Goal: Information Seeking & Learning: Learn about a topic

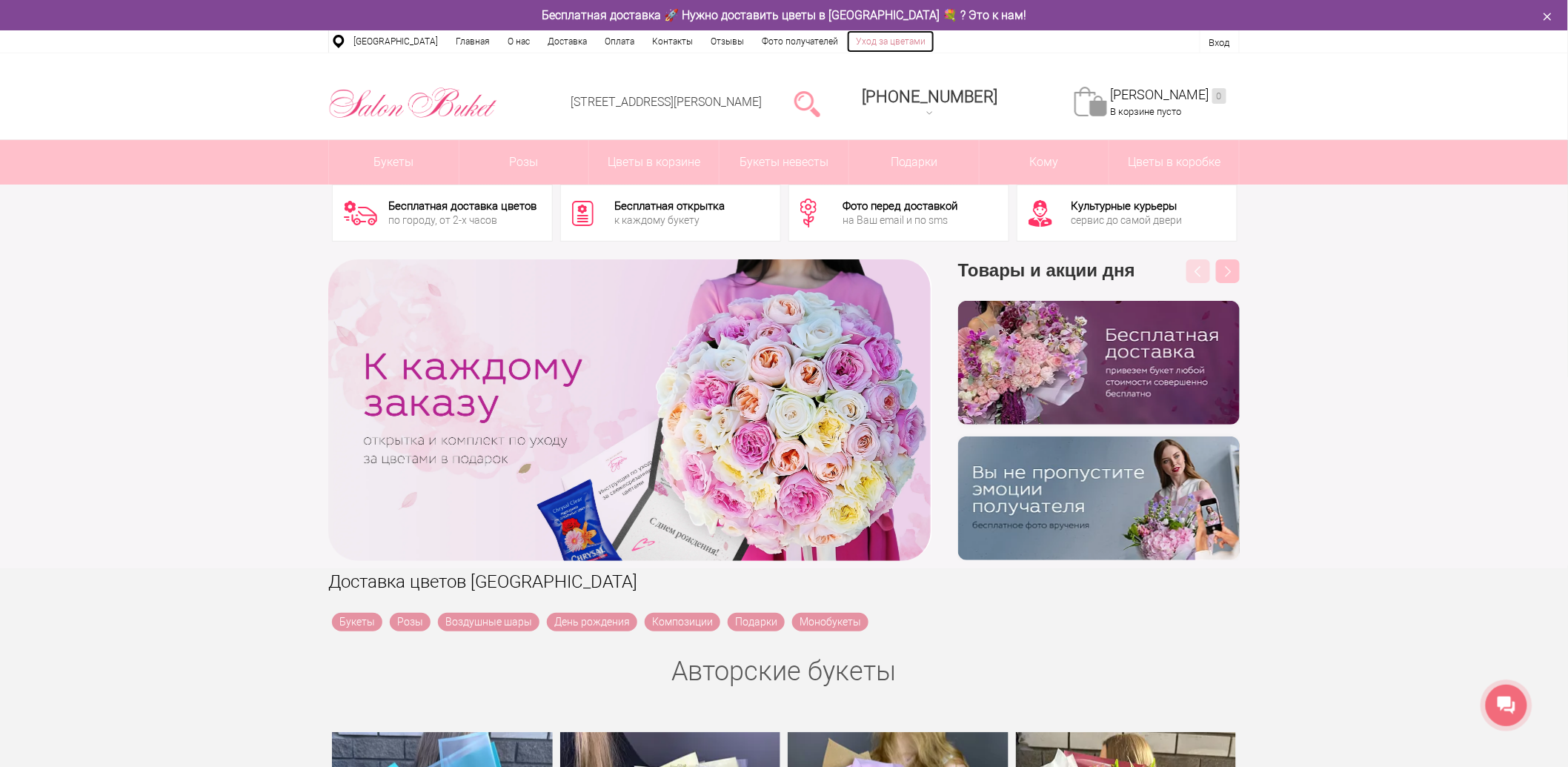
click at [893, 41] on link "Уход за цветами" at bounding box center [890, 41] width 87 height 22
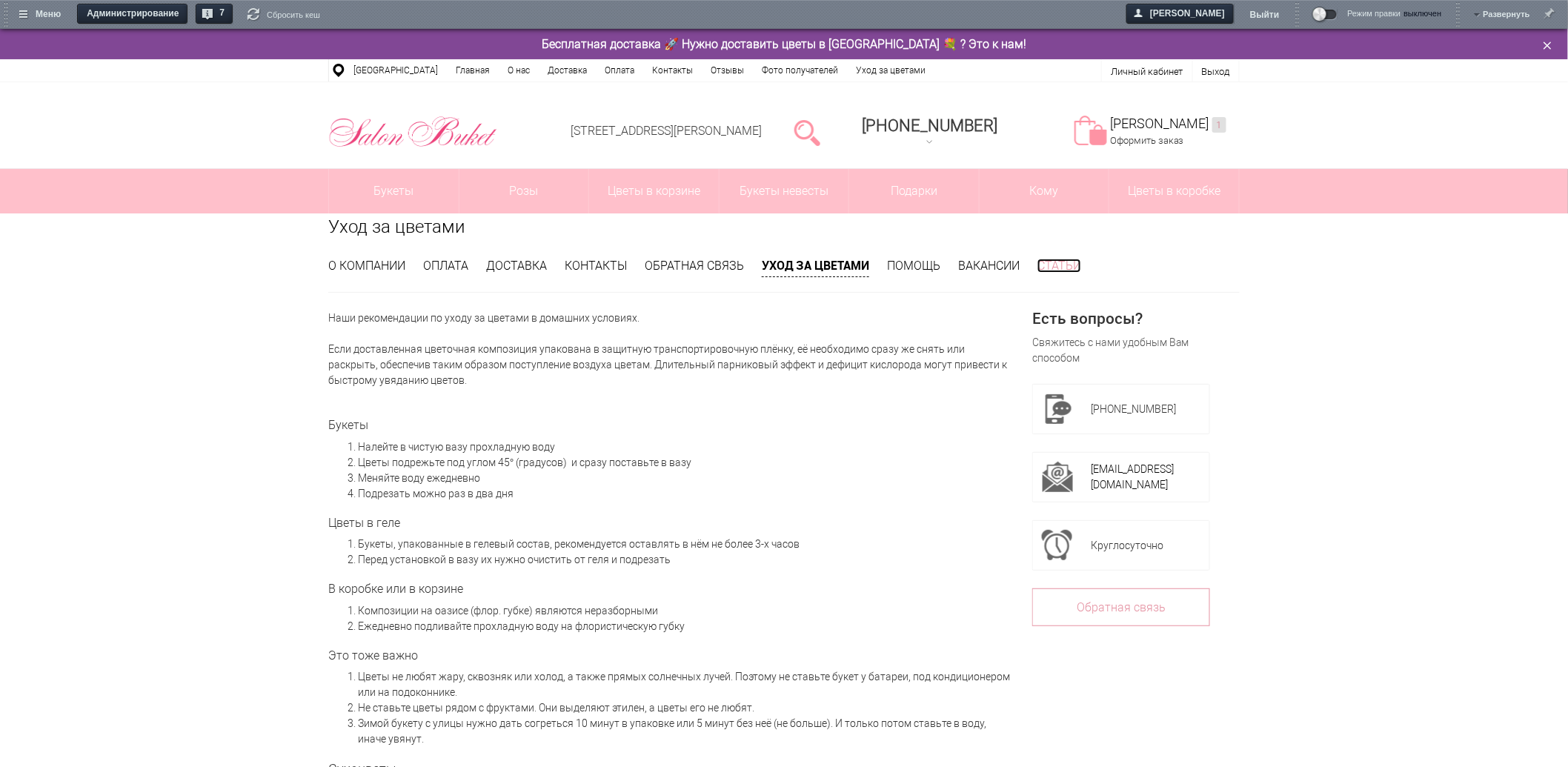
click at [1079, 265] on link "Статьи" at bounding box center [1059, 266] width 44 height 14
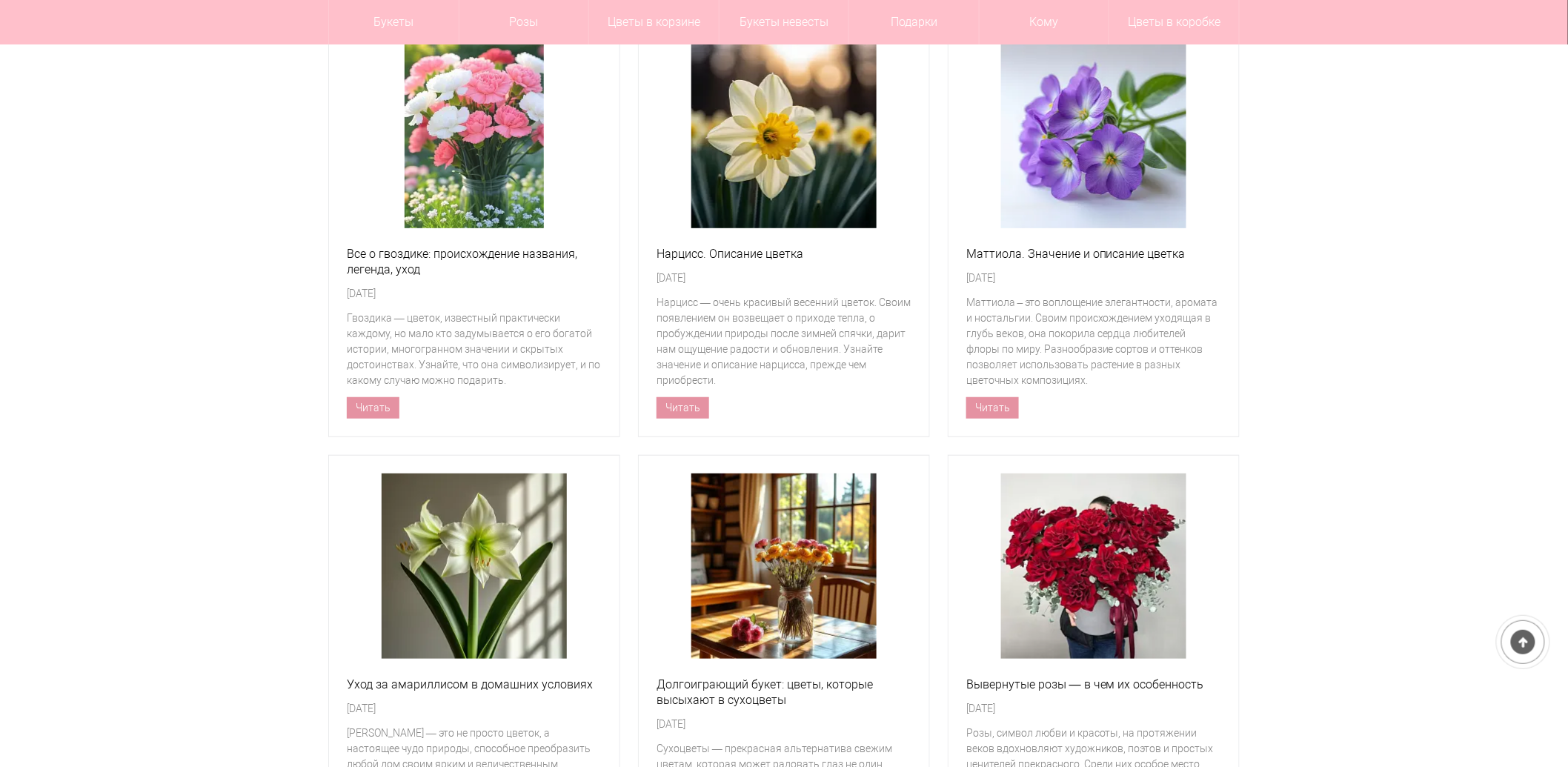
scroll to position [247, 0]
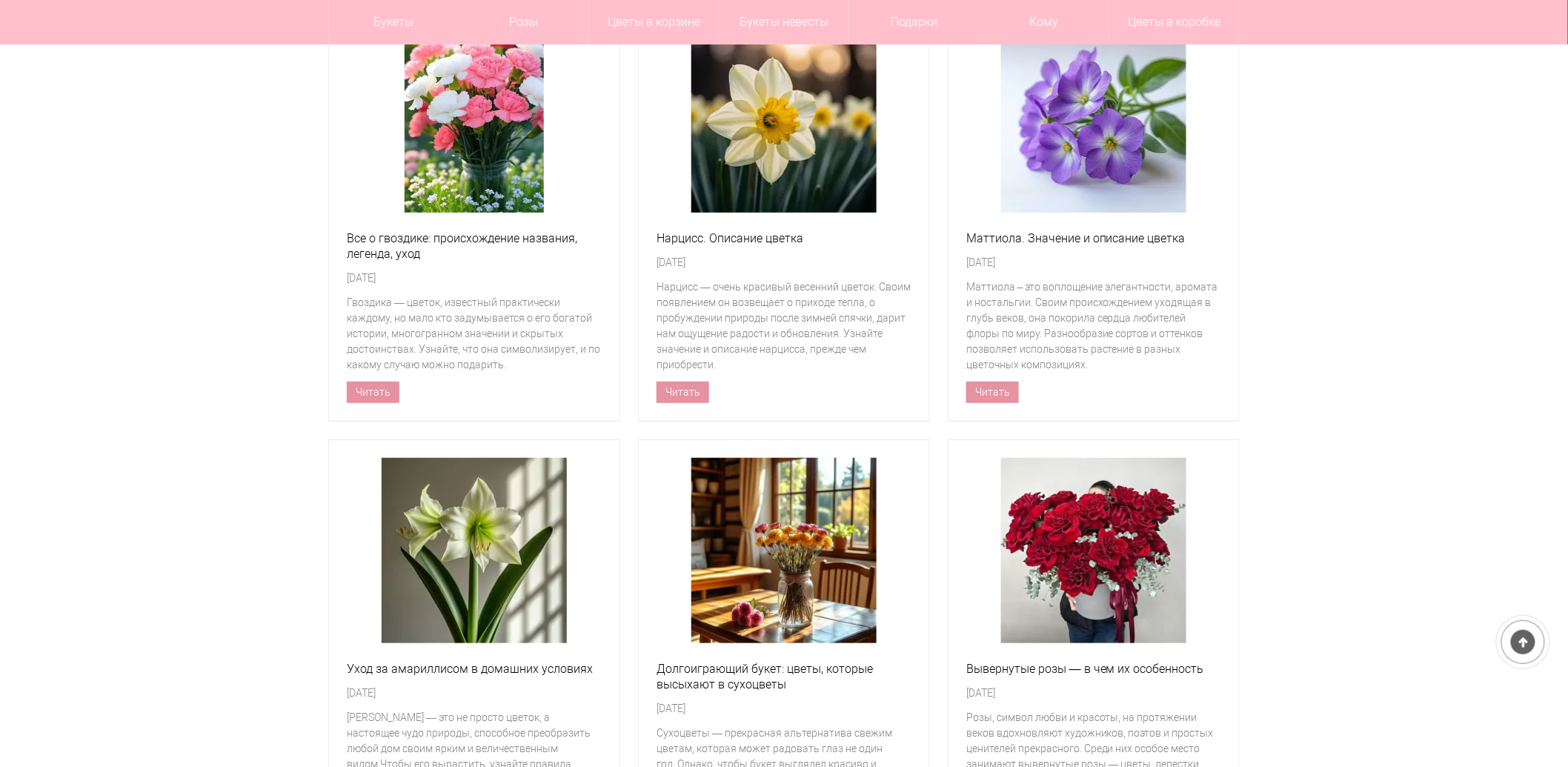
click at [997, 576] on div at bounding box center [1093, 550] width 255 height 185
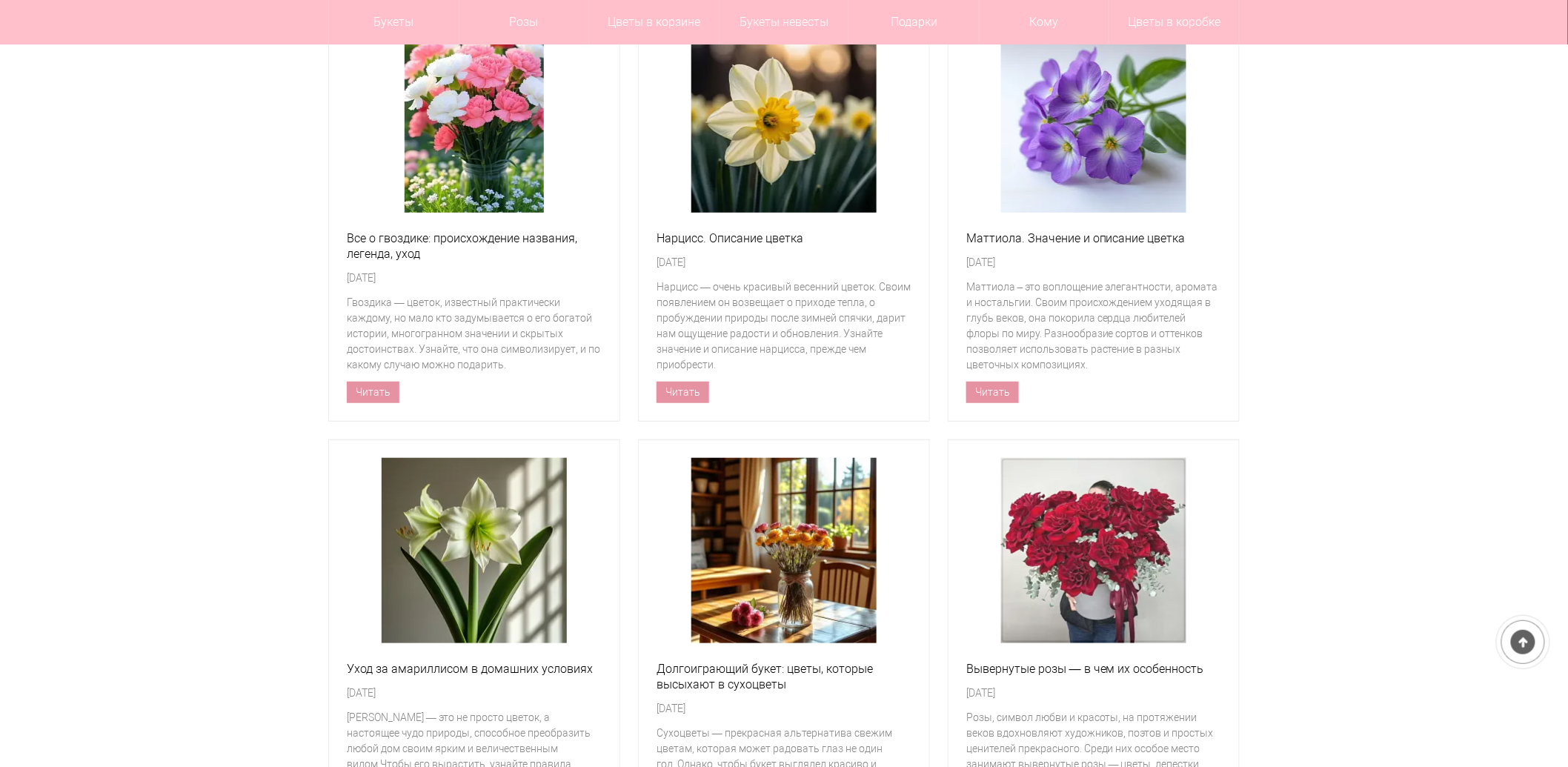
click at [1037, 550] on img at bounding box center [1093, 550] width 185 height 185
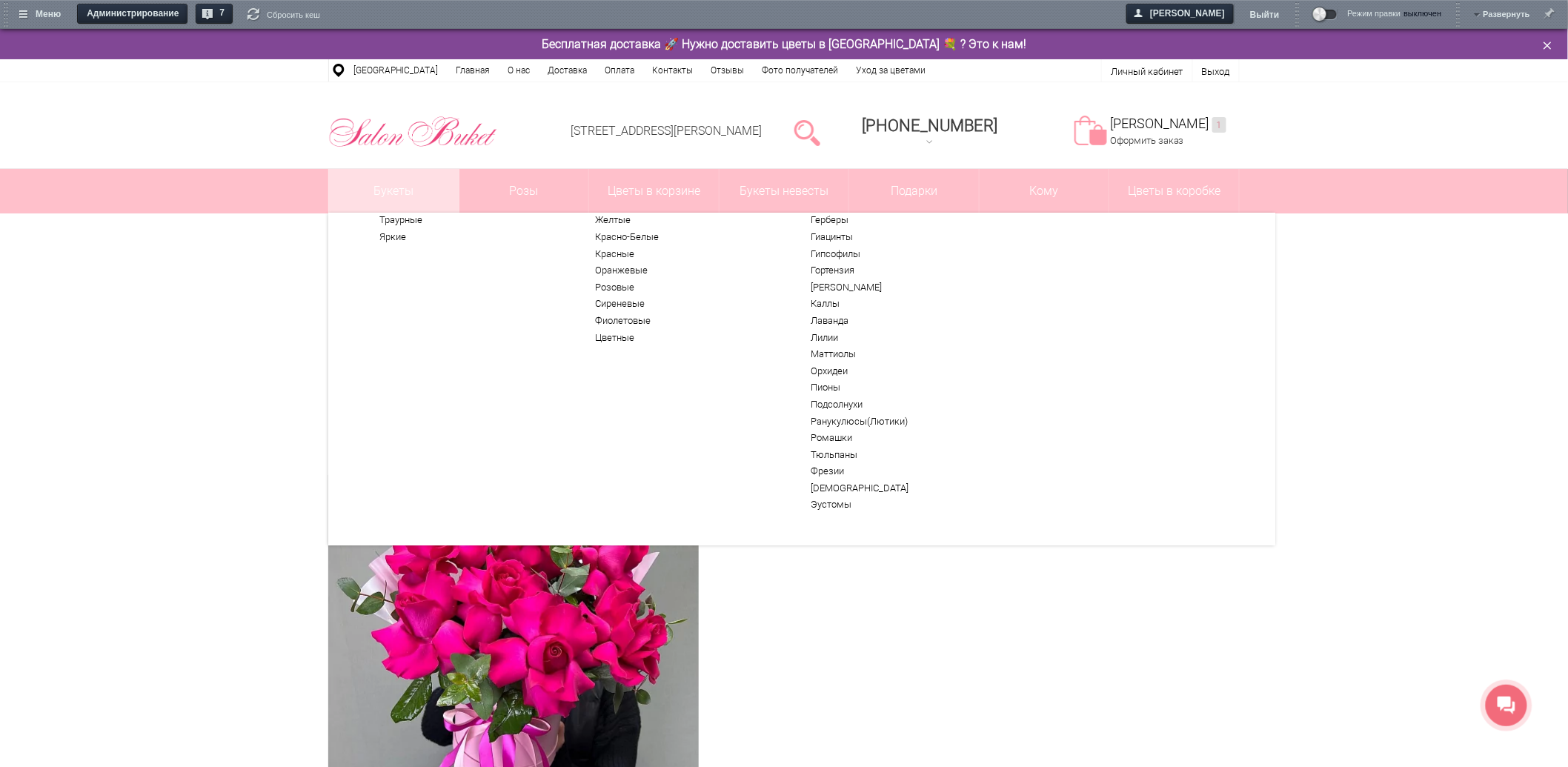
scroll to position [79, 0]
click at [830, 292] on link "Каллы" at bounding box center [901, 297] width 182 height 12
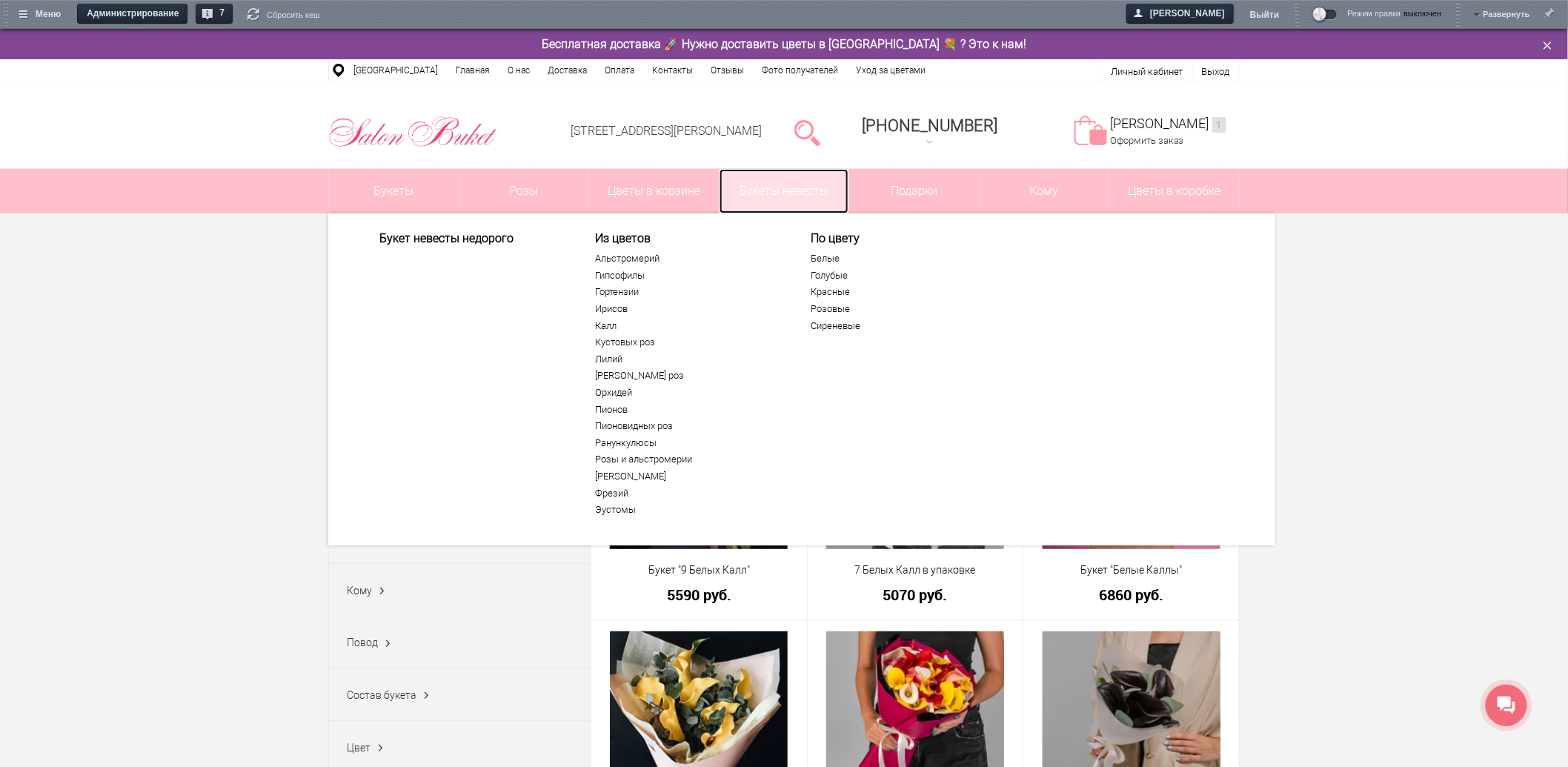
click at [798, 184] on link "Букеты невесты" at bounding box center [784, 191] width 130 height 44
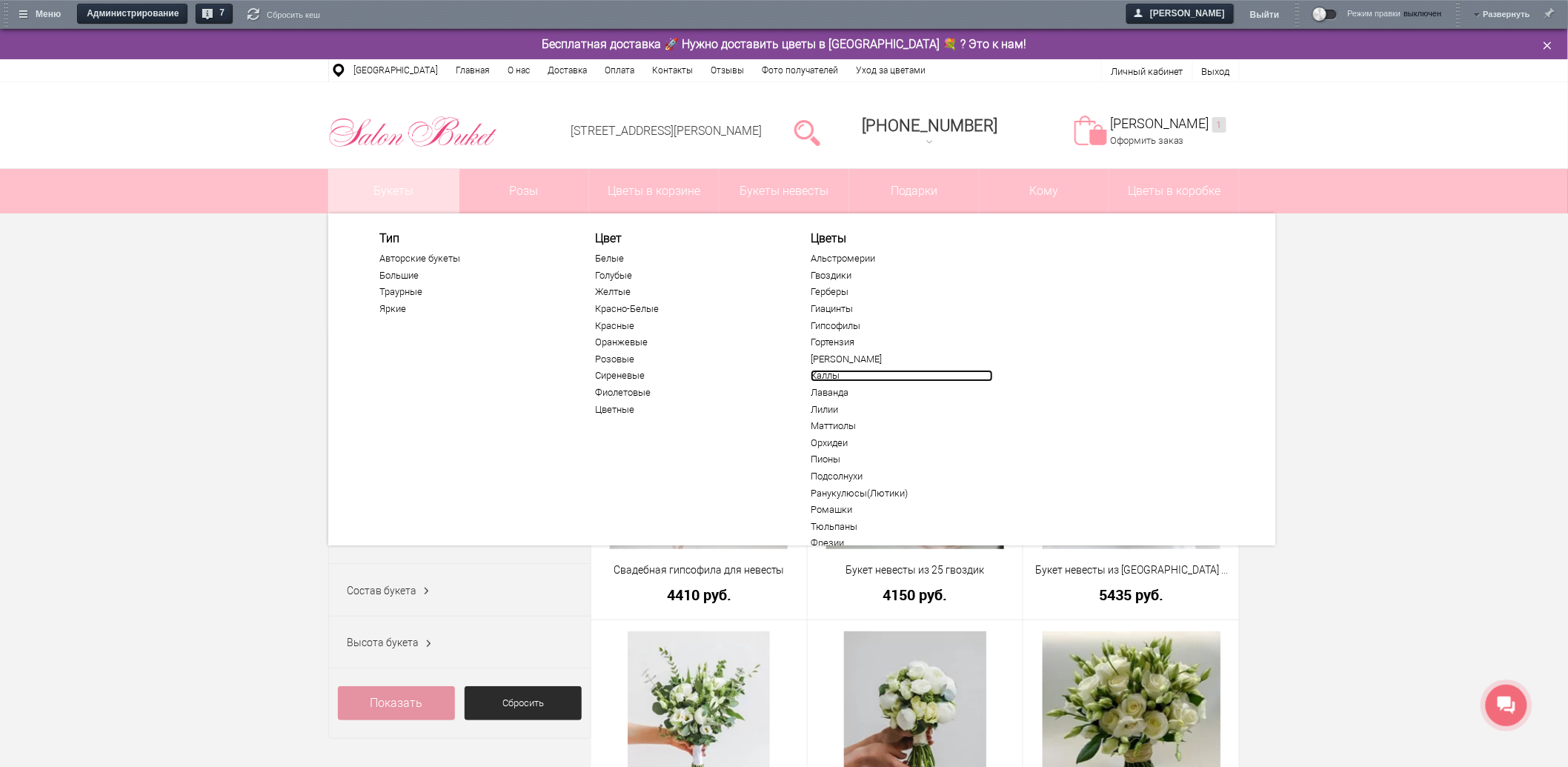
click at [825, 374] on link "Каллы" at bounding box center [901, 376] width 182 height 12
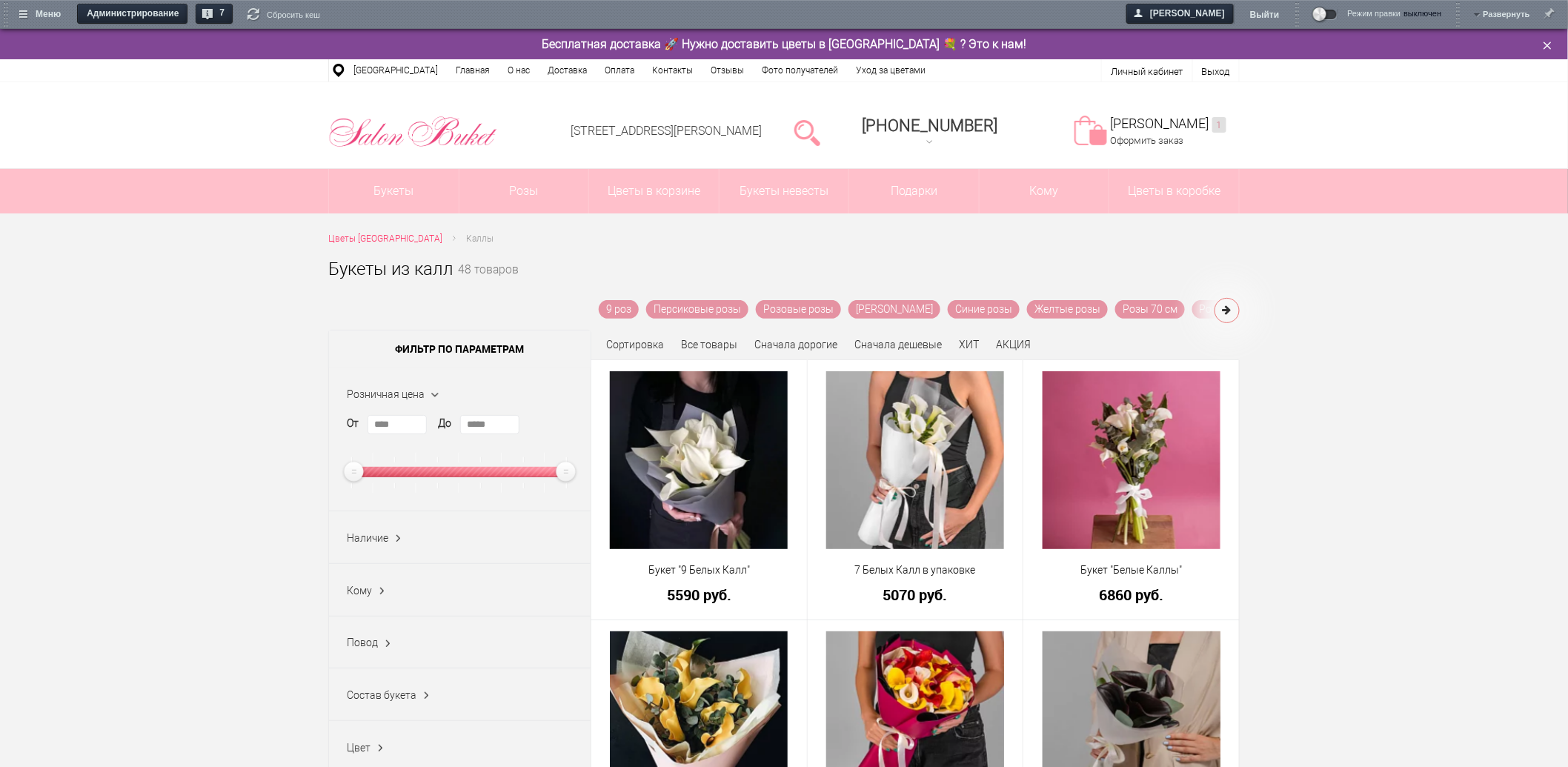
click at [1232, 310] on button at bounding box center [1226, 310] width 25 height 25
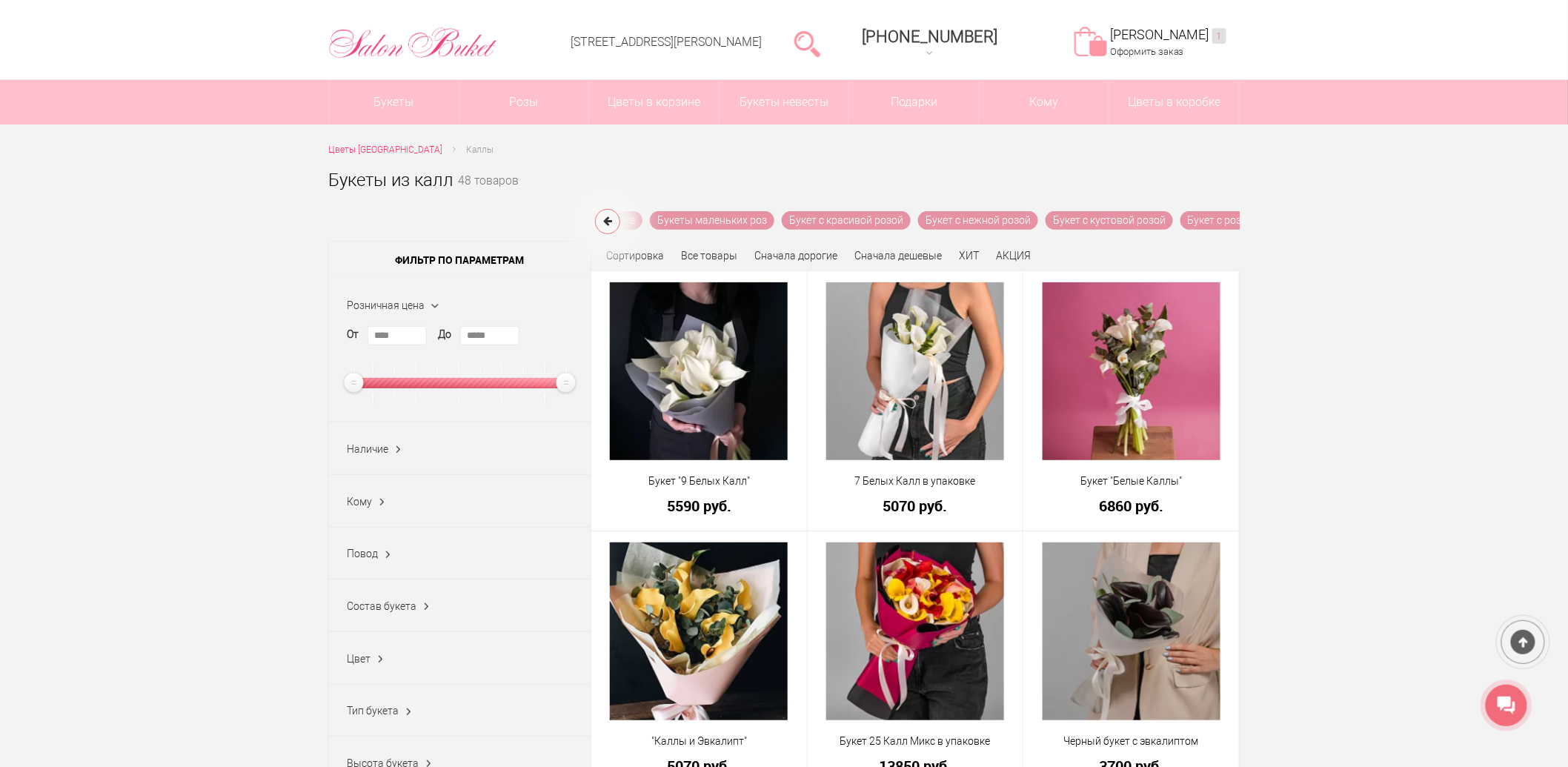
scroll to position [82, 0]
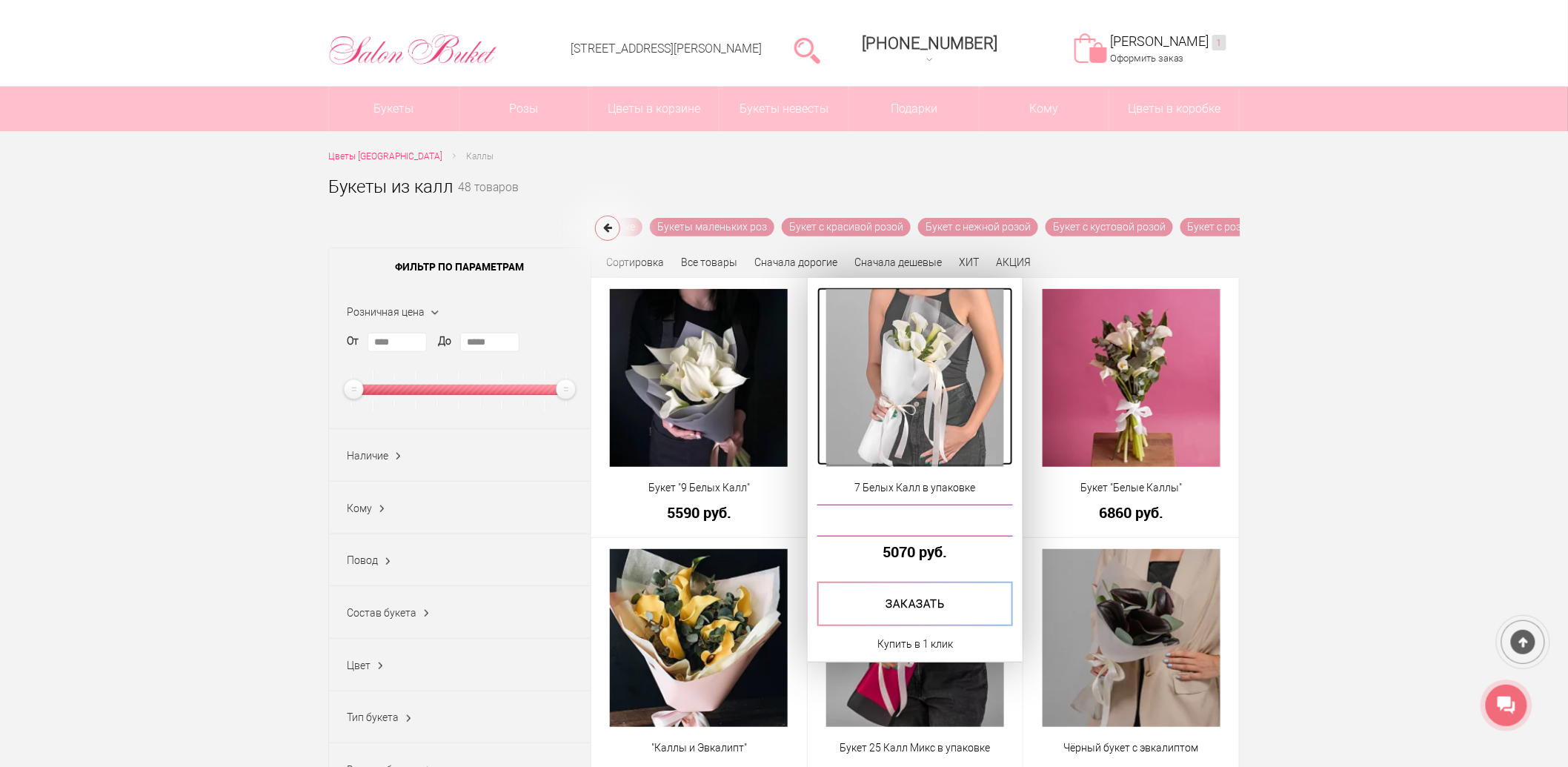
click at [926, 395] on img at bounding box center [915, 378] width 178 height 178
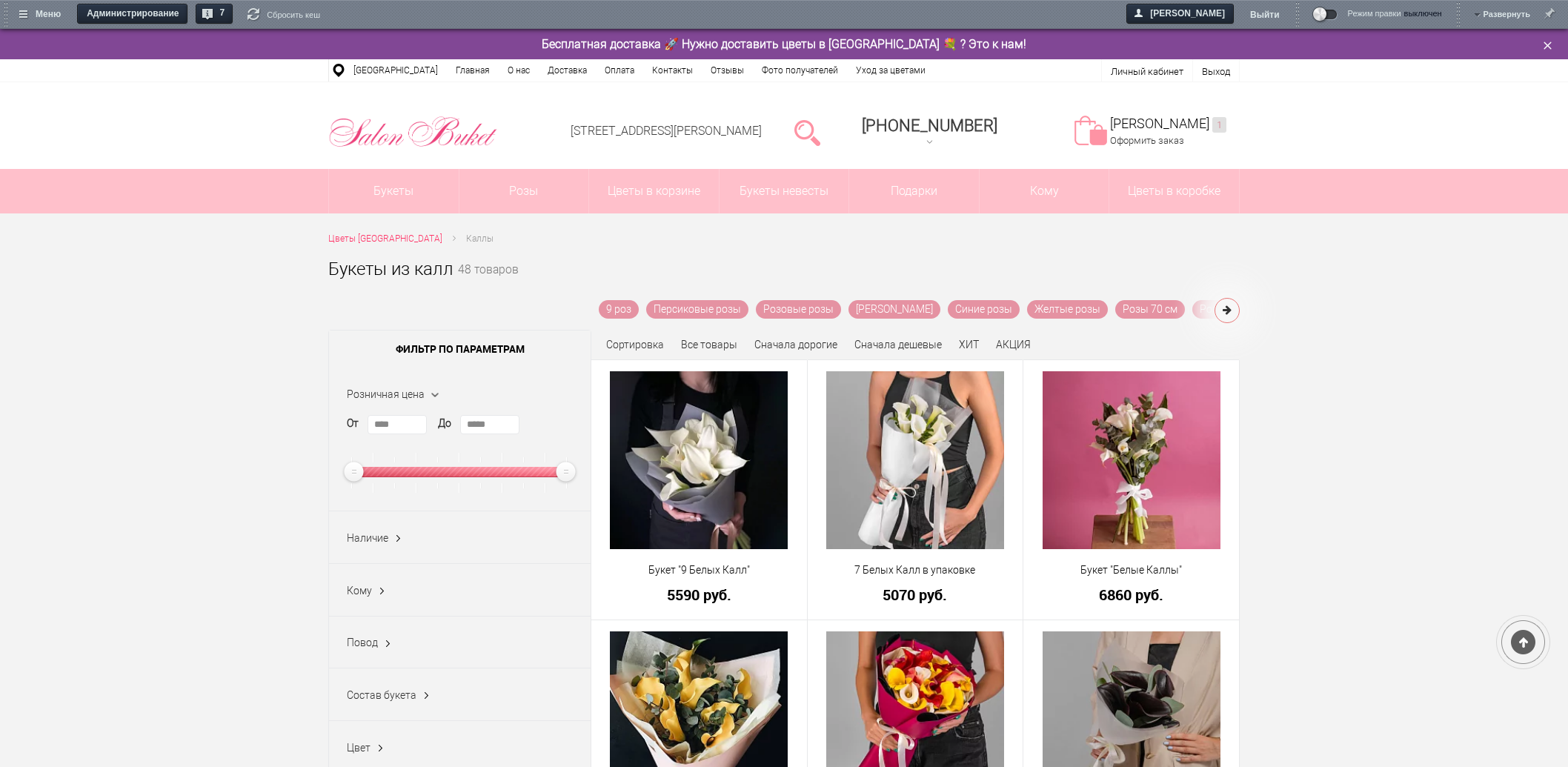
scroll to position [82, 0]
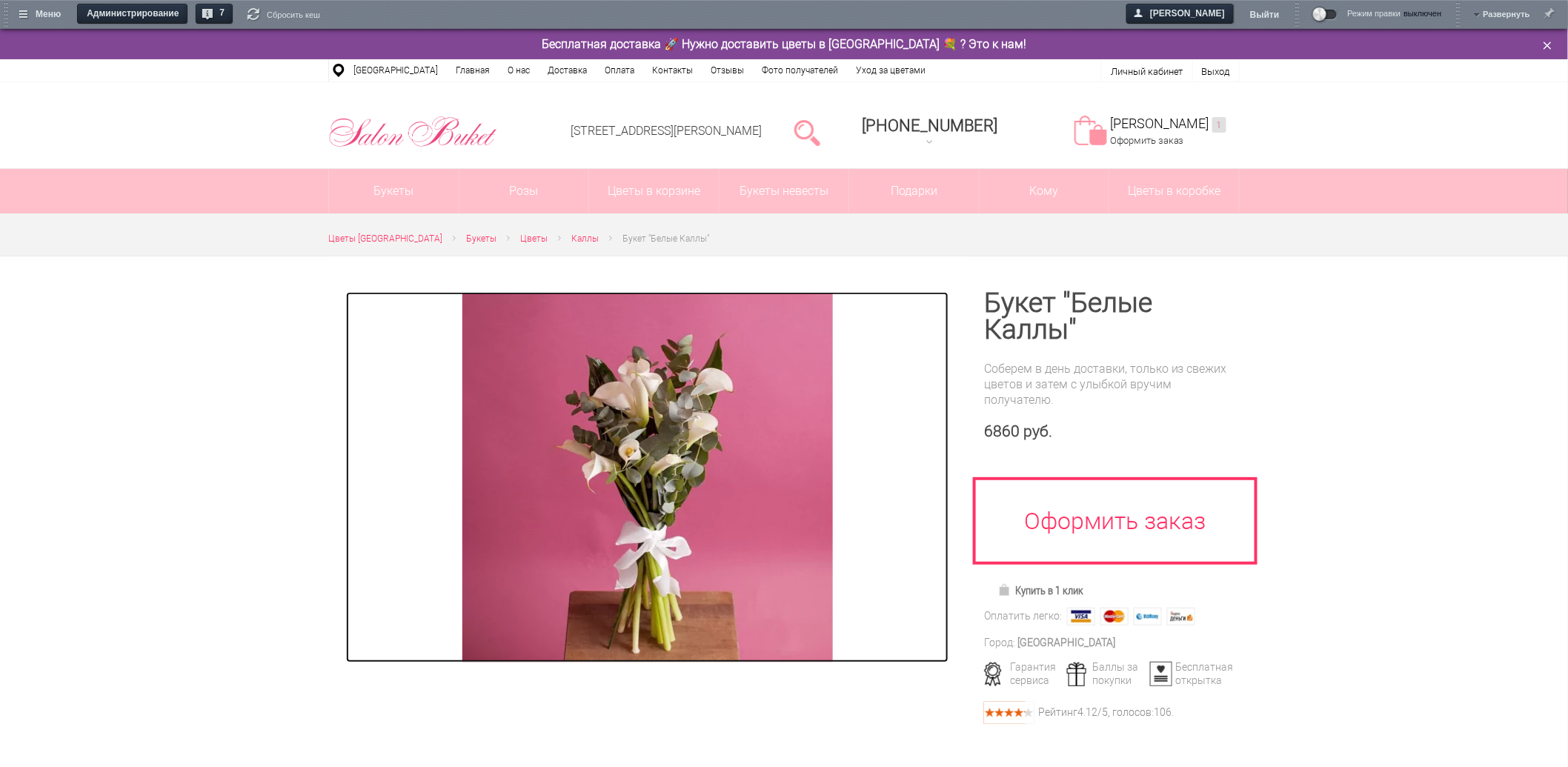
click at [645, 421] on img at bounding box center [647, 477] width 370 height 370
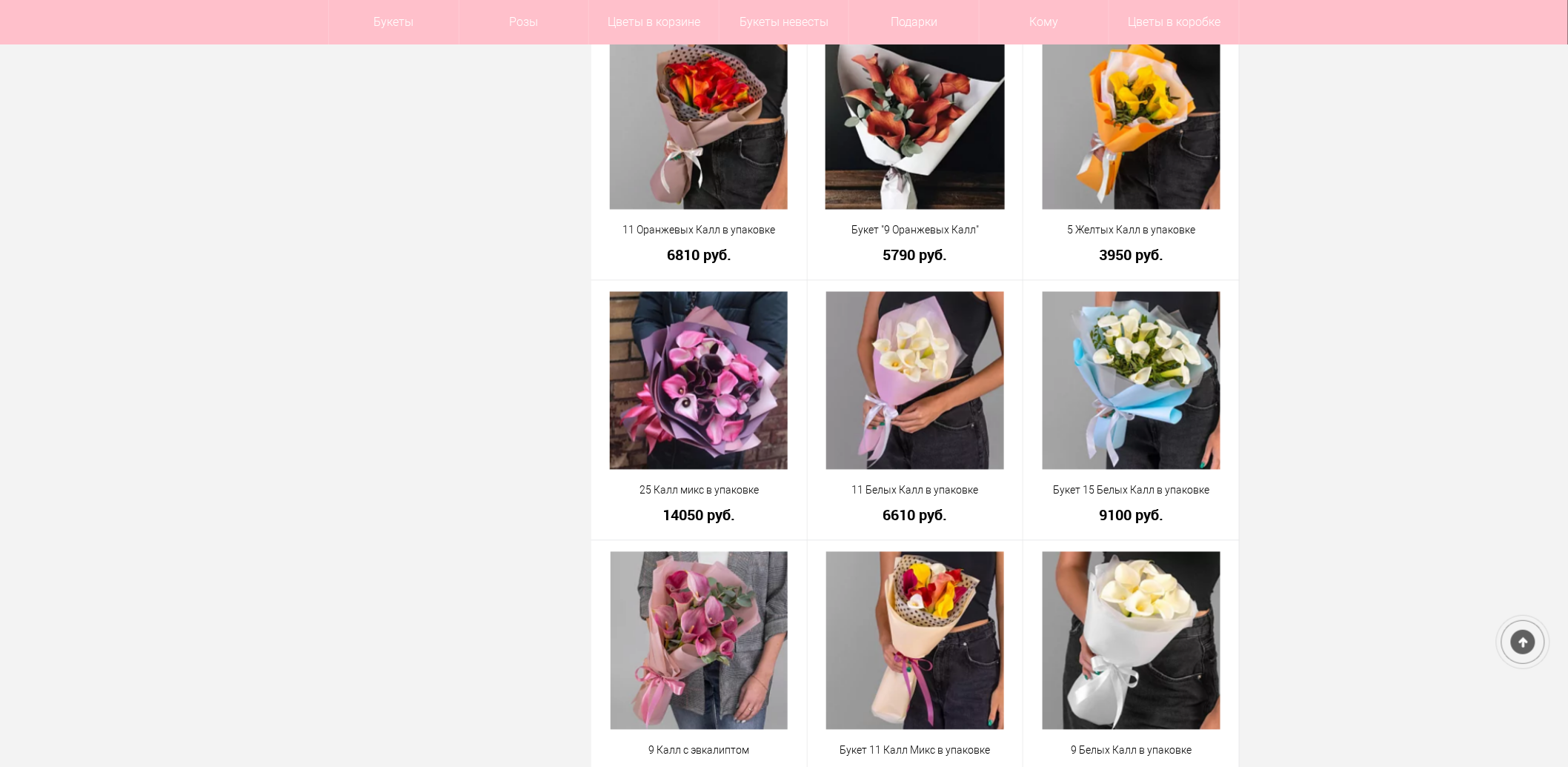
scroll to position [1070, 0]
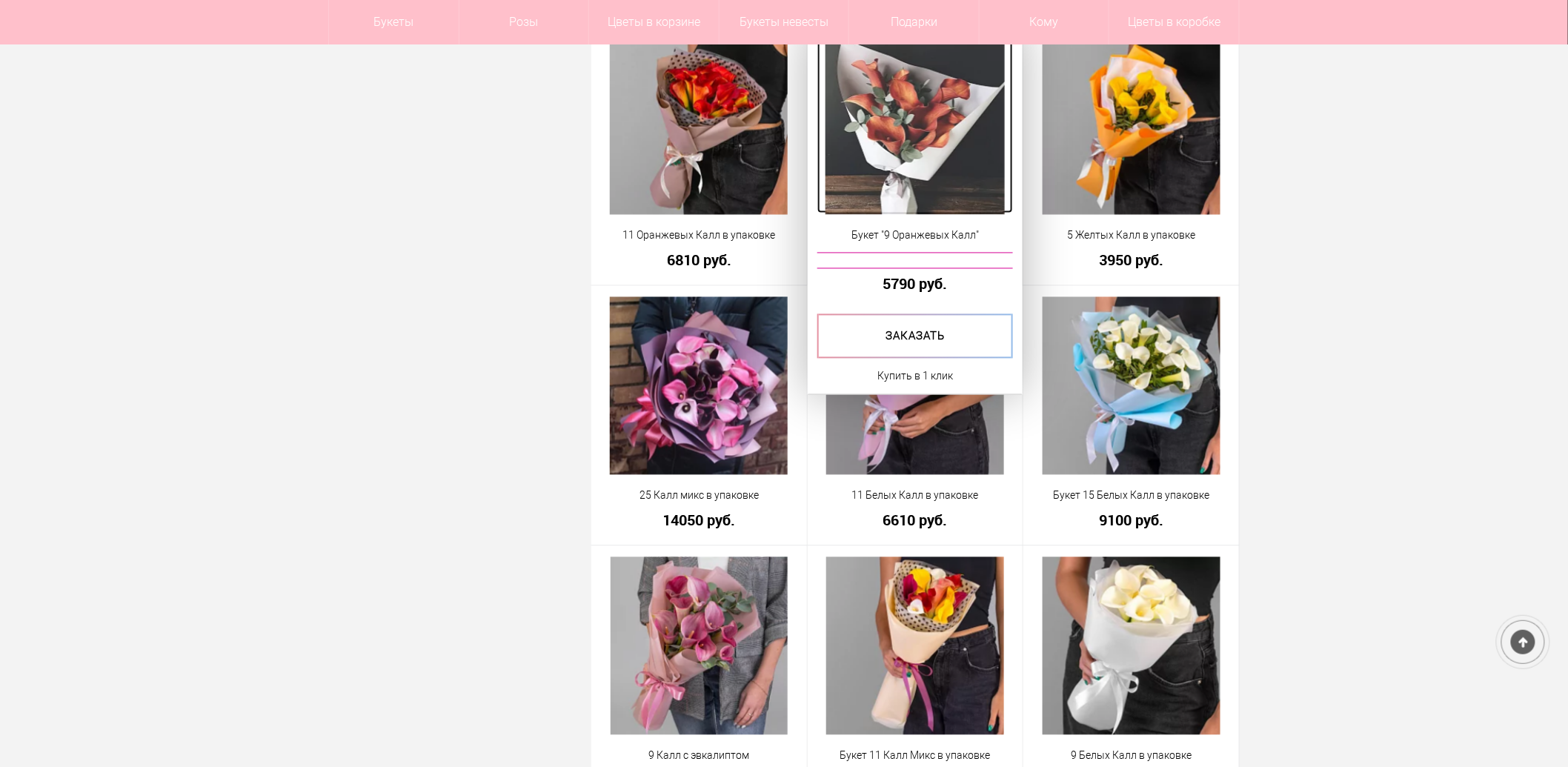
click at [899, 153] on img at bounding box center [914, 126] width 179 height 178
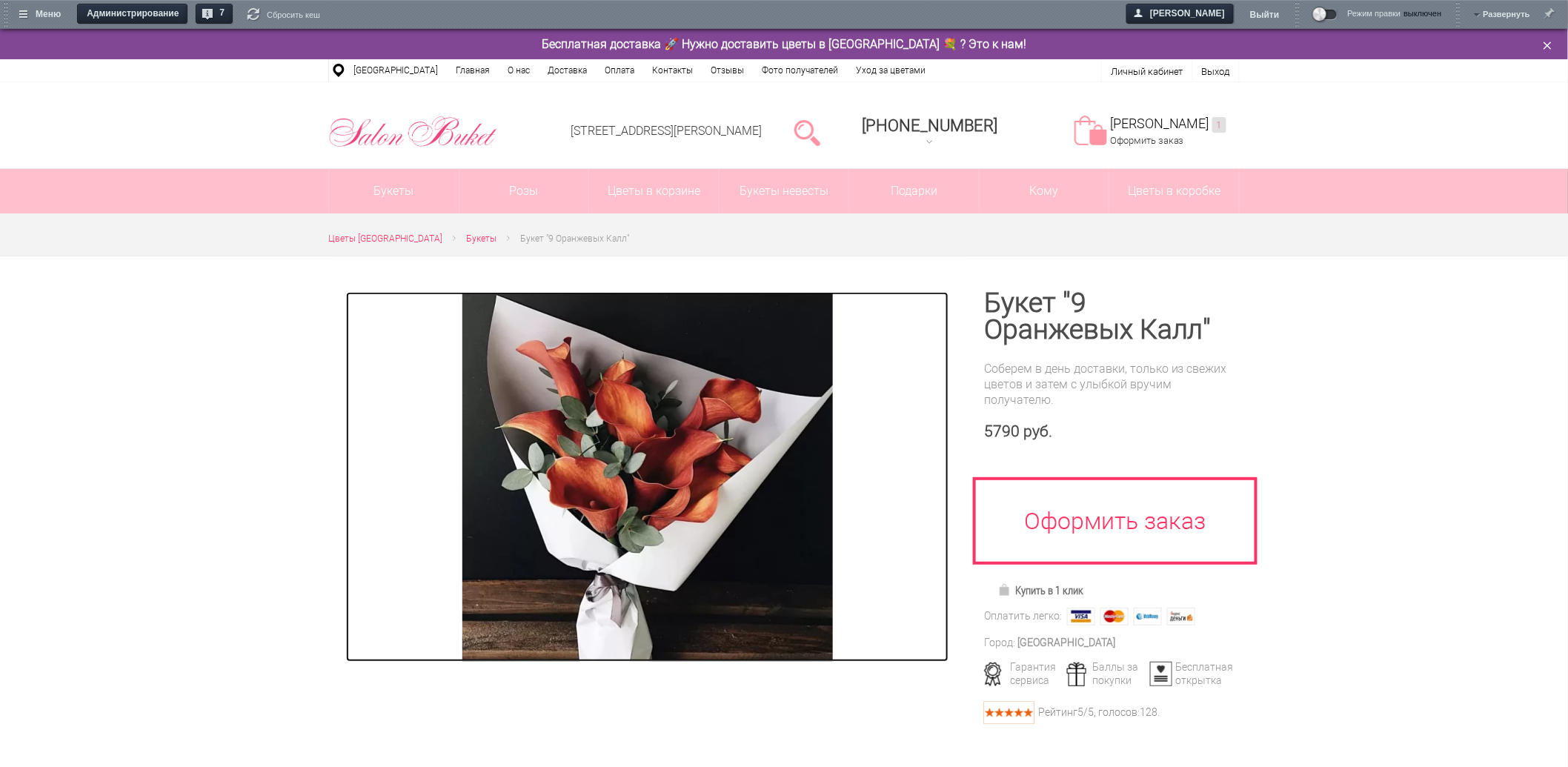
click at [692, 400] on img at bounding box center [647, 477] width 370 height 370
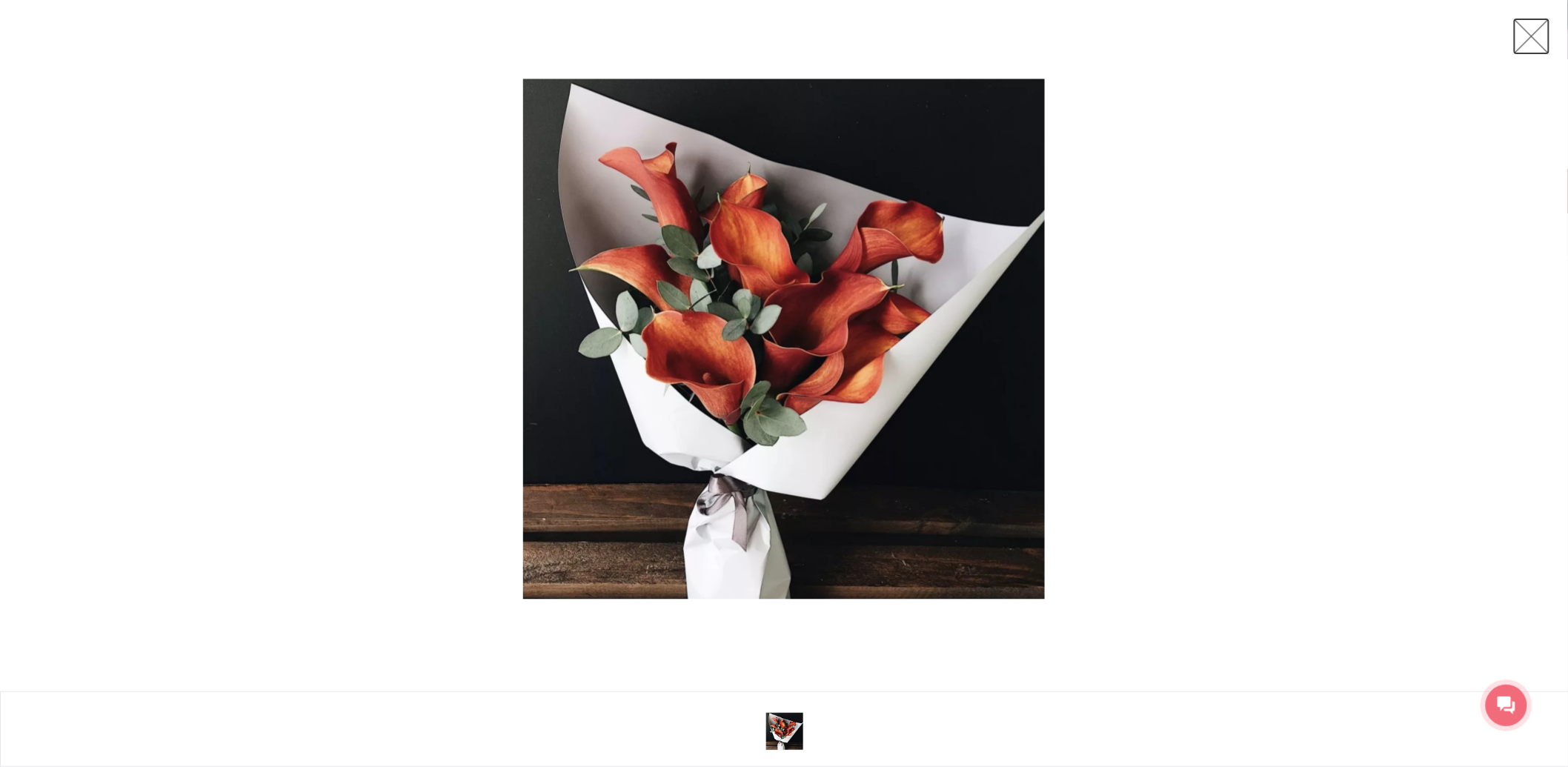
click at [1532, 40] on link at bounding box center [1531, 36] width 37 height 37
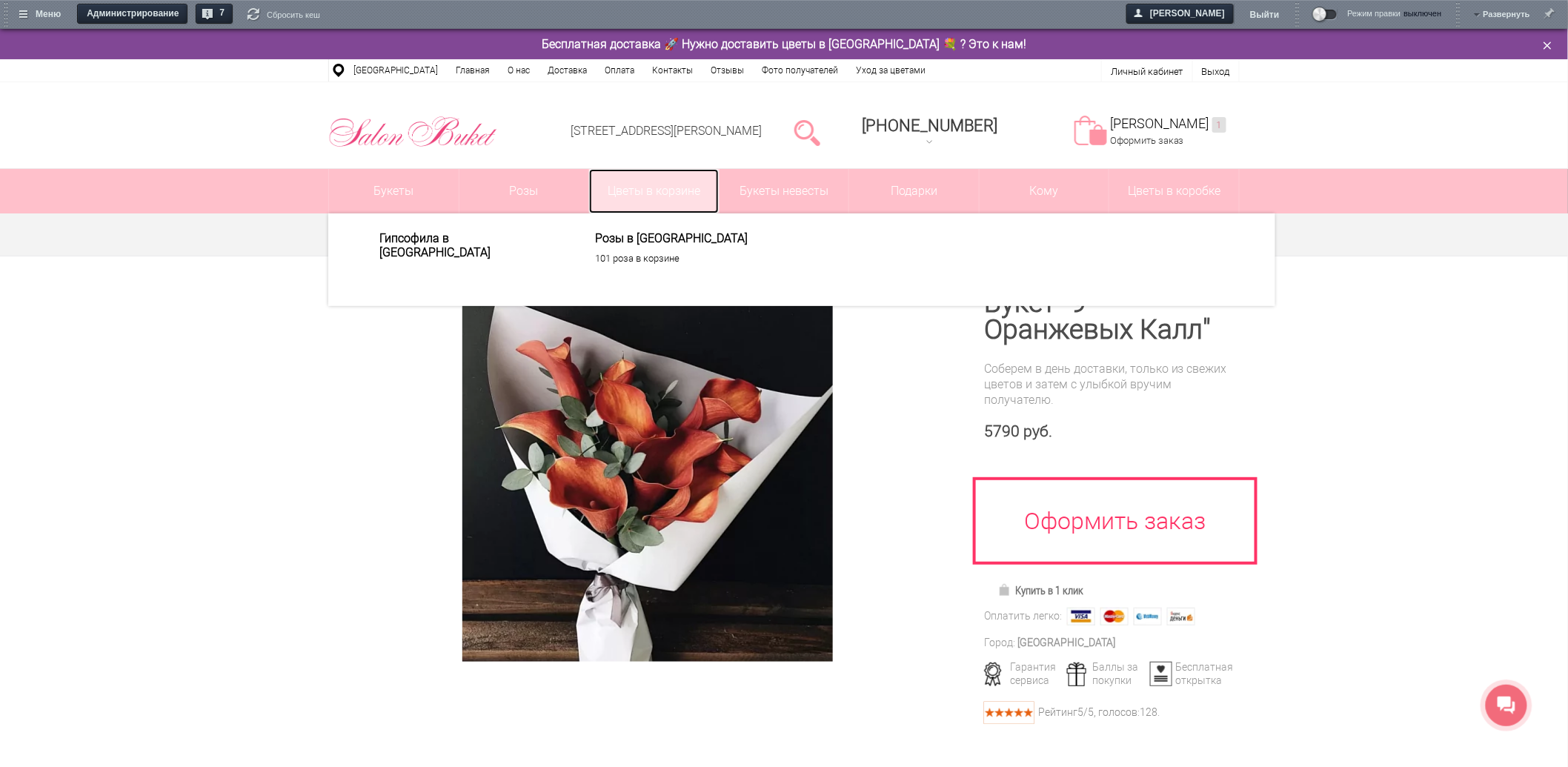
click at [689, 191] on link "Цветы в корзине" at bounding box center [654, 191] width 130 height 44
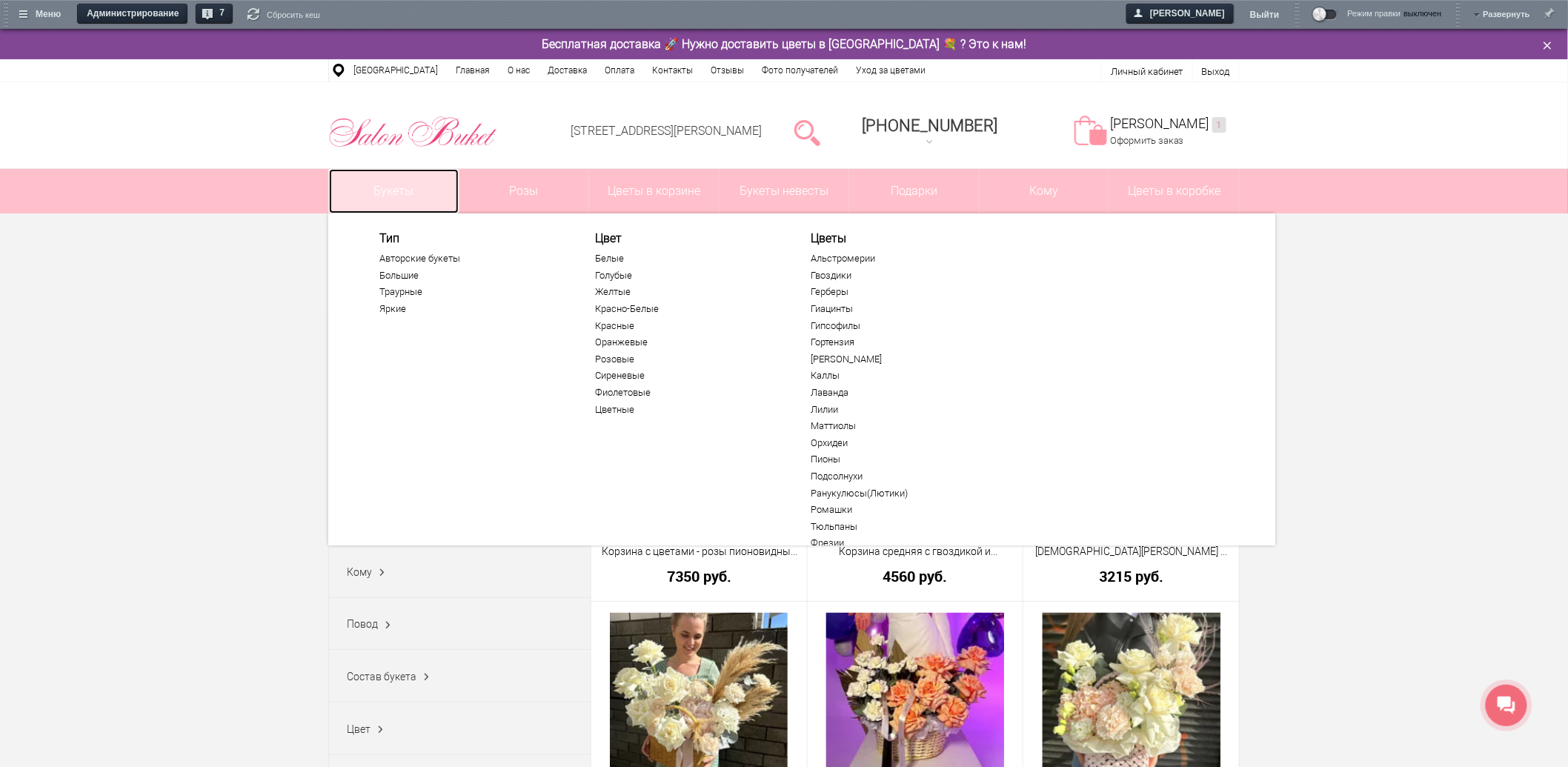
click at [425, 194] on link "Букеты" at bounding box center [394, 191] width 130 height 44
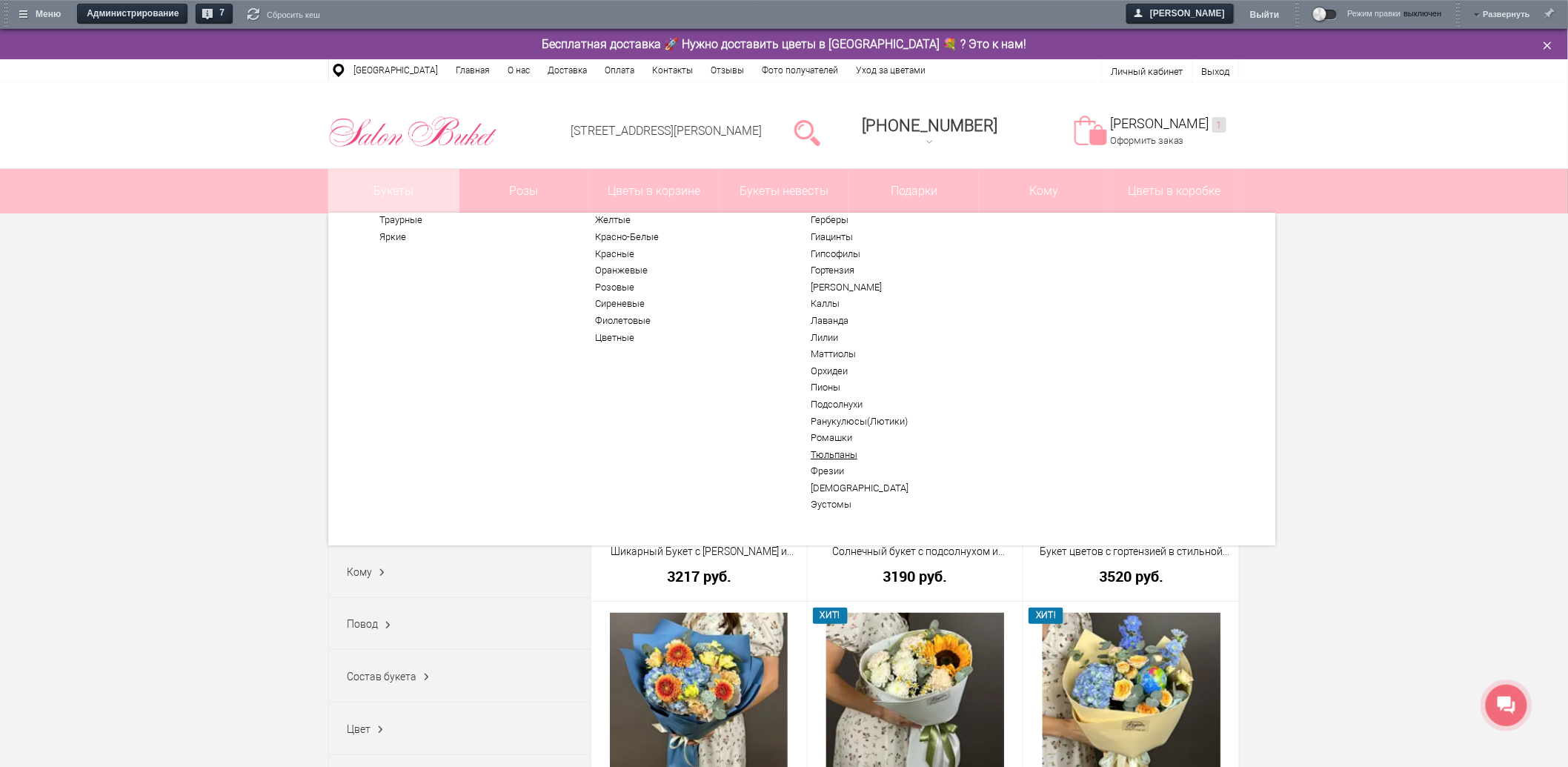
scroll to position [79, 0]
click at [847, 447] on link "Тюльпаны" at bounding box center [901, 448] width 182 height 12
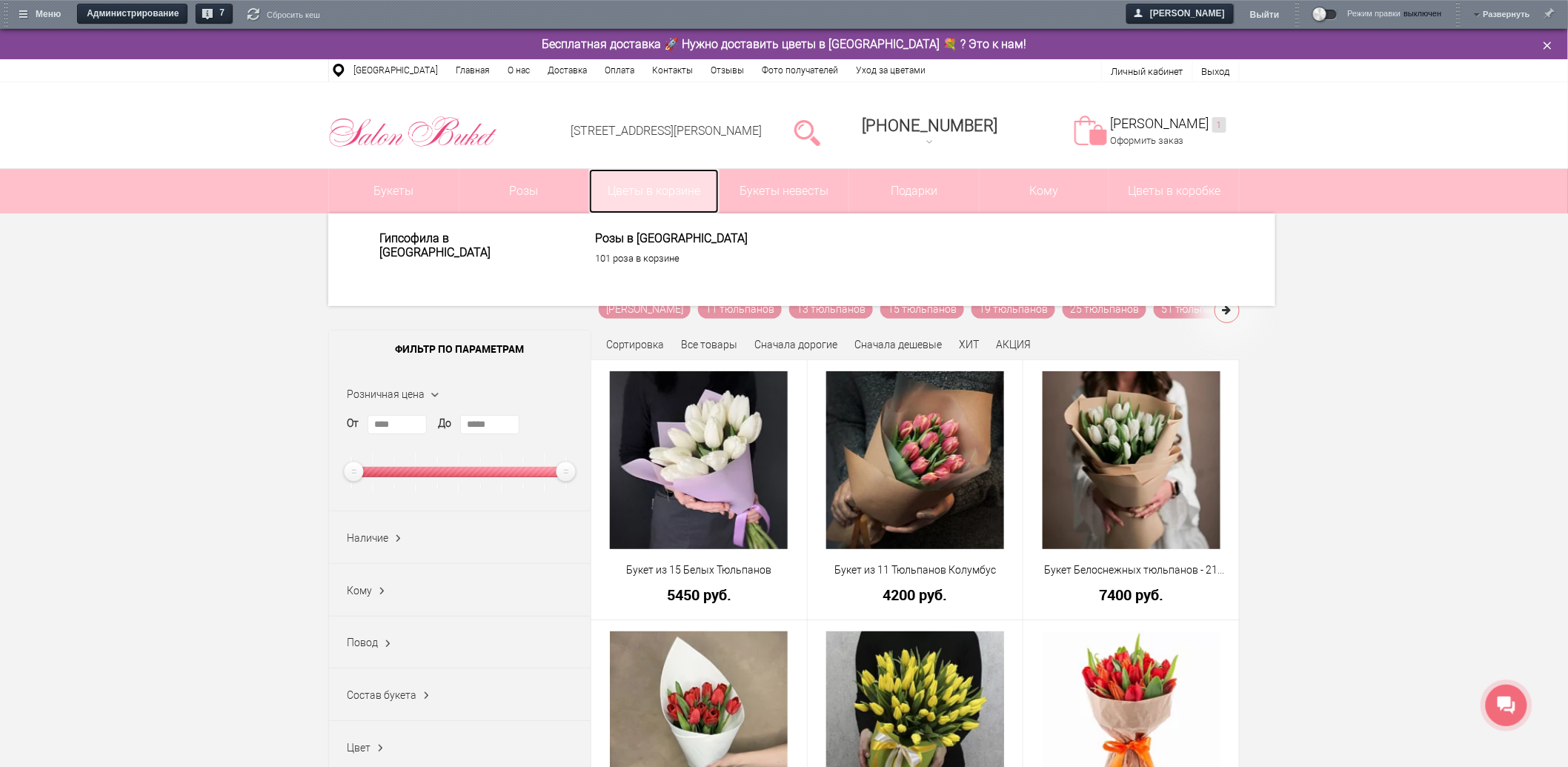
click at [690, 189] on link "Цветы в корзине" at bounding box center [654, 191] width 130 height 44
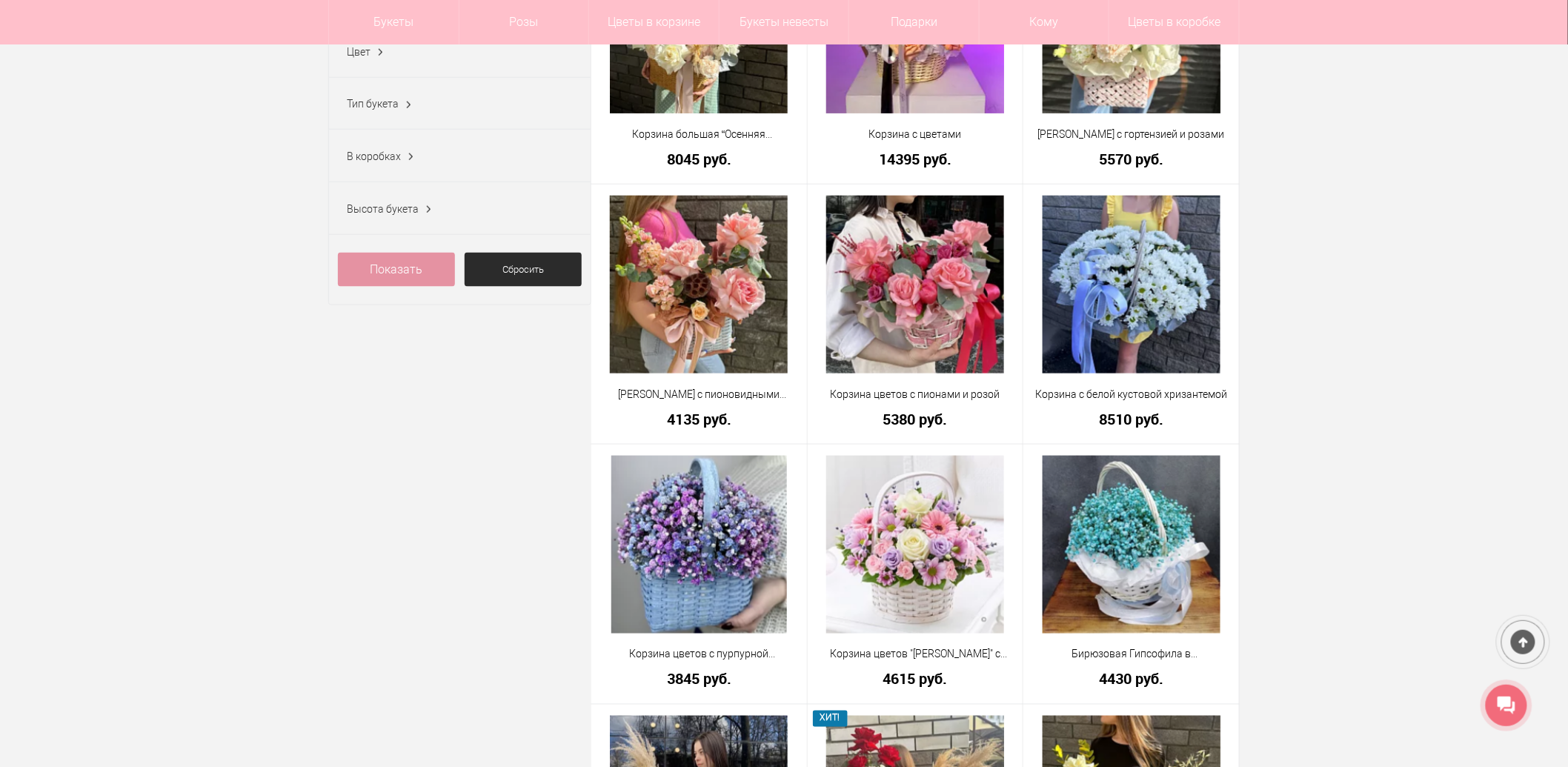
scroll to position [823, 0]
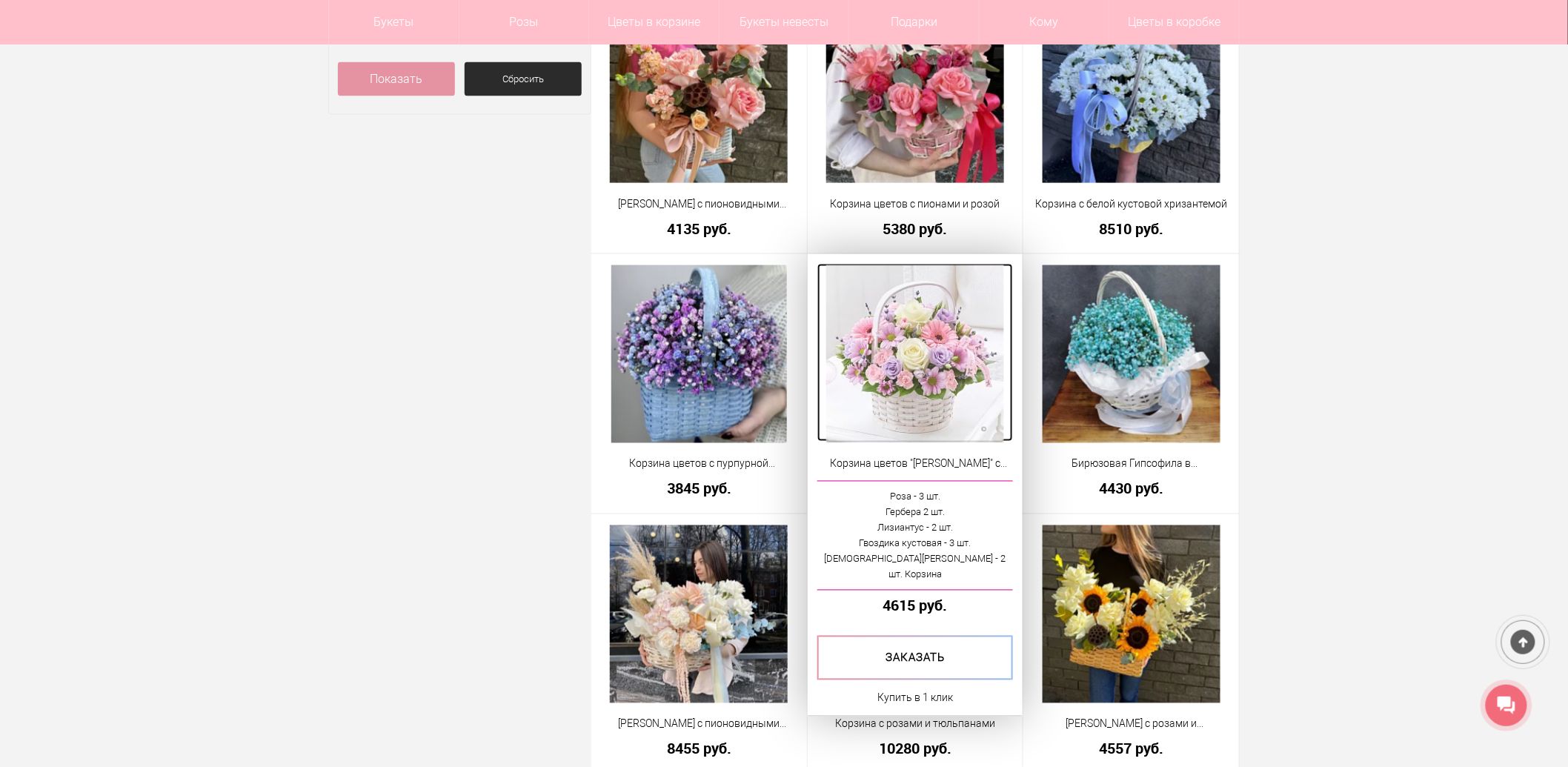
click at [891, 380] on img at bounding box center [915, 354] width 178 height 178
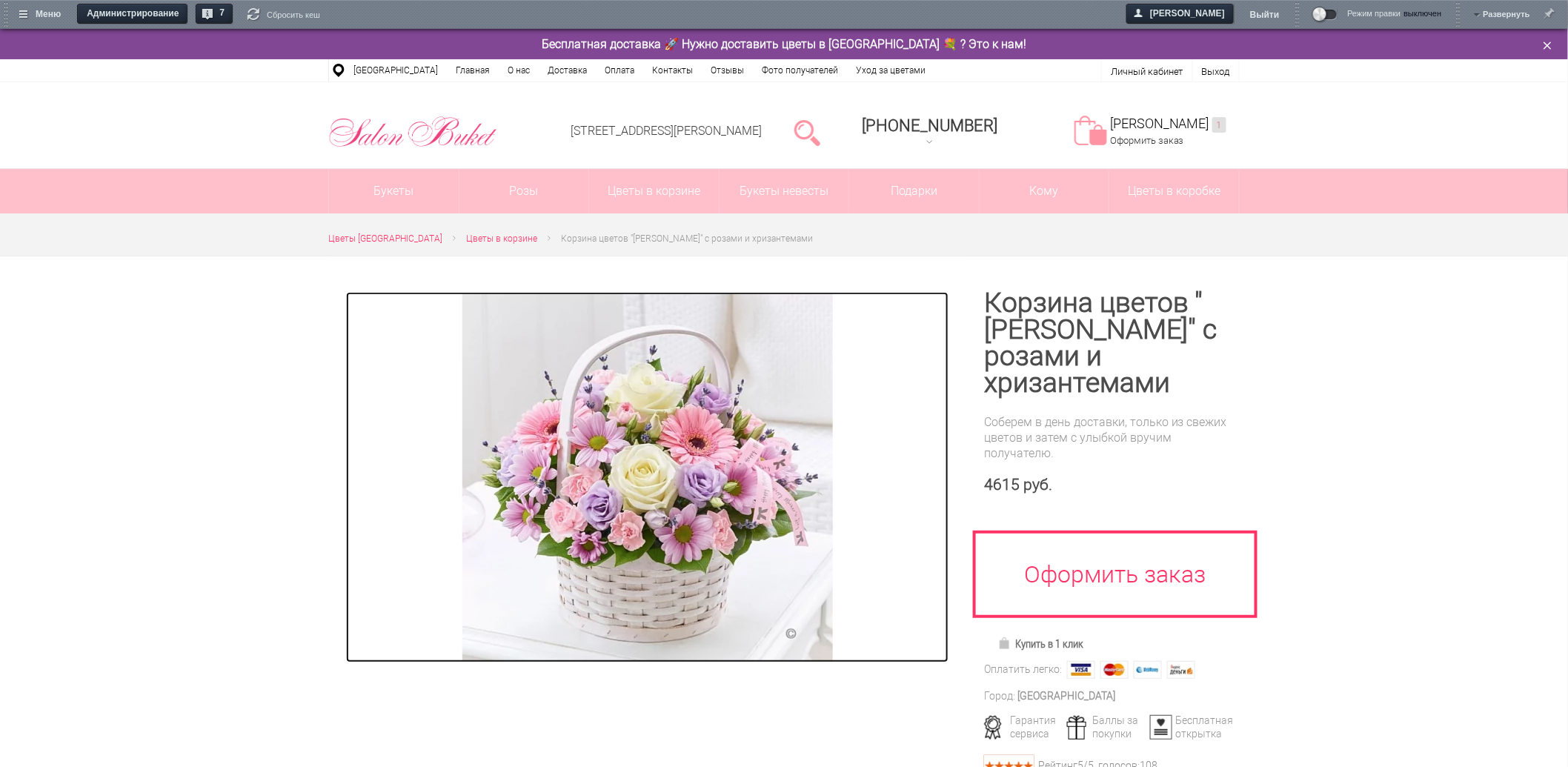
click at [647, 443] on img at bounding box center [647, 477] width 370 height 370
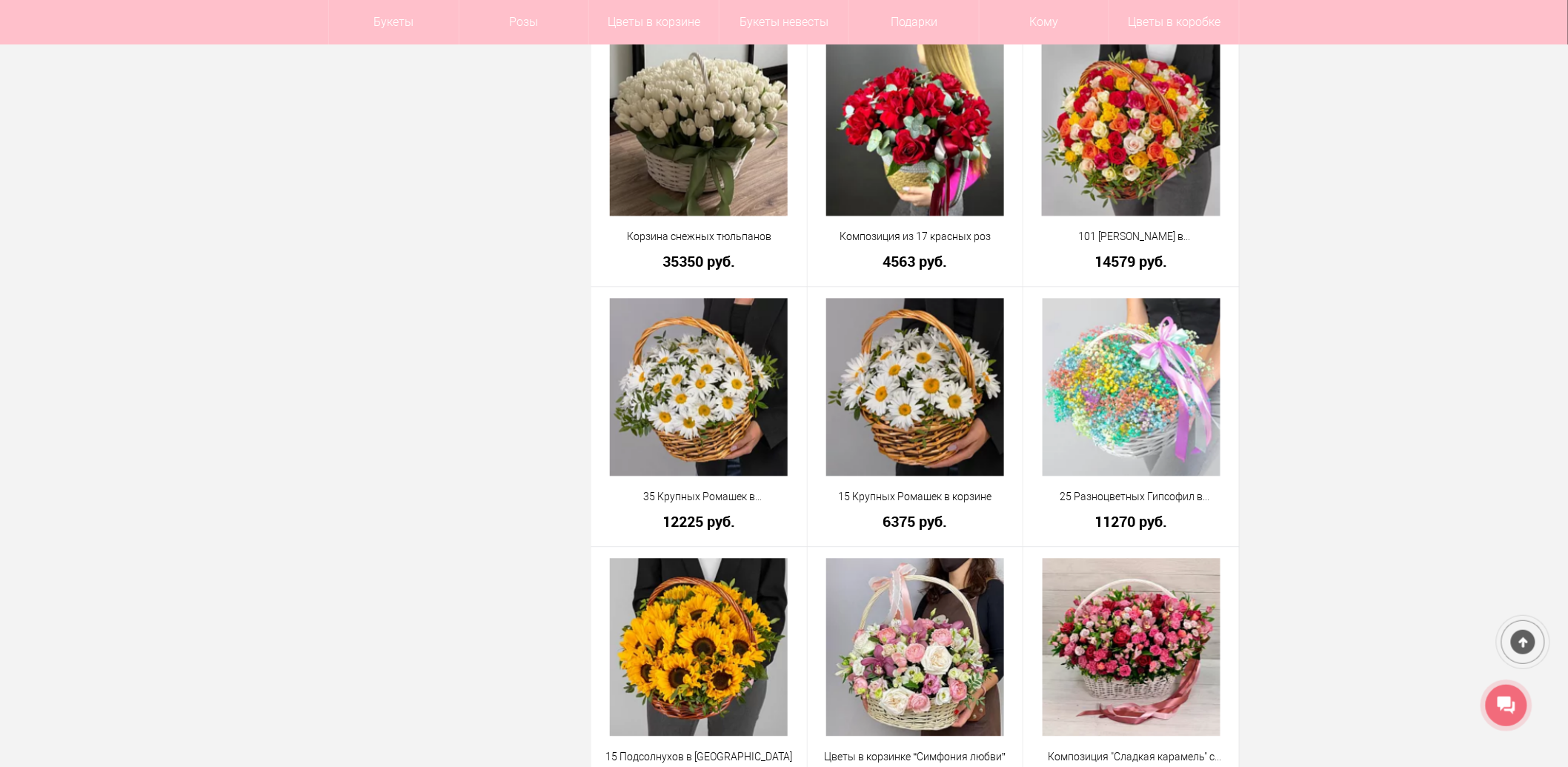
scroll to position [3666, 0]
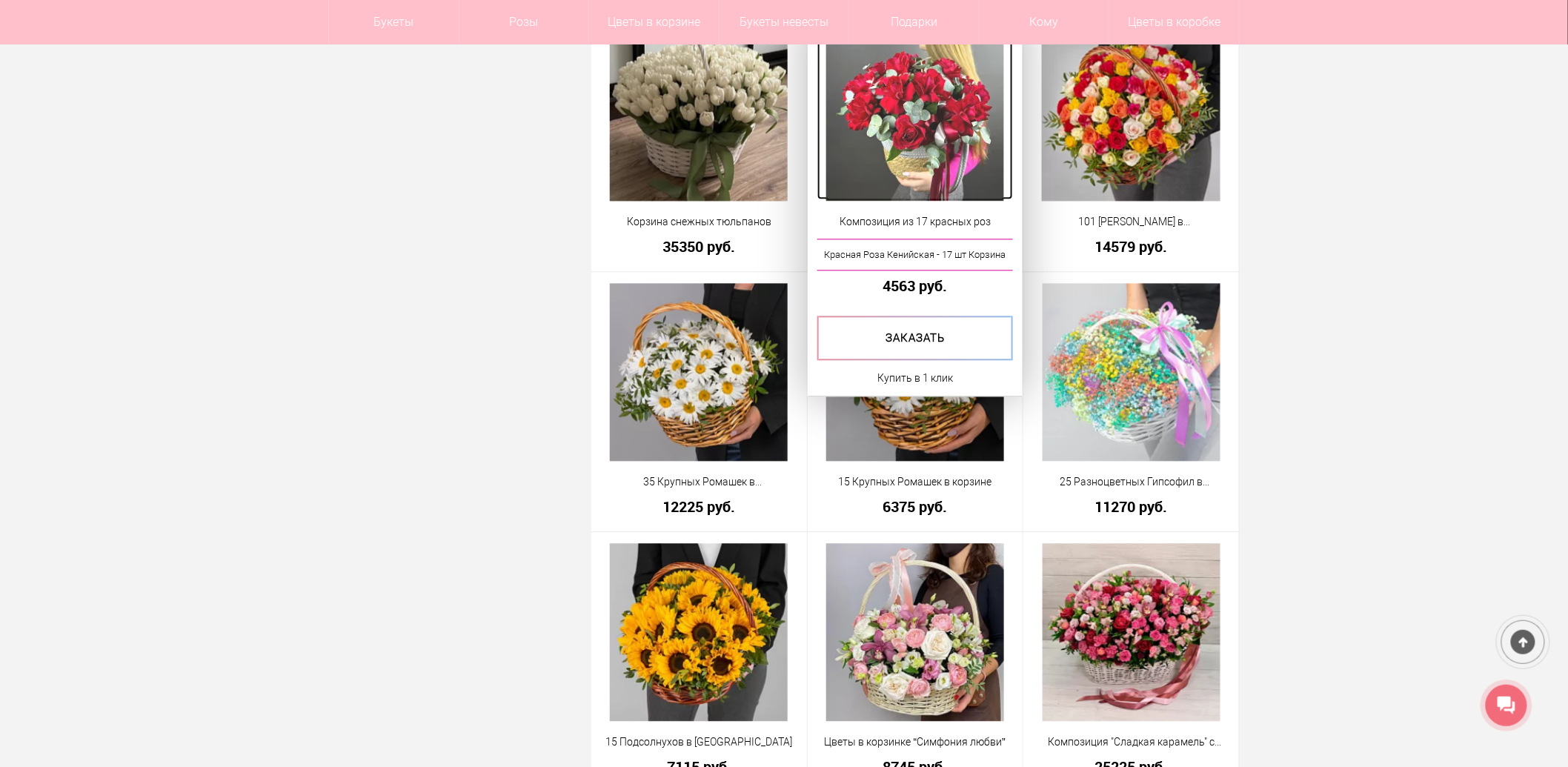
click at [938, 167] on img at bounding box center [915, 112] width 178 height 178
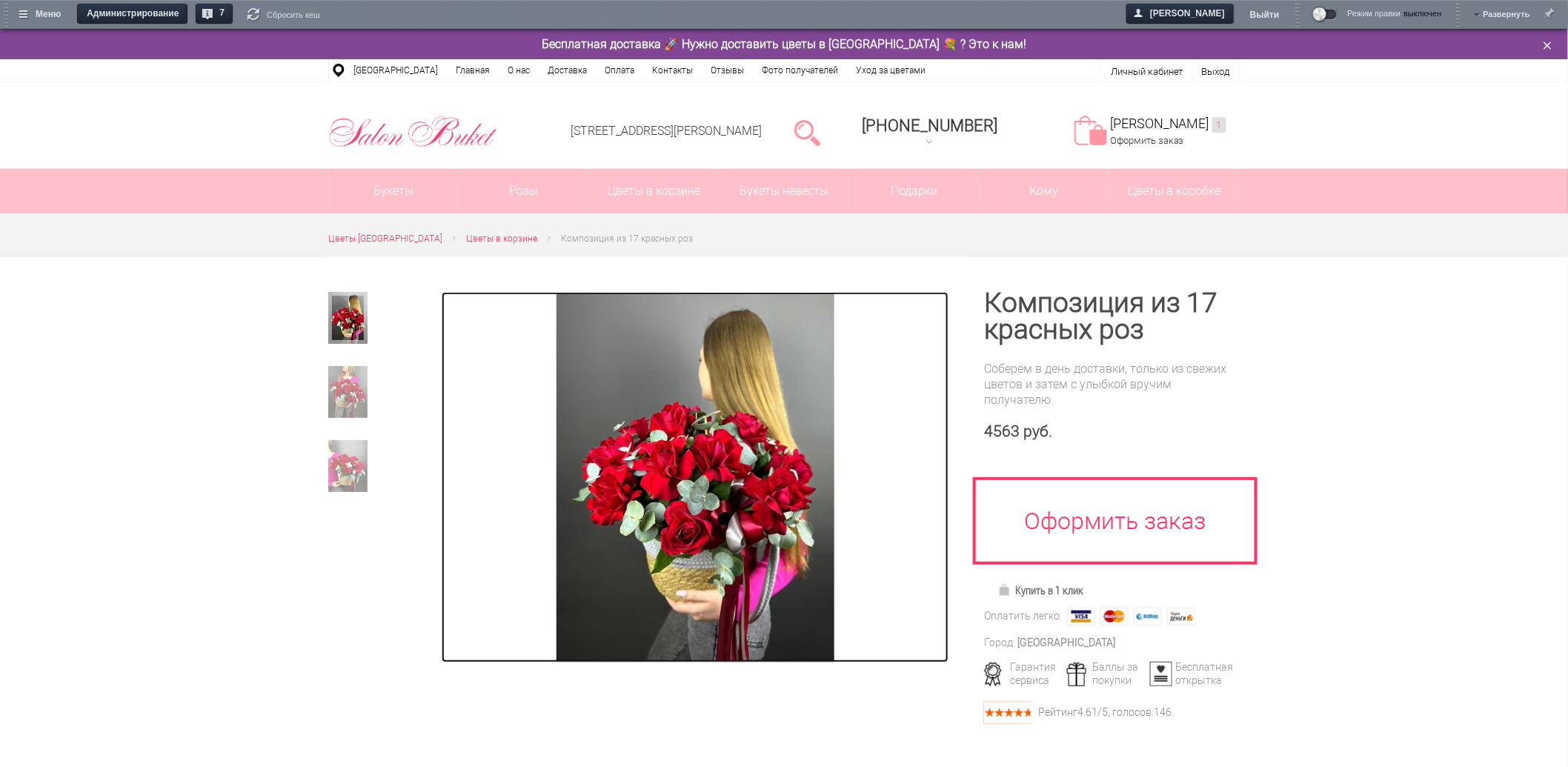
click at [729, 479] on img at bounding box center [695, 477] width 278 height 370
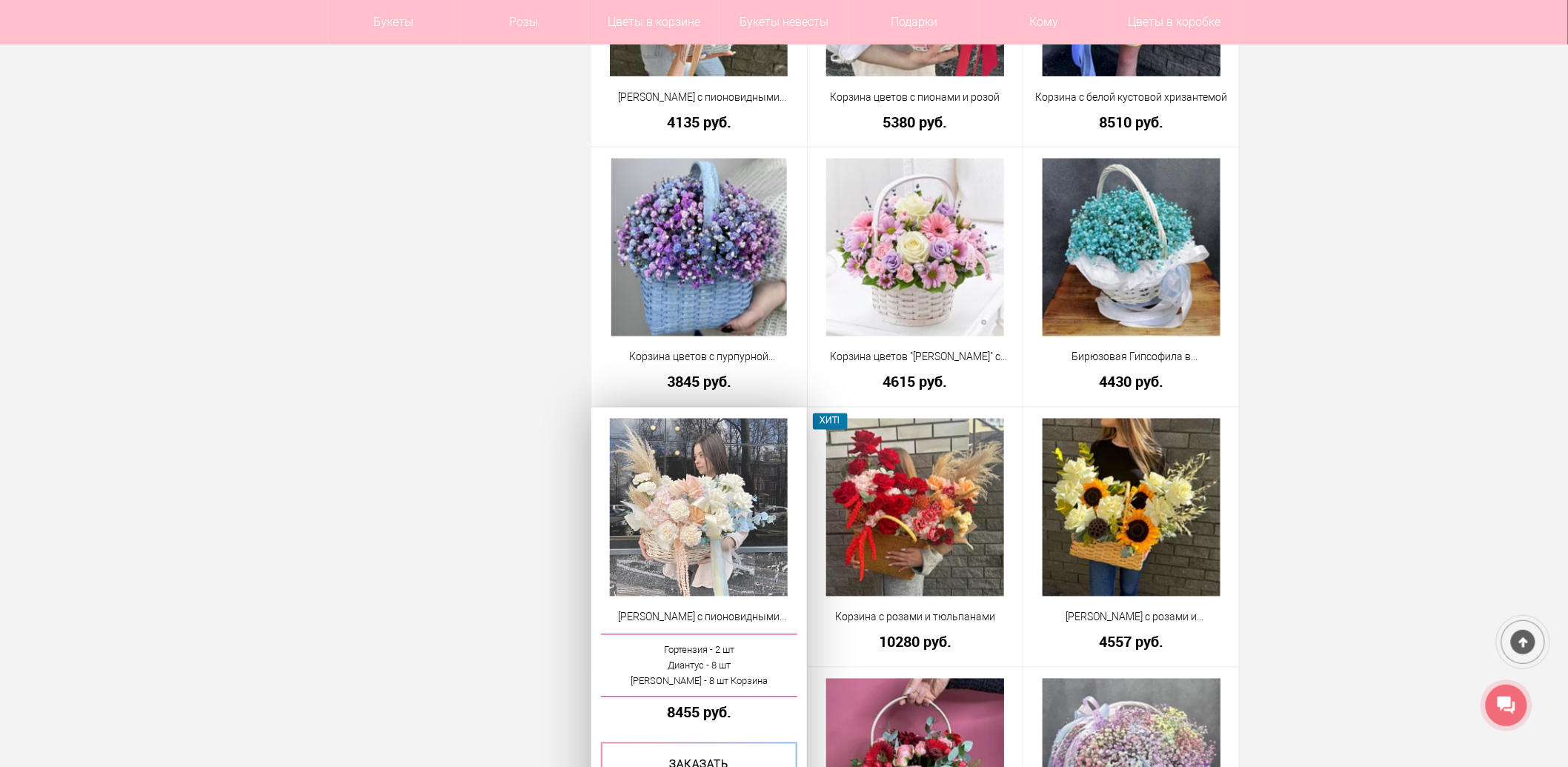
scroll to position [912, 0]
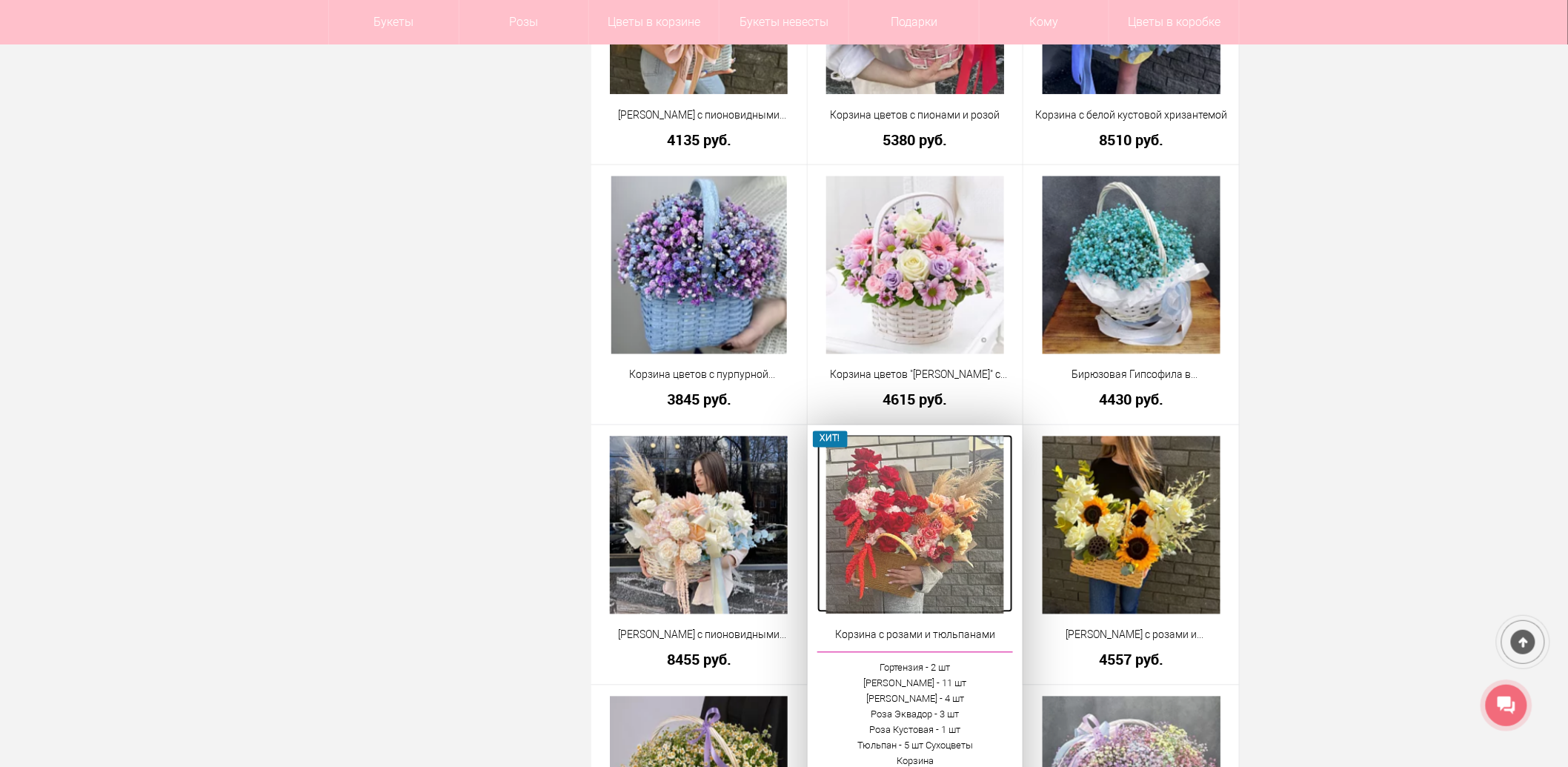
click at [907, 512] on img at bounding box center [915, 525] width 178 height 178
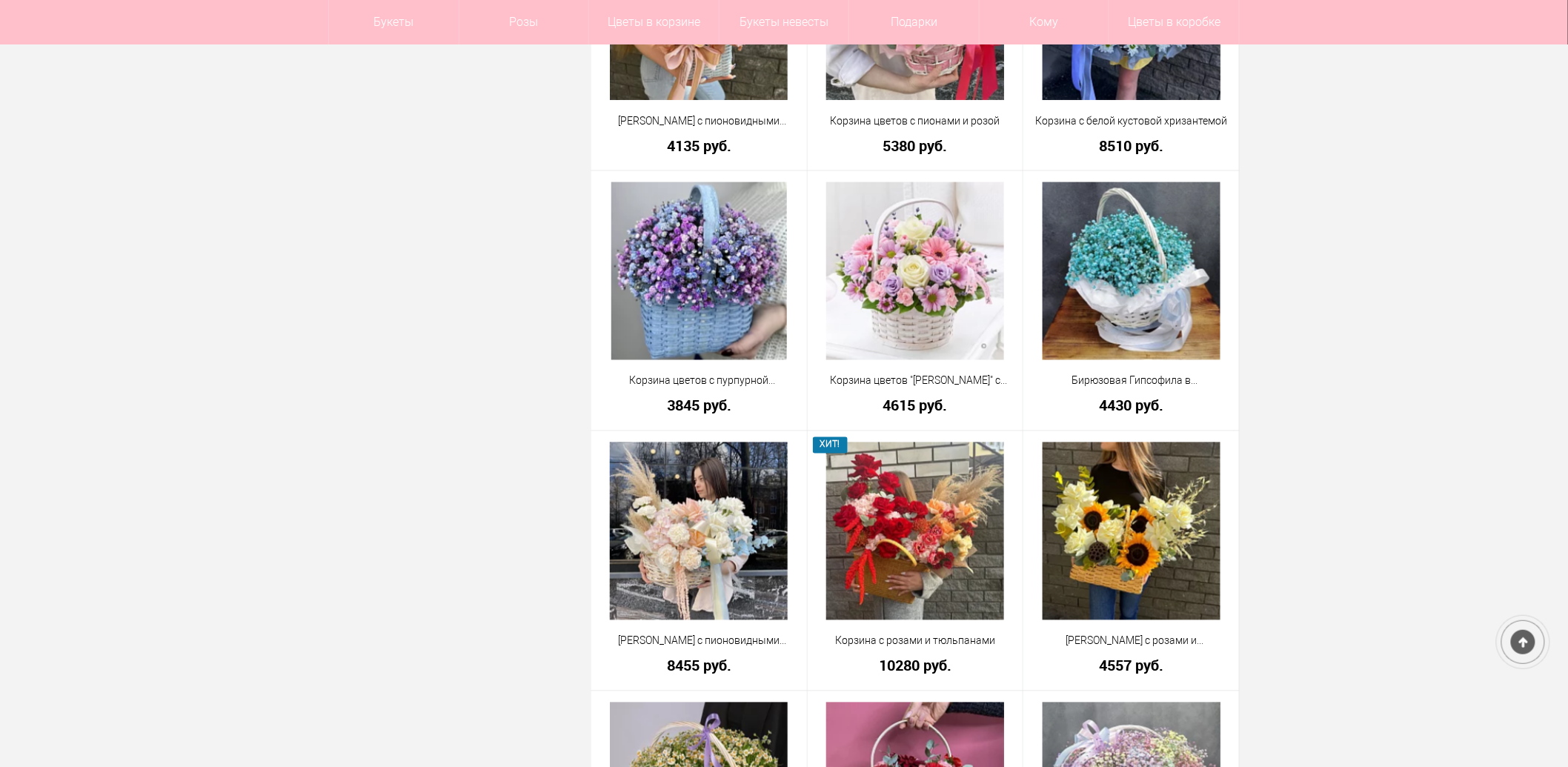
scroll to position [947, 0]
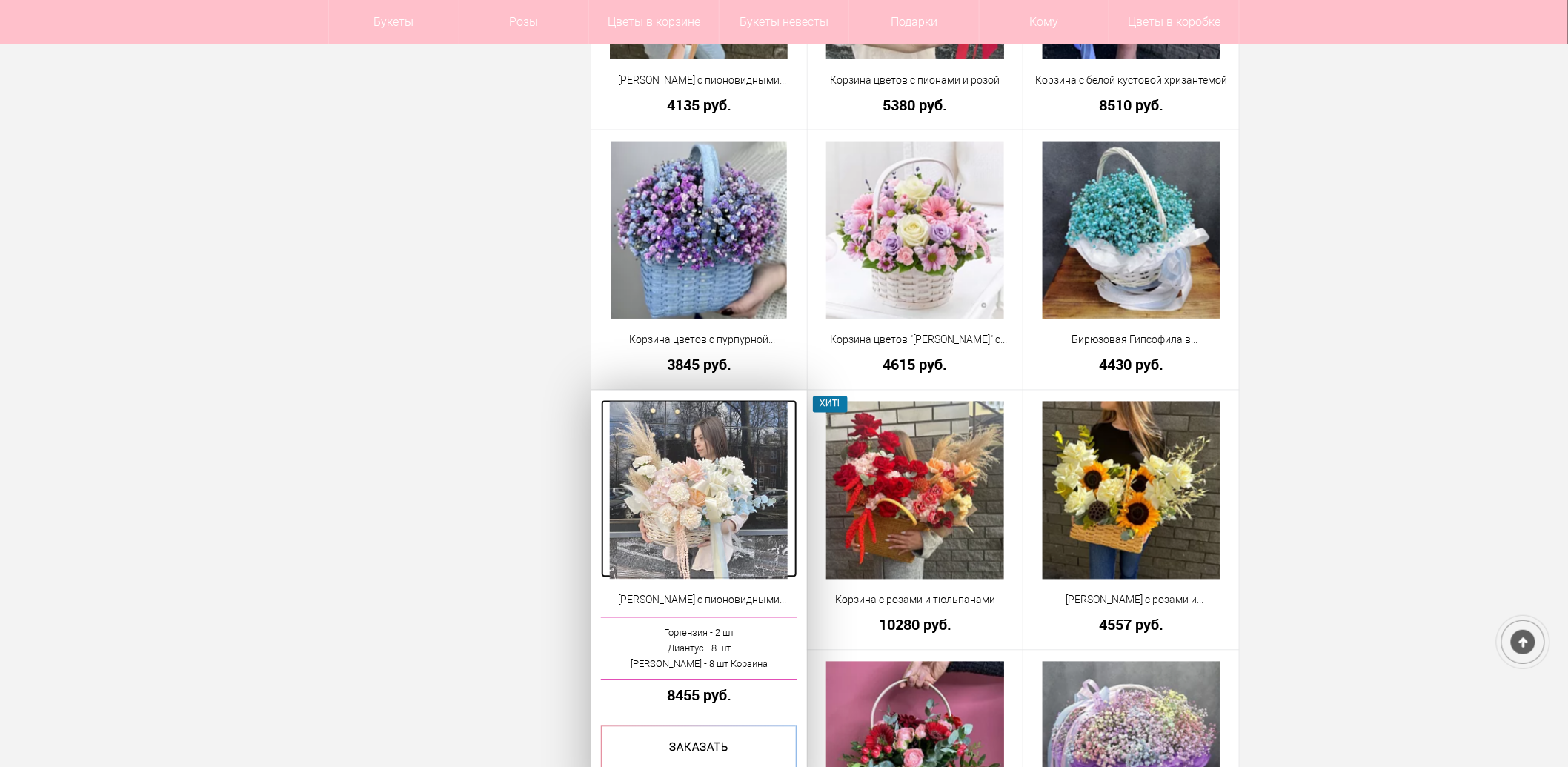
click at [754, 499] on img at bounding box center [699, 491] width 178 height 178
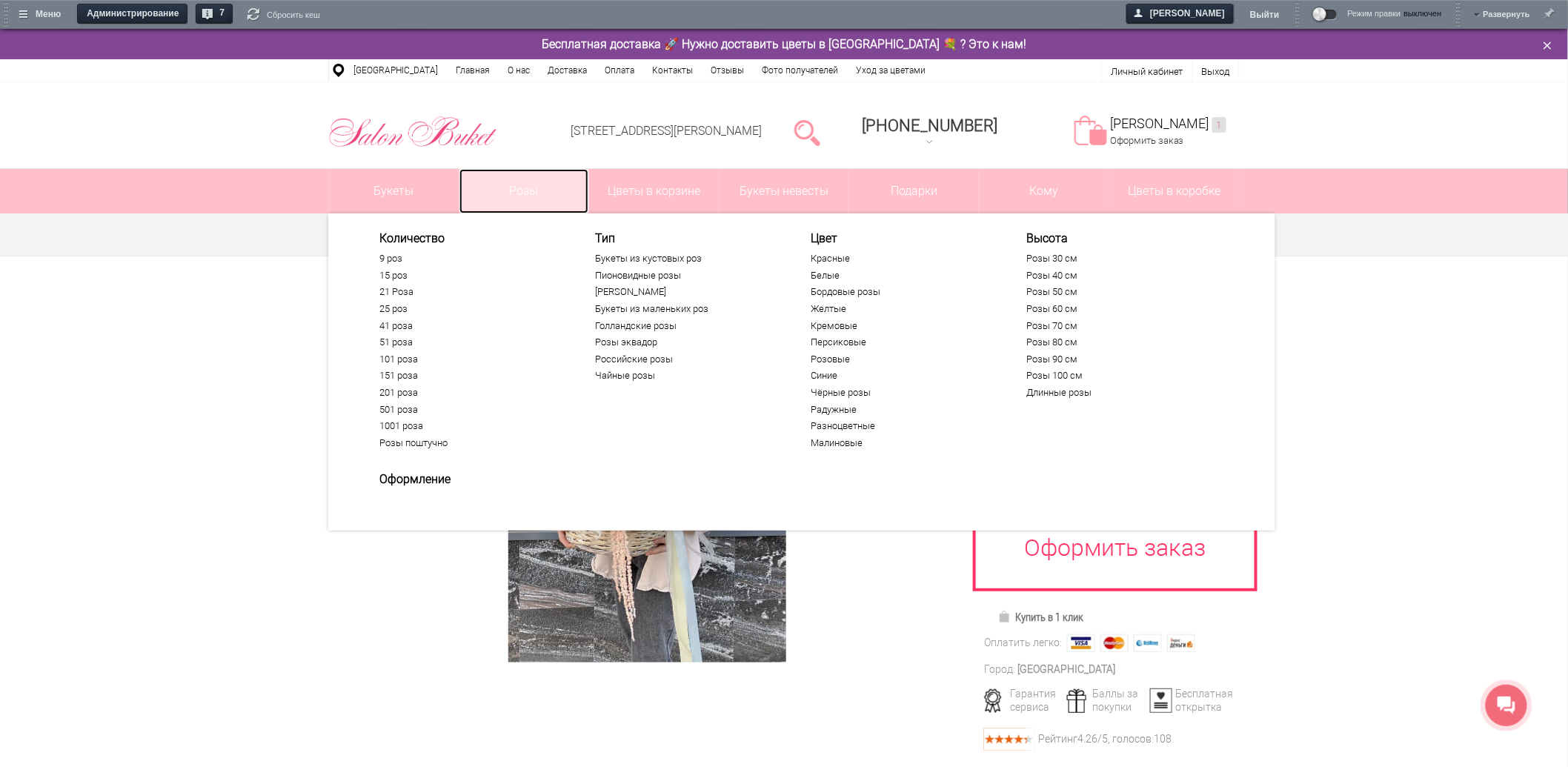
click at [548, 186] on link "Розы" at bounding box center [524, 191] width 130 height 44
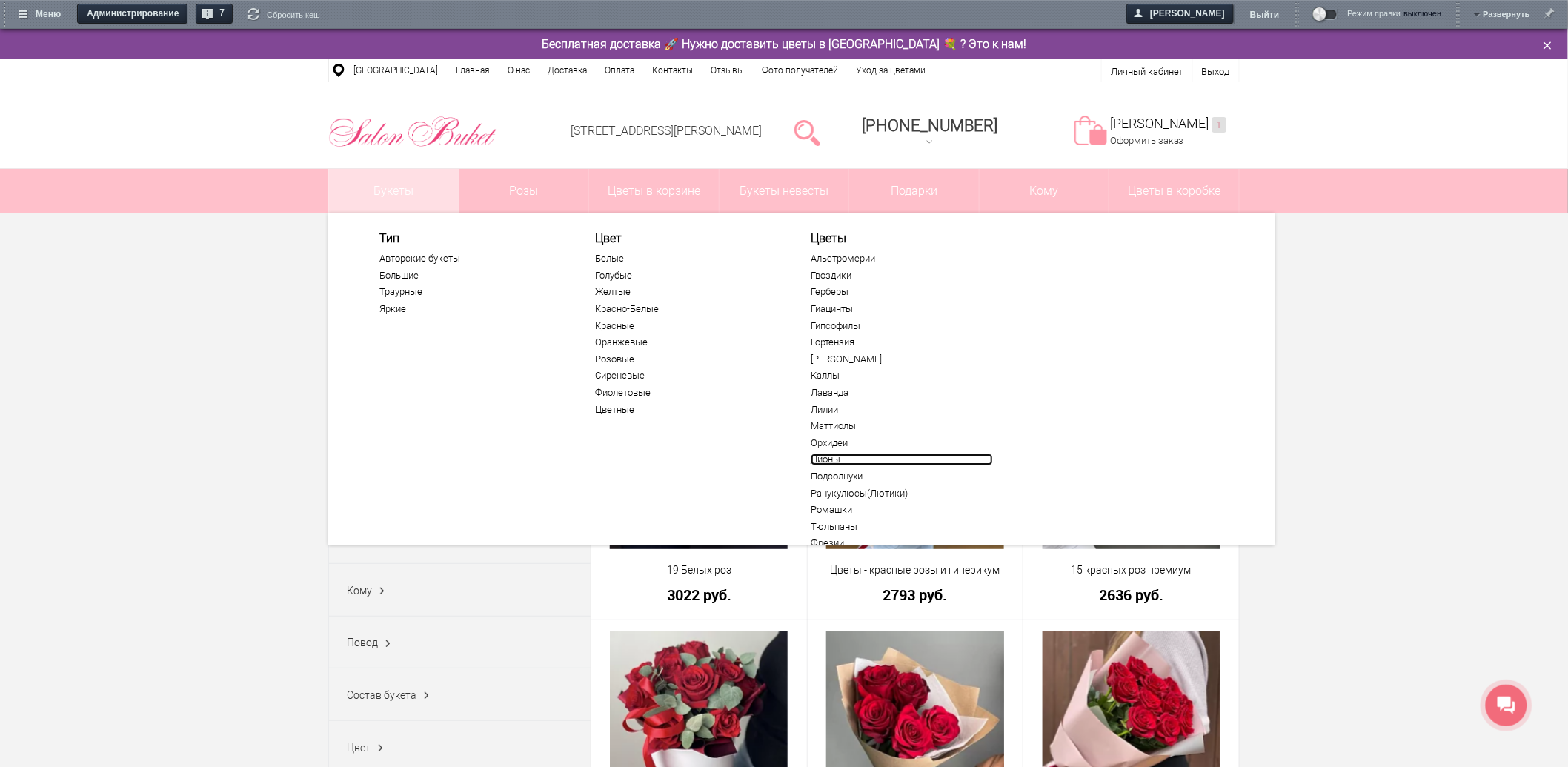
click at [825, 455] on link "Пионы" at bounding box center [901, 459] width 182 height 12
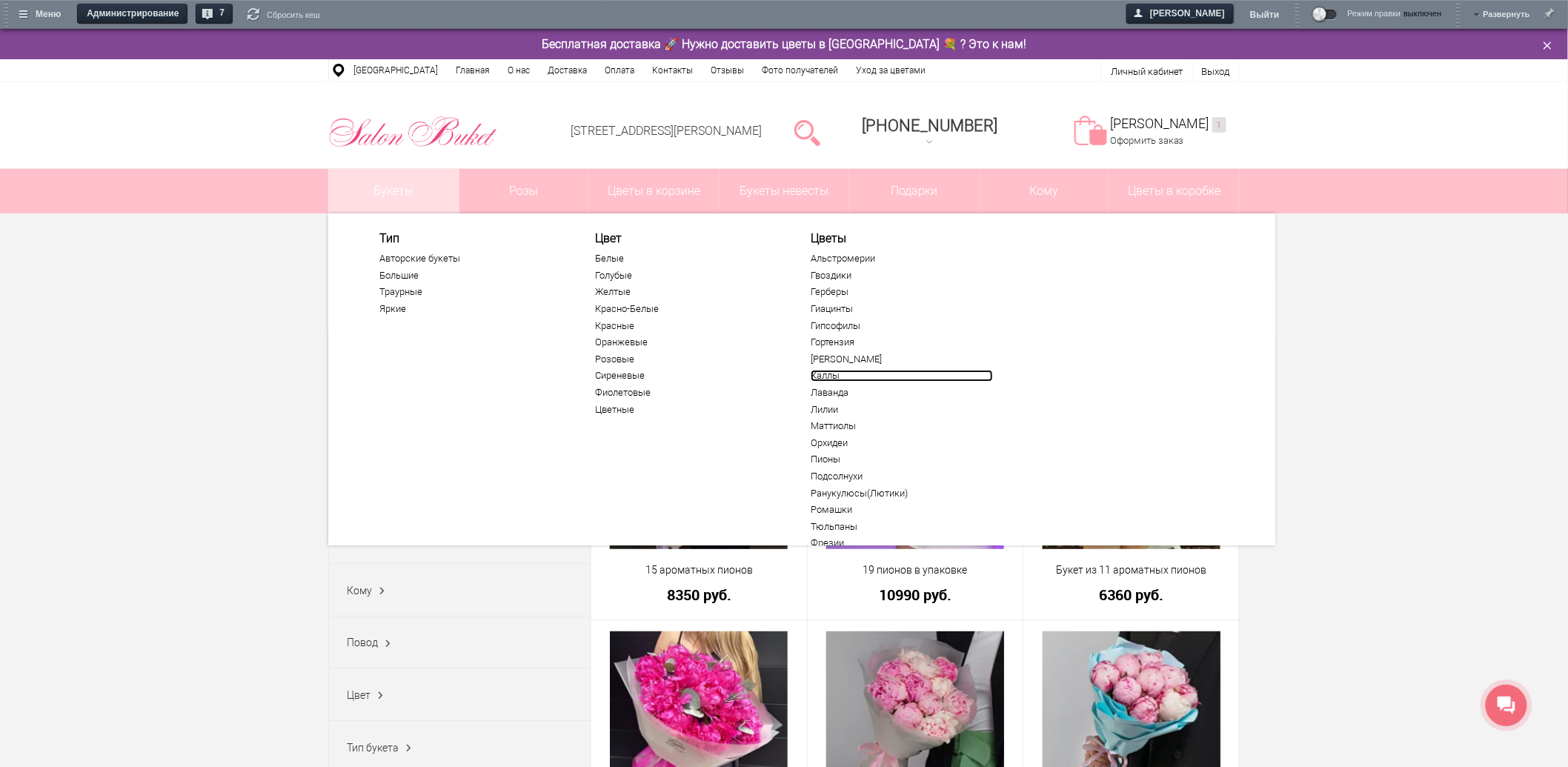
click at [826, 375] on link "Каллы" at bounding box center [901, 376] width 182 height 12
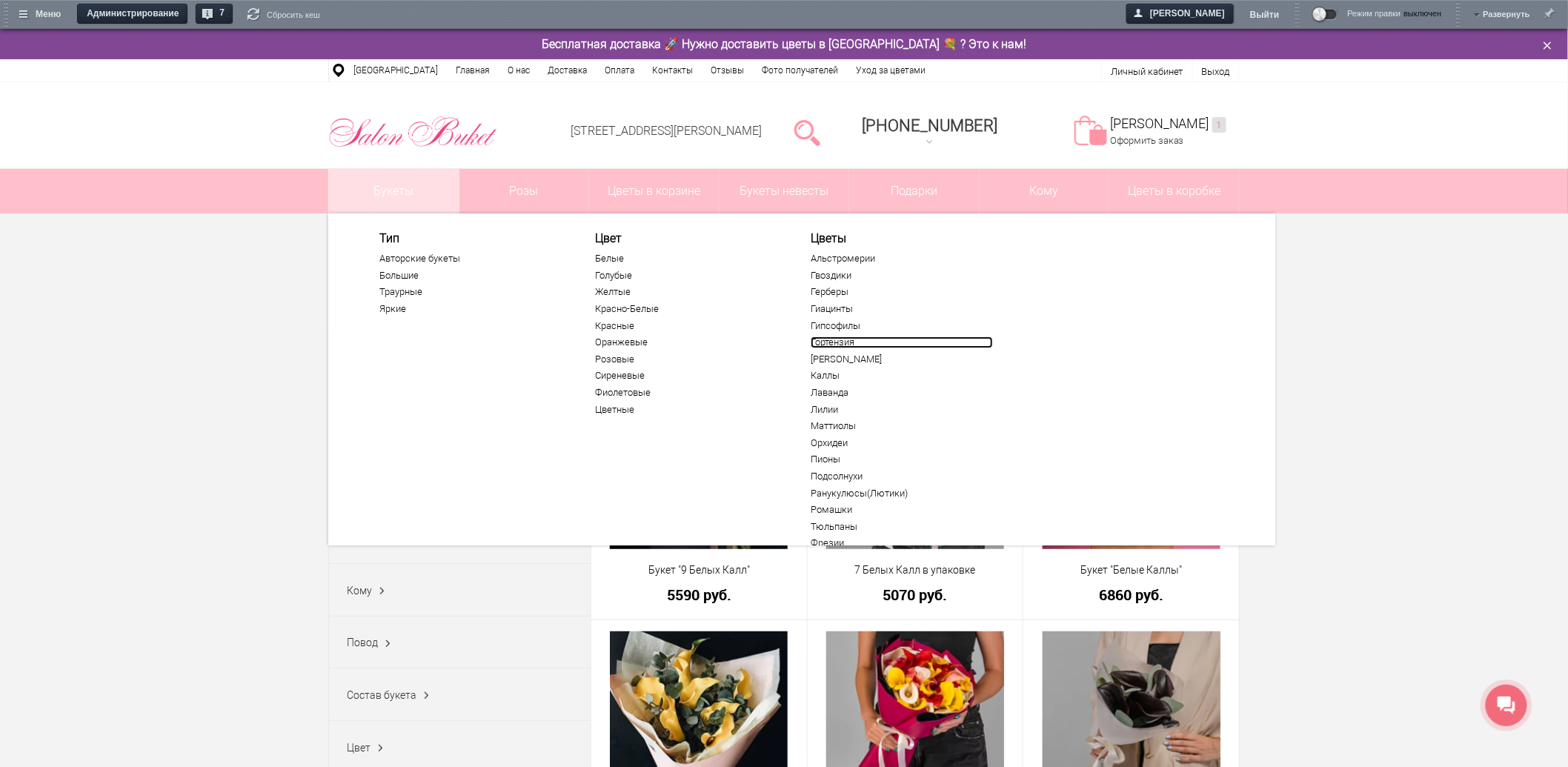
click at [828, 341] on link "Гортензия" at bounding box center [901, 342] width 182 height 12
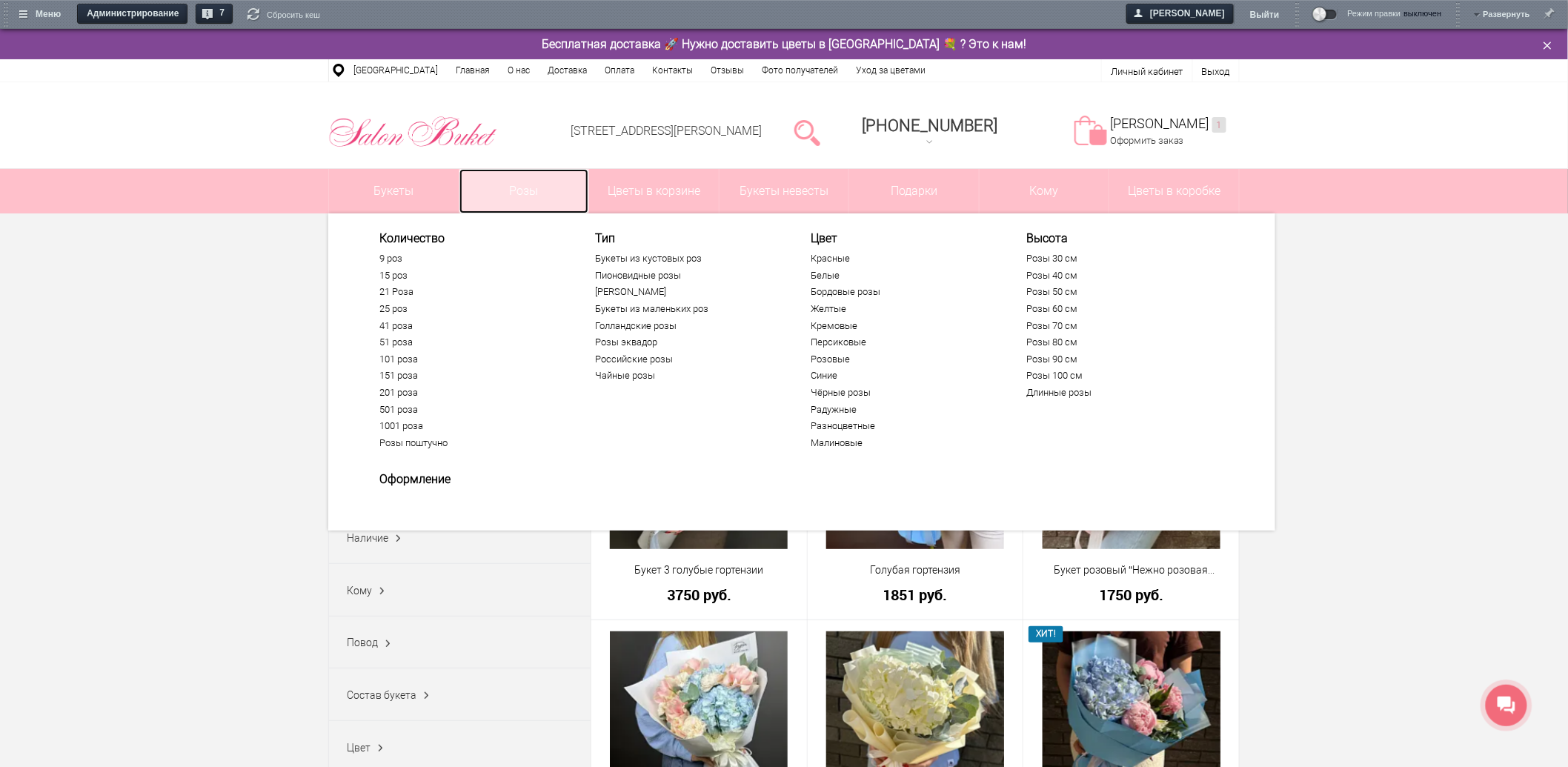
click at [533, 183] on link "Розы" at bounding box center [524, 191] width 130 height 44
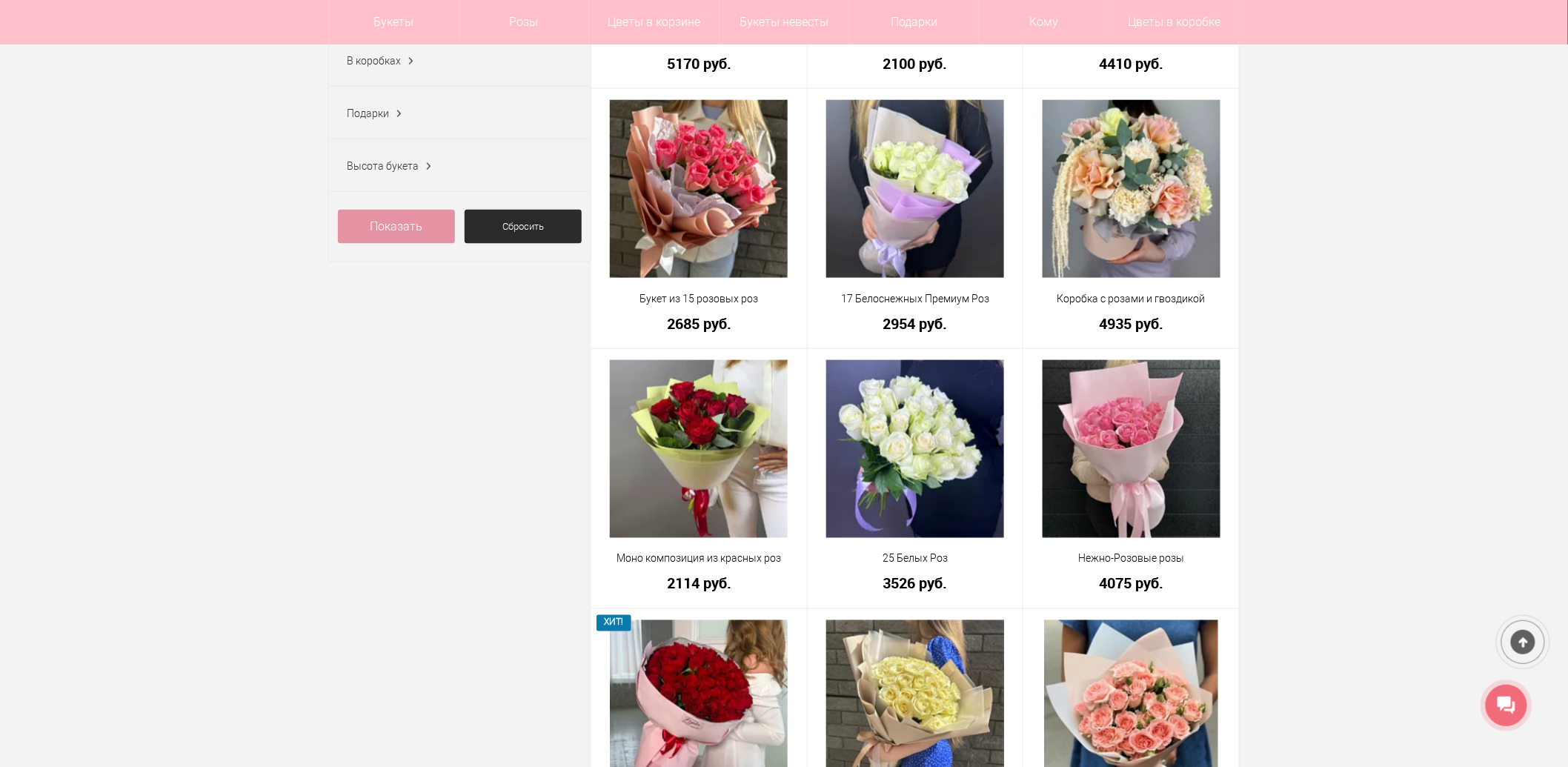
scroll to position [741, 0]
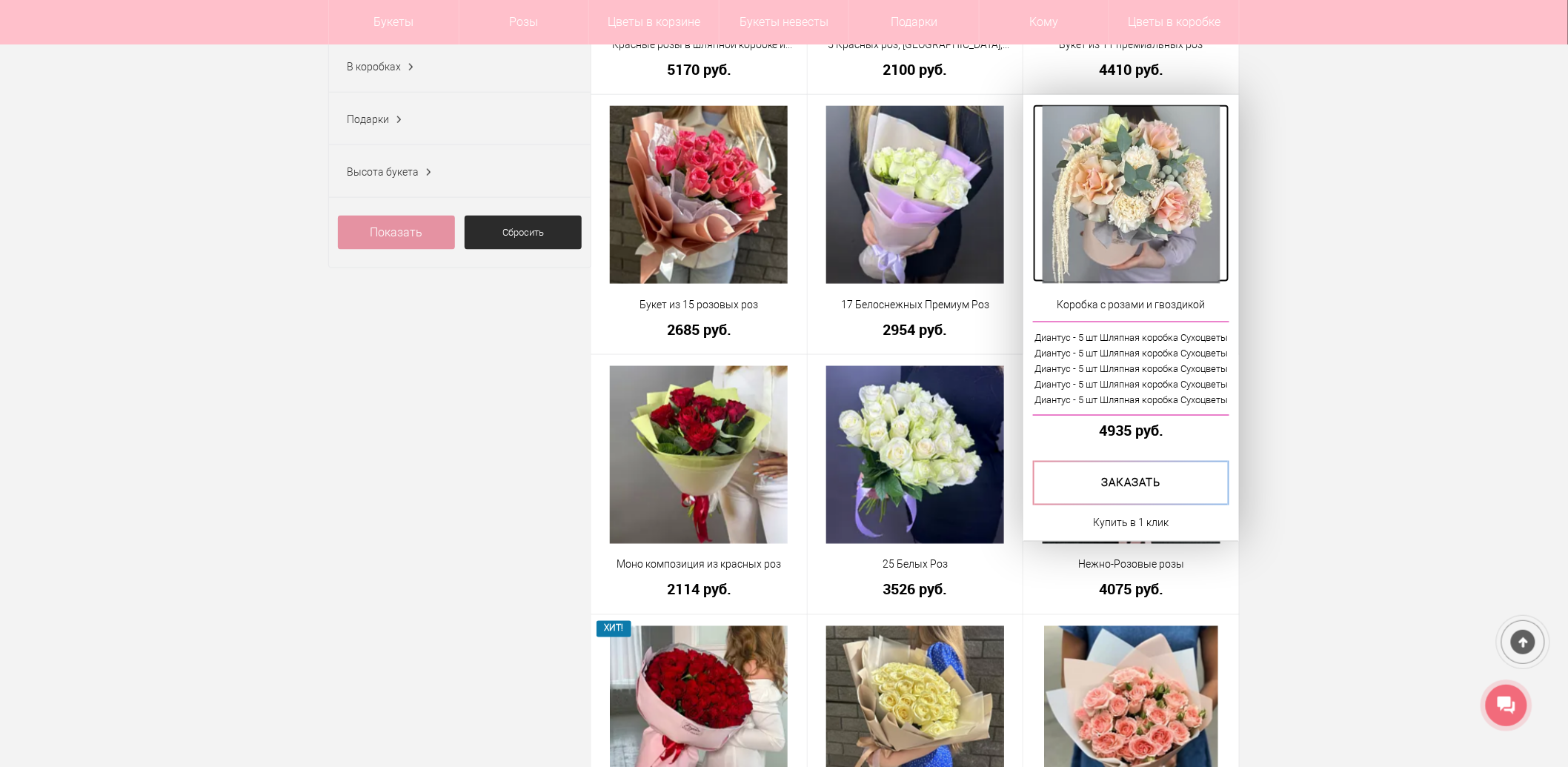
click at [1160, 187] on img at bounding box center [1131, 195] width 178 height 178
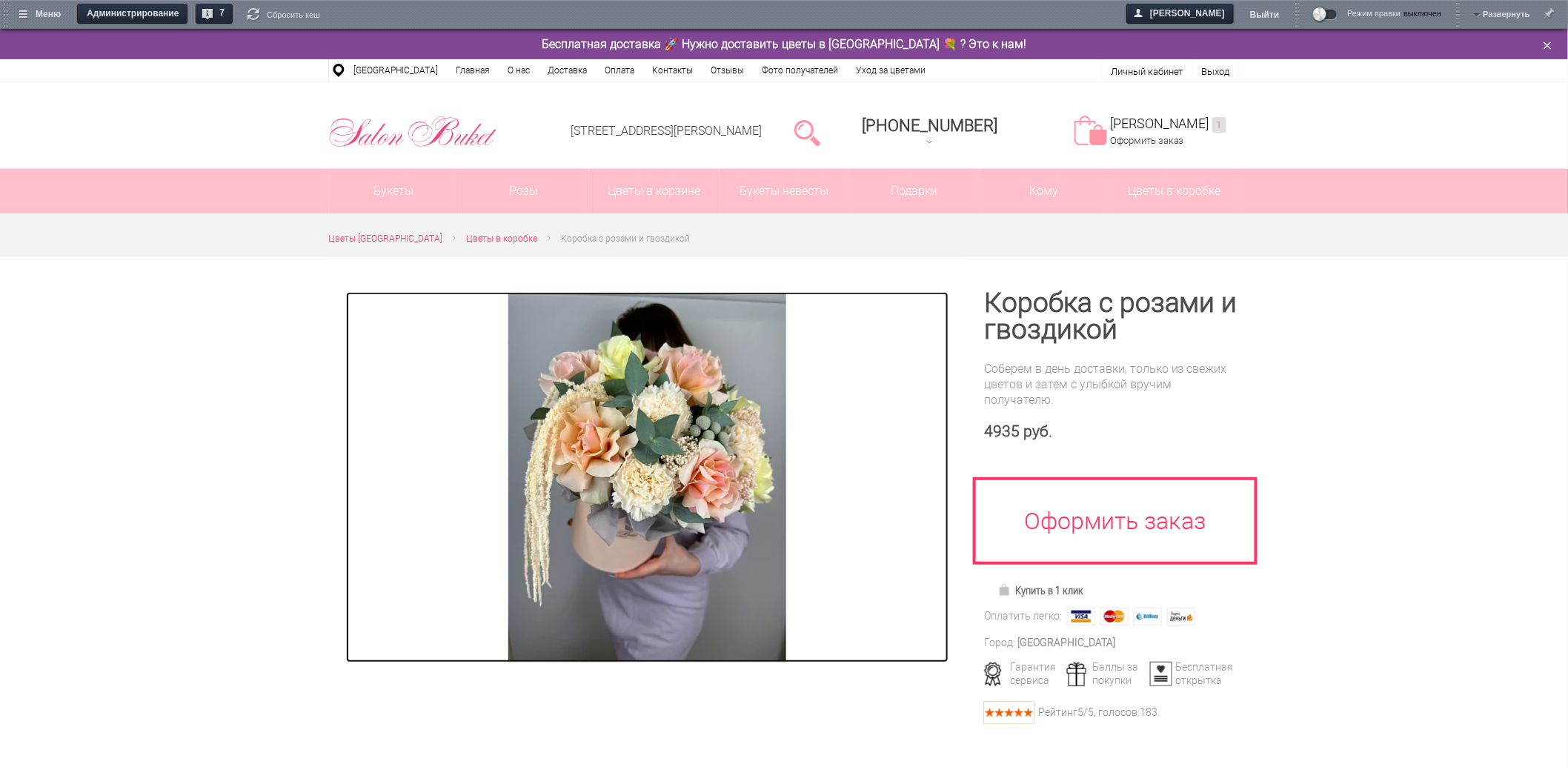
click at [669, 453] on img at bounding box center [647, 477] width 278 height 370
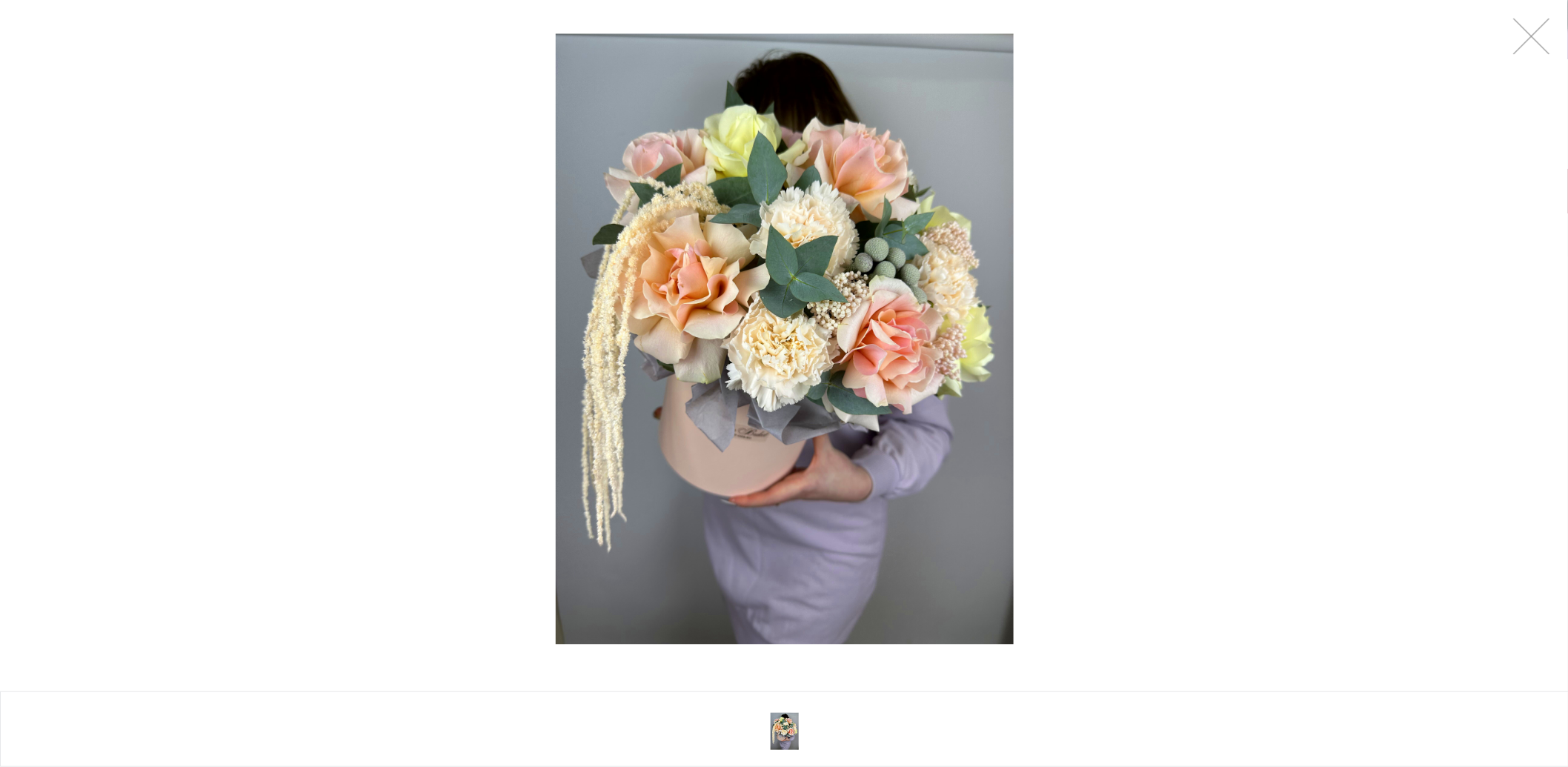
click at [544, 573] on div at bounding box center [785, 339] width 1568 height 678
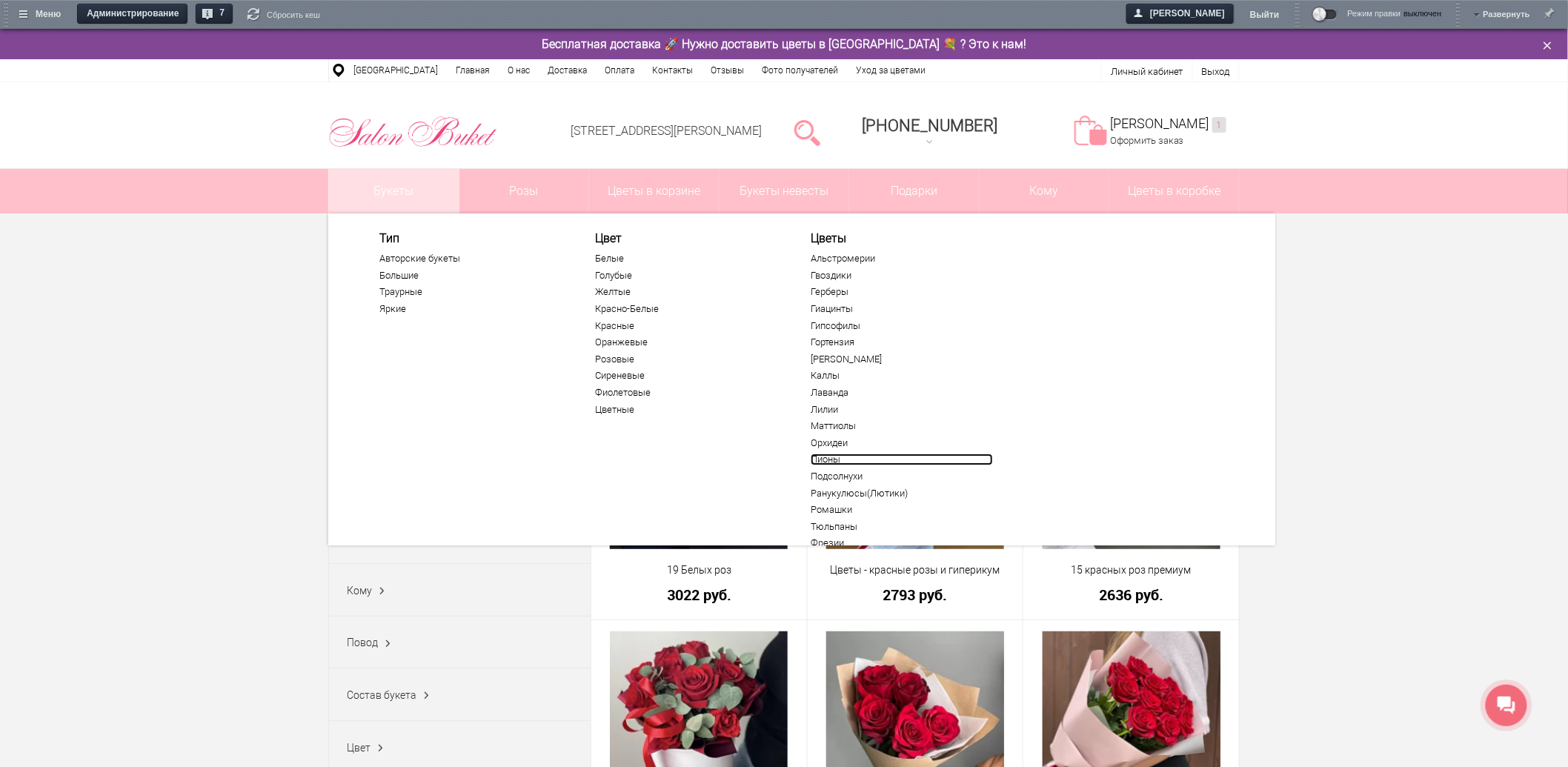
click at [835, 456] on link "Пионы" at bounding box center [901, 459] width 182 height 12
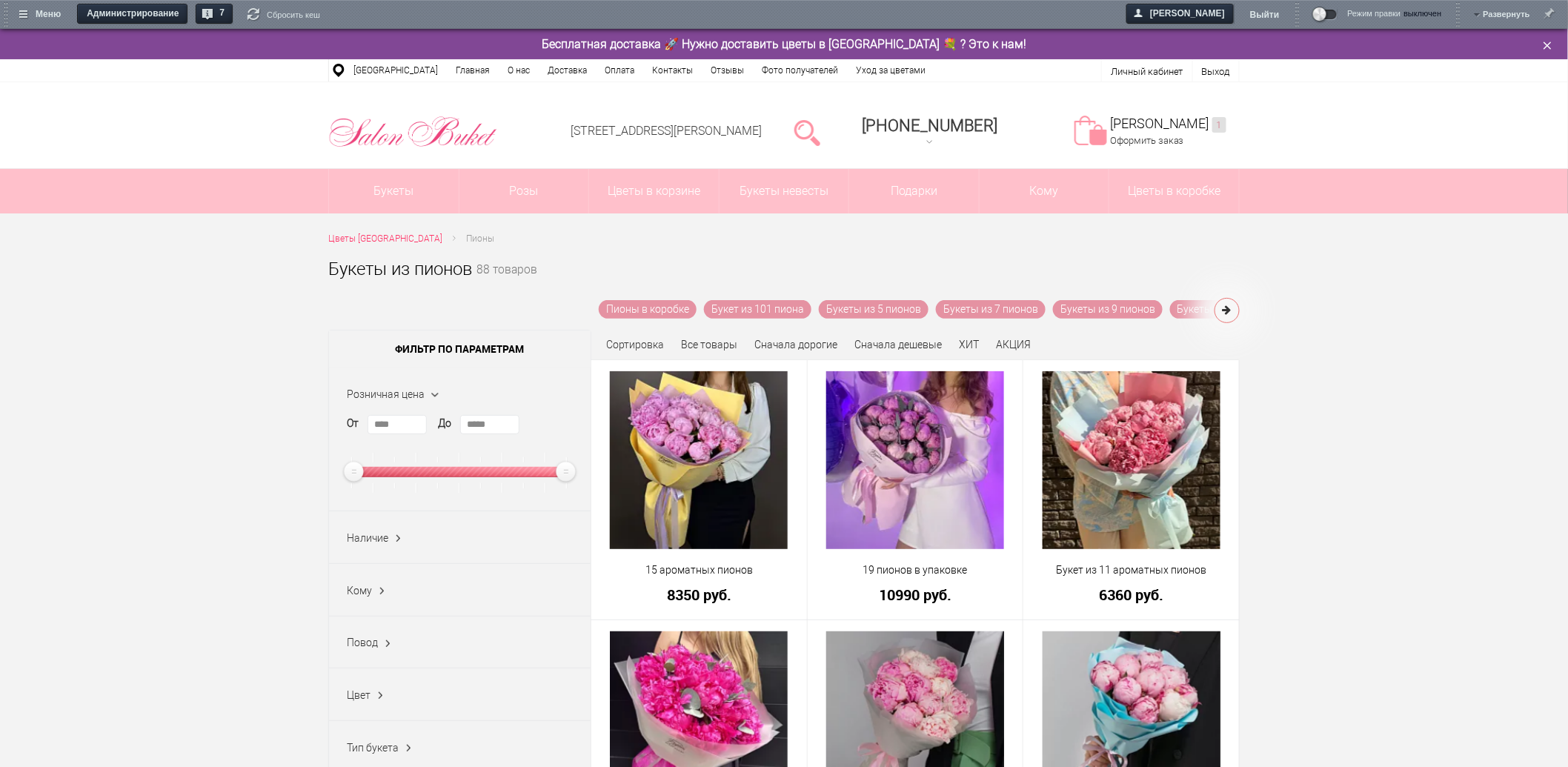
scroll to position [82, 0]
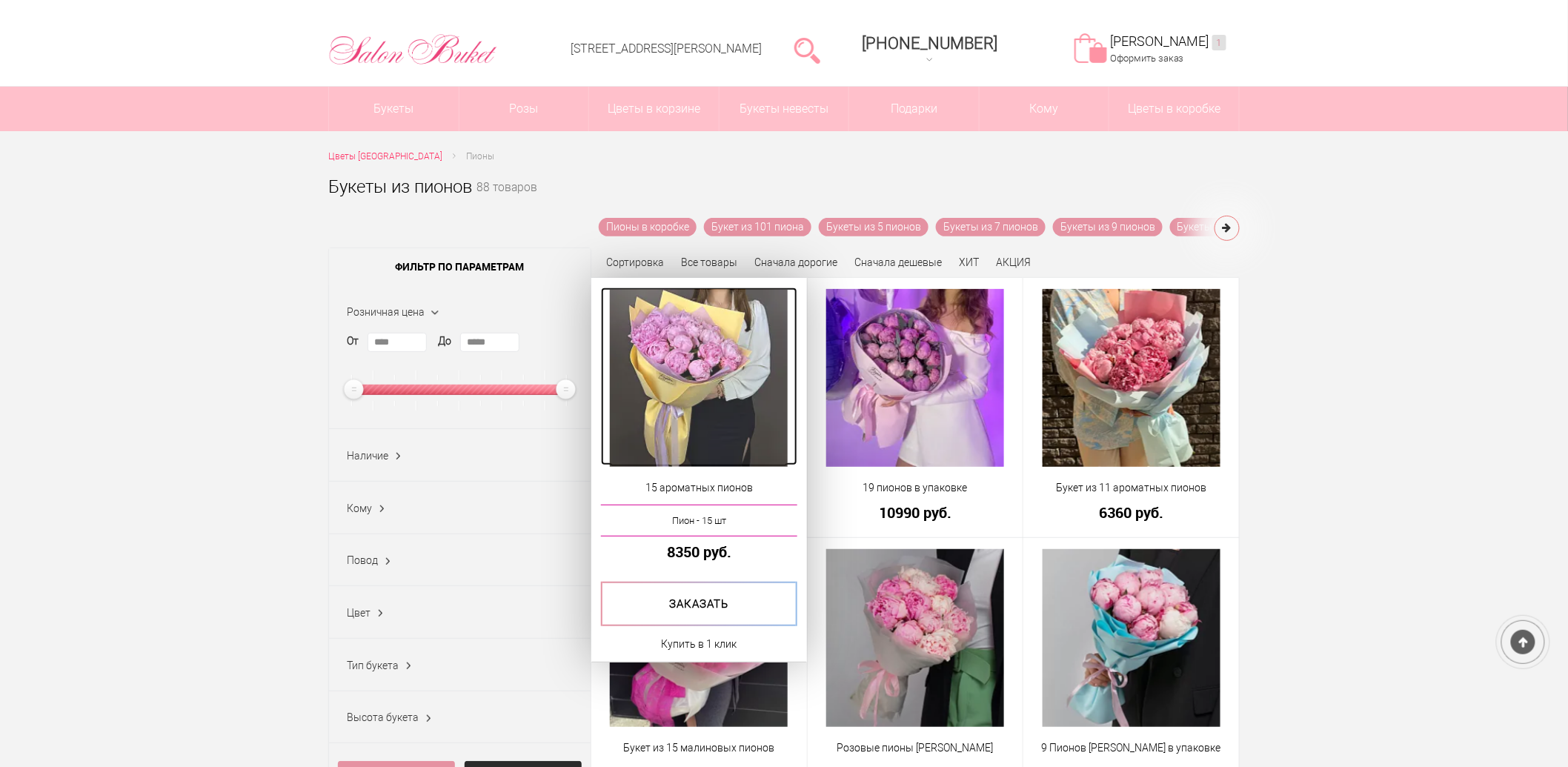
click at [717, 351] on img at bounding box center [699, 378] width 178 height 178
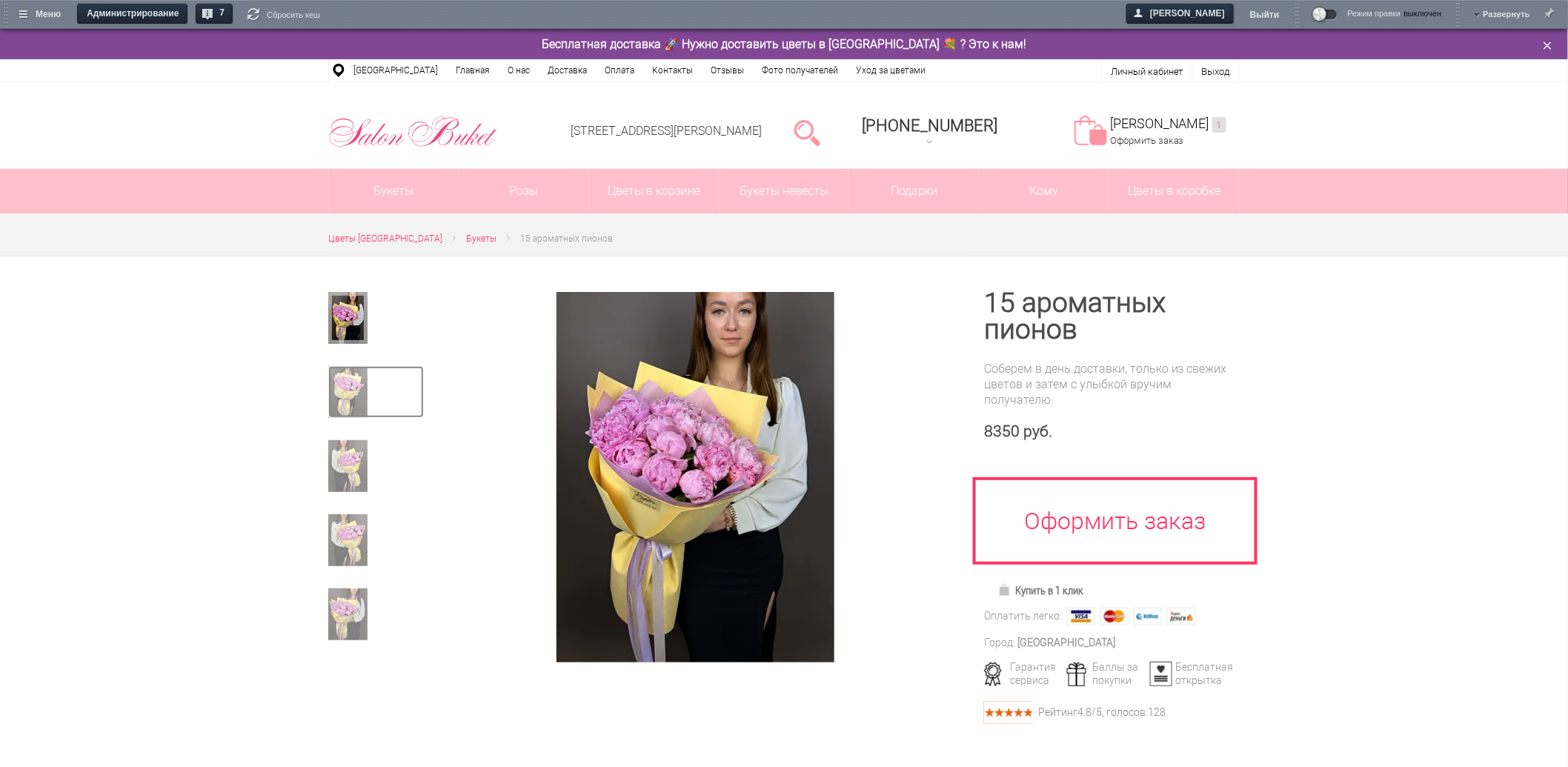
click at [347, 382] on img at bounding box center [347, 392] width 39 height 52
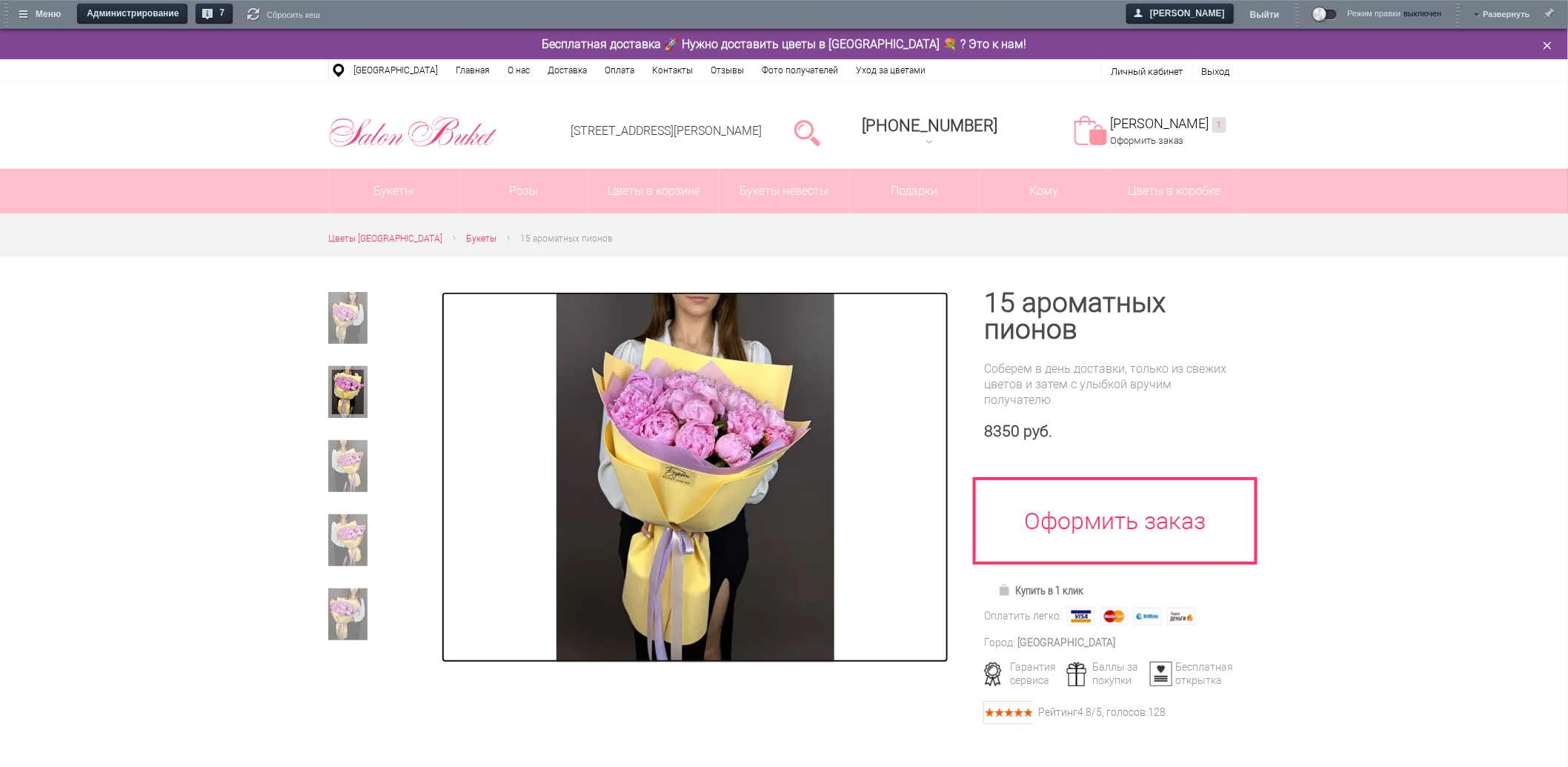
click at [685, 427] on img at bounding box center [695, 477] width 278 height 370
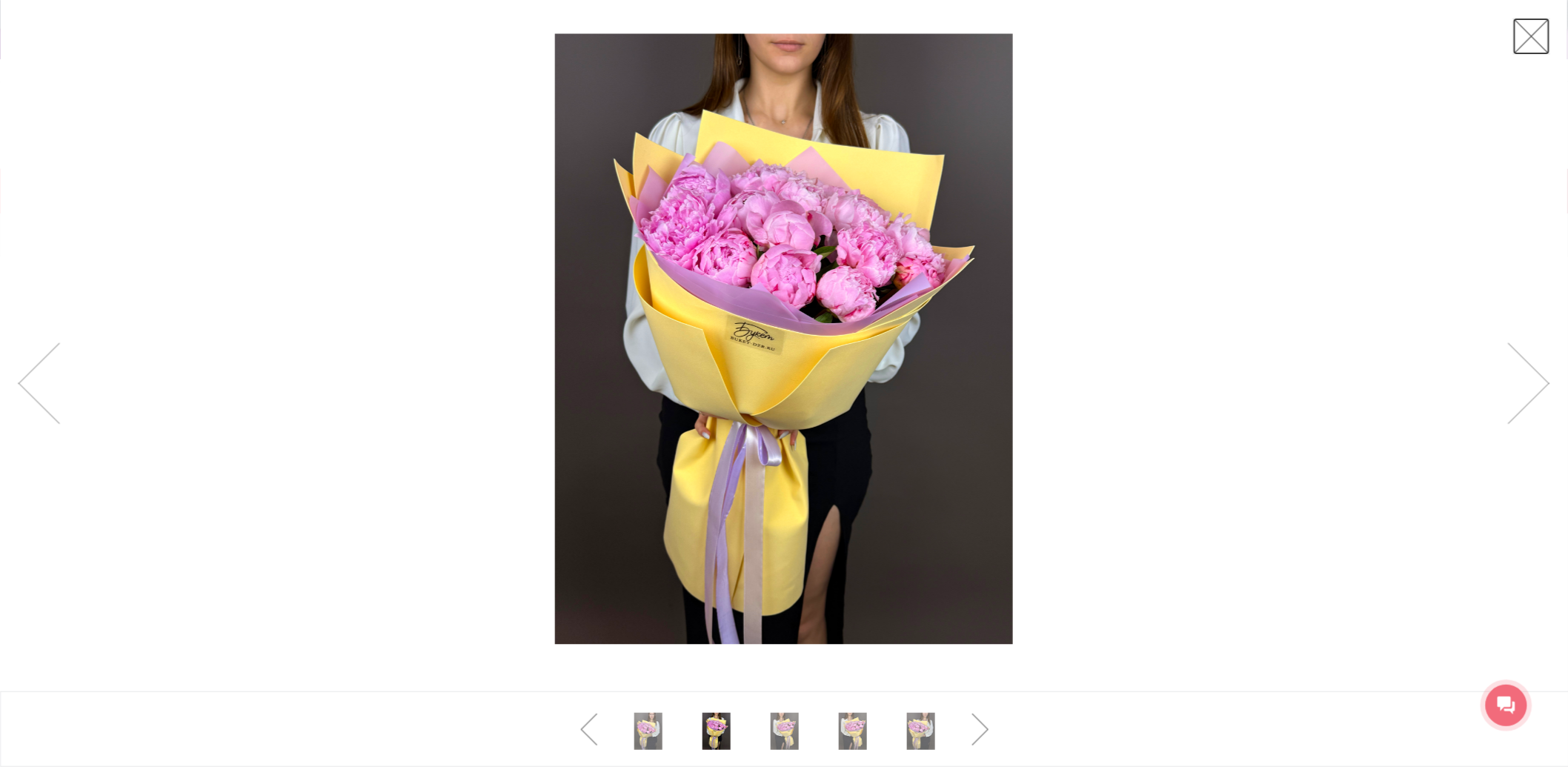
click at [1528, 27] on link at bounding box center [1531, 36] width 37 height 37
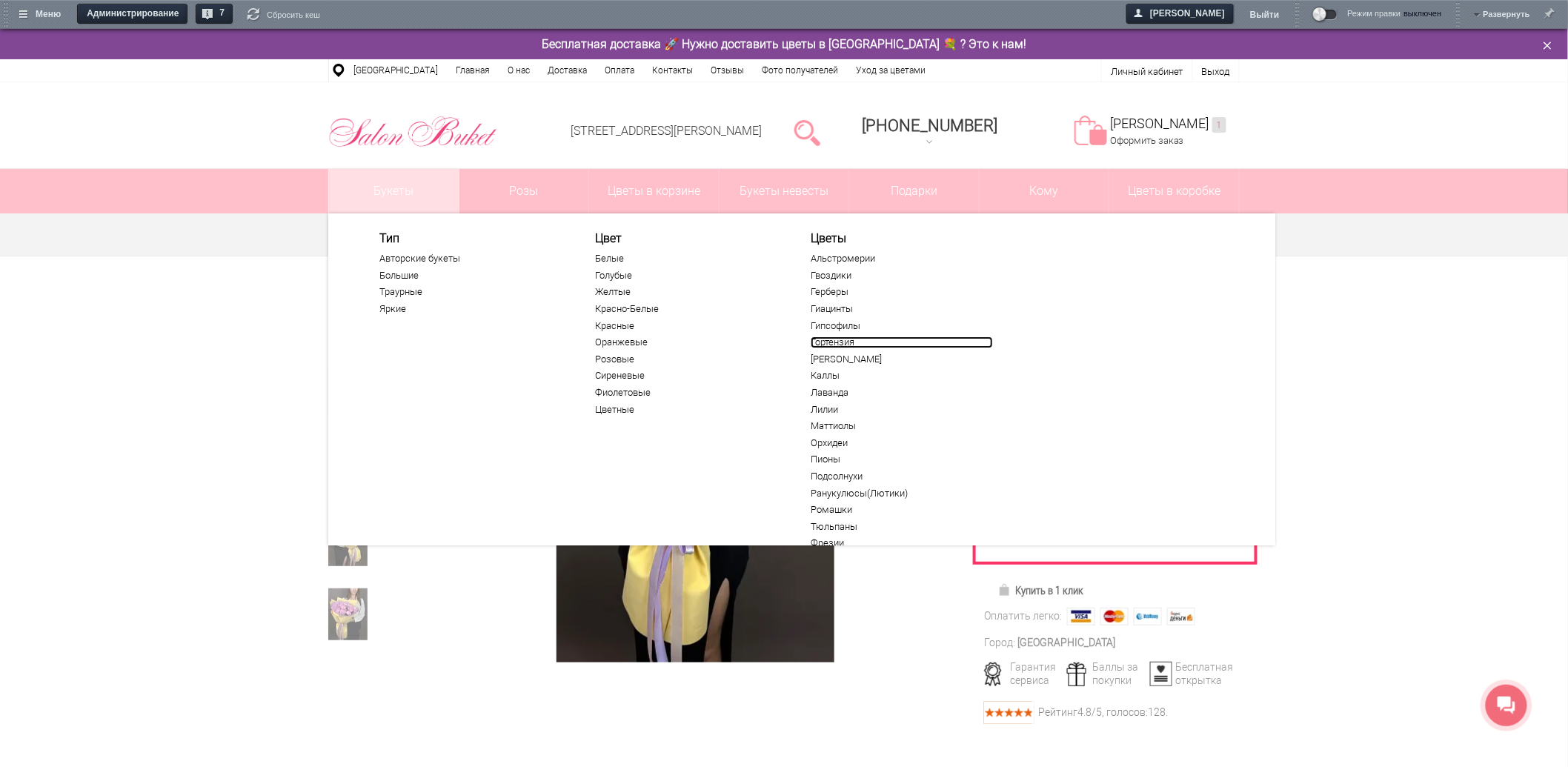
click at [839, 345] on link "Гортензия" at bounding box center [901, 342] width 182 height 12
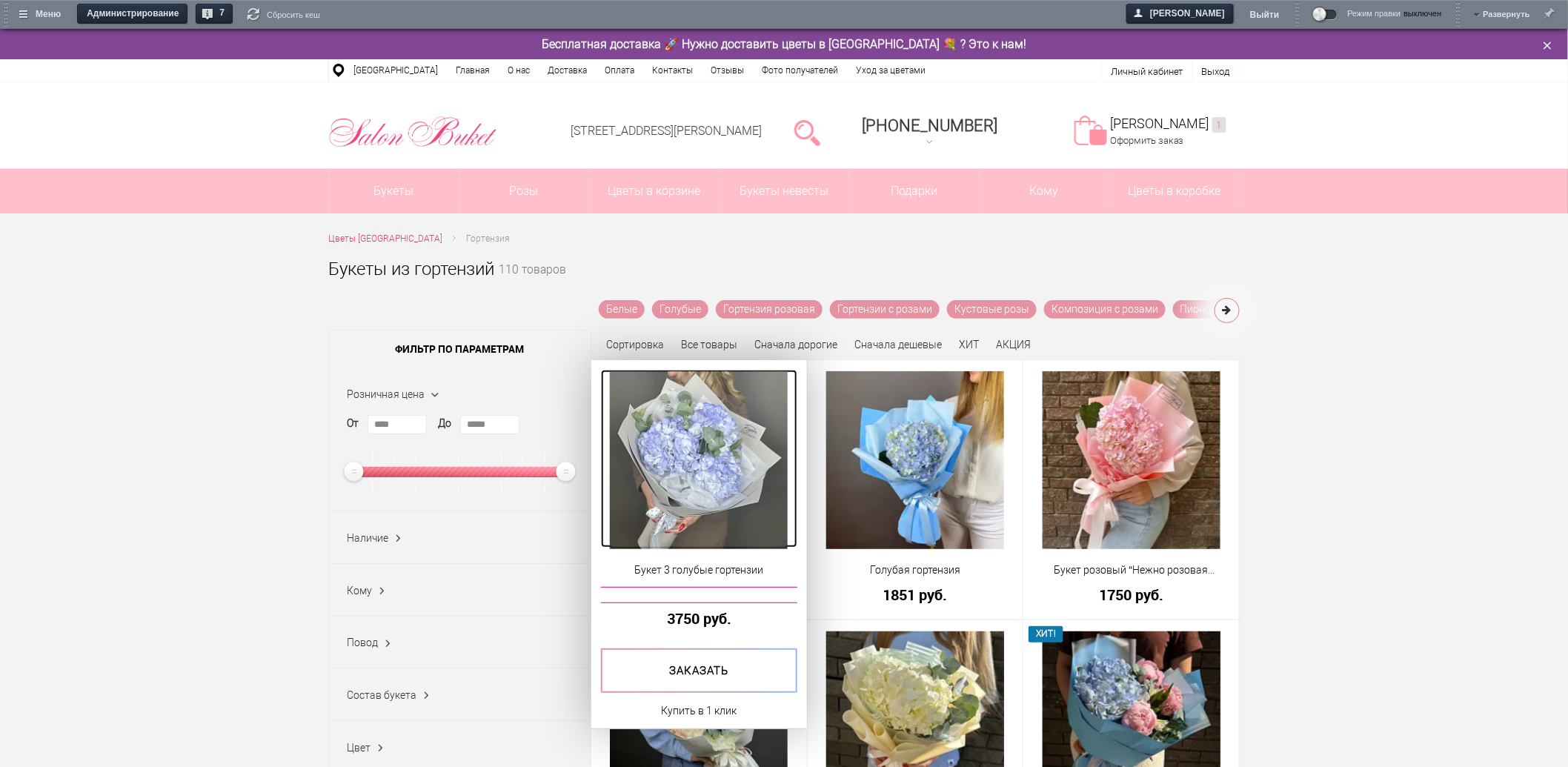
click at [727, 482] on img at bounding box center [699, 460] width 178 height 178
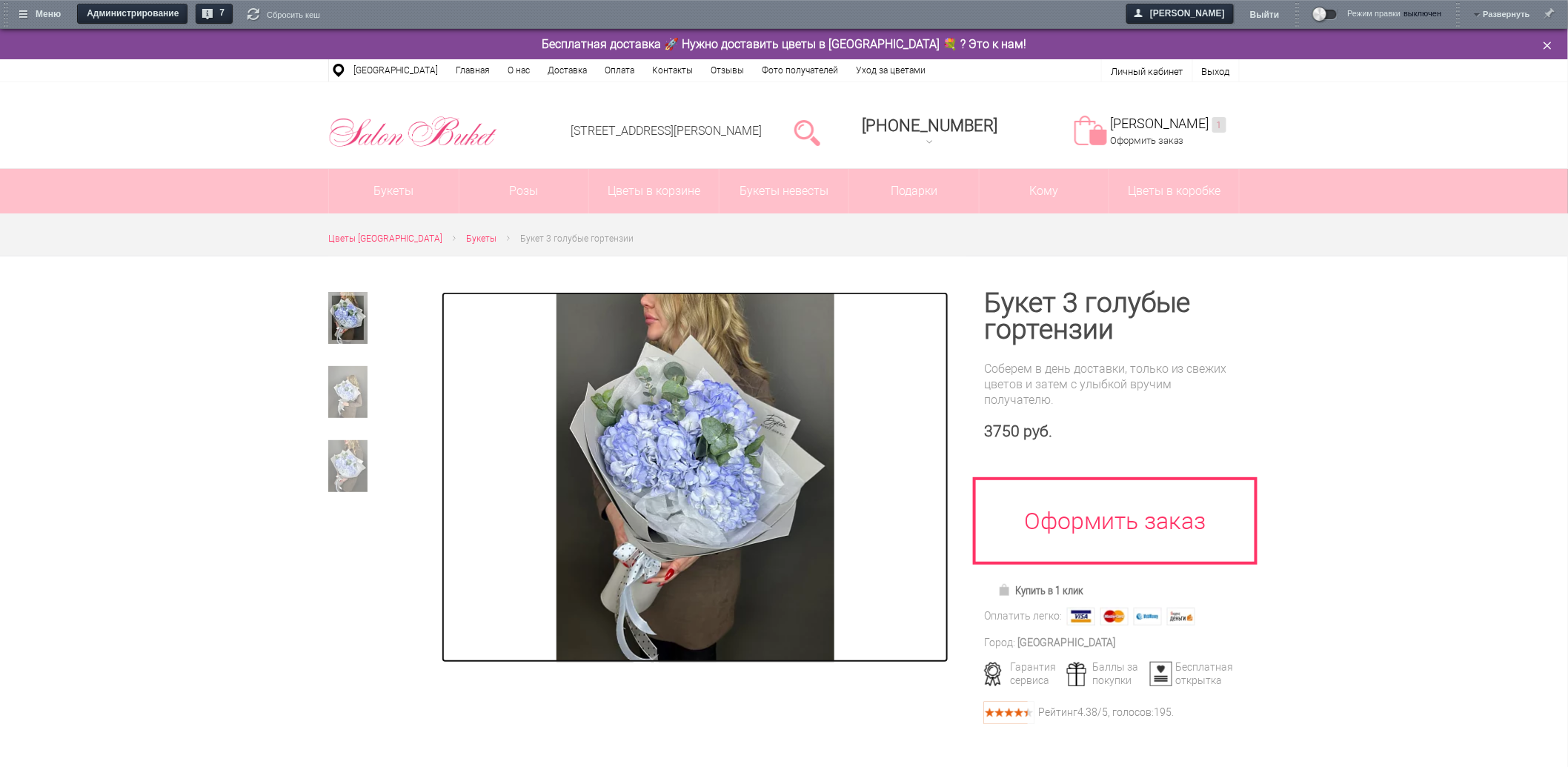
click at [698, 400] on img at bounding box center [695, 477] width 278 height 370
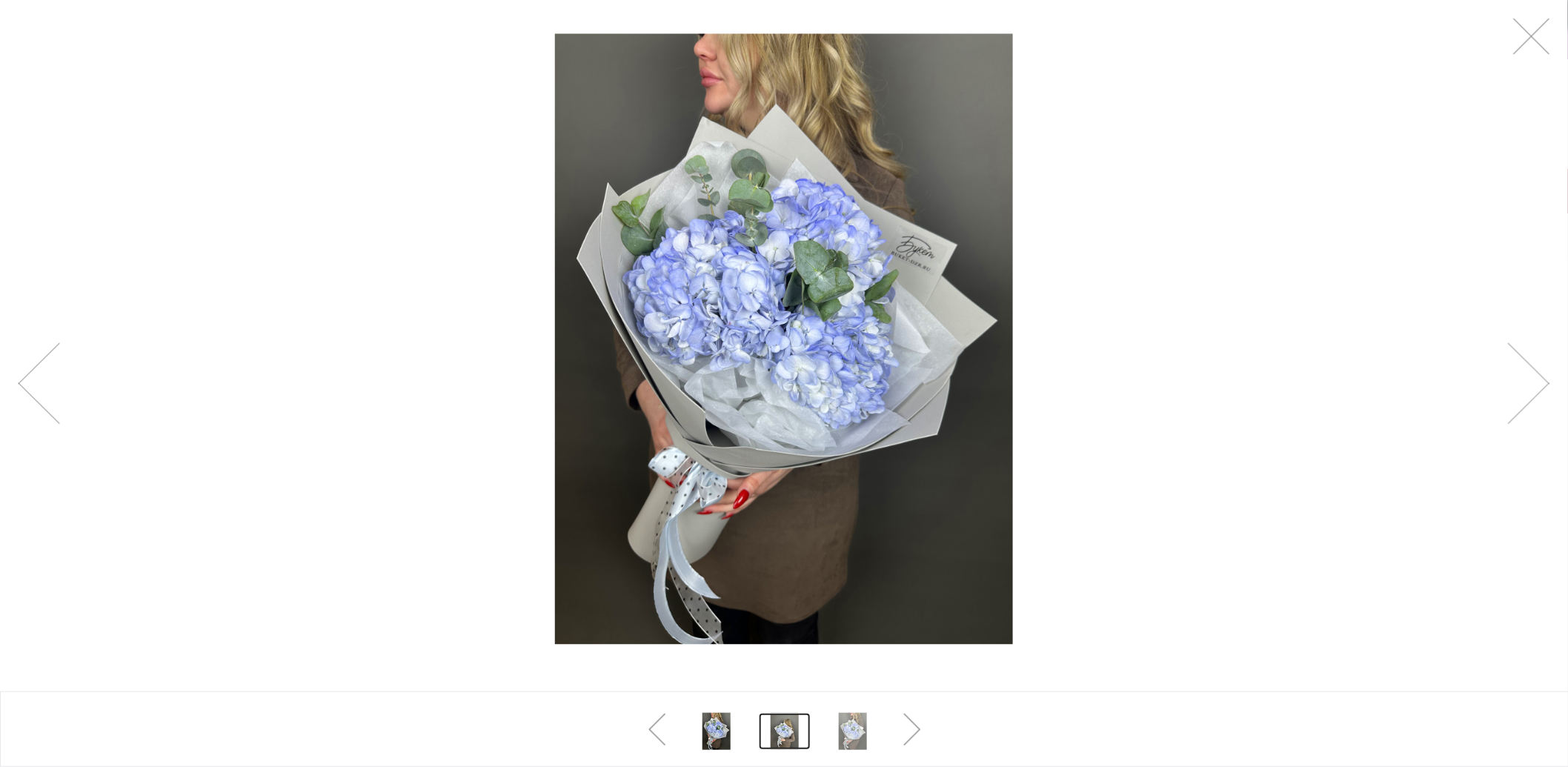
click at [784, 737] on link at bounding box center [785, 731] width 52 height 37
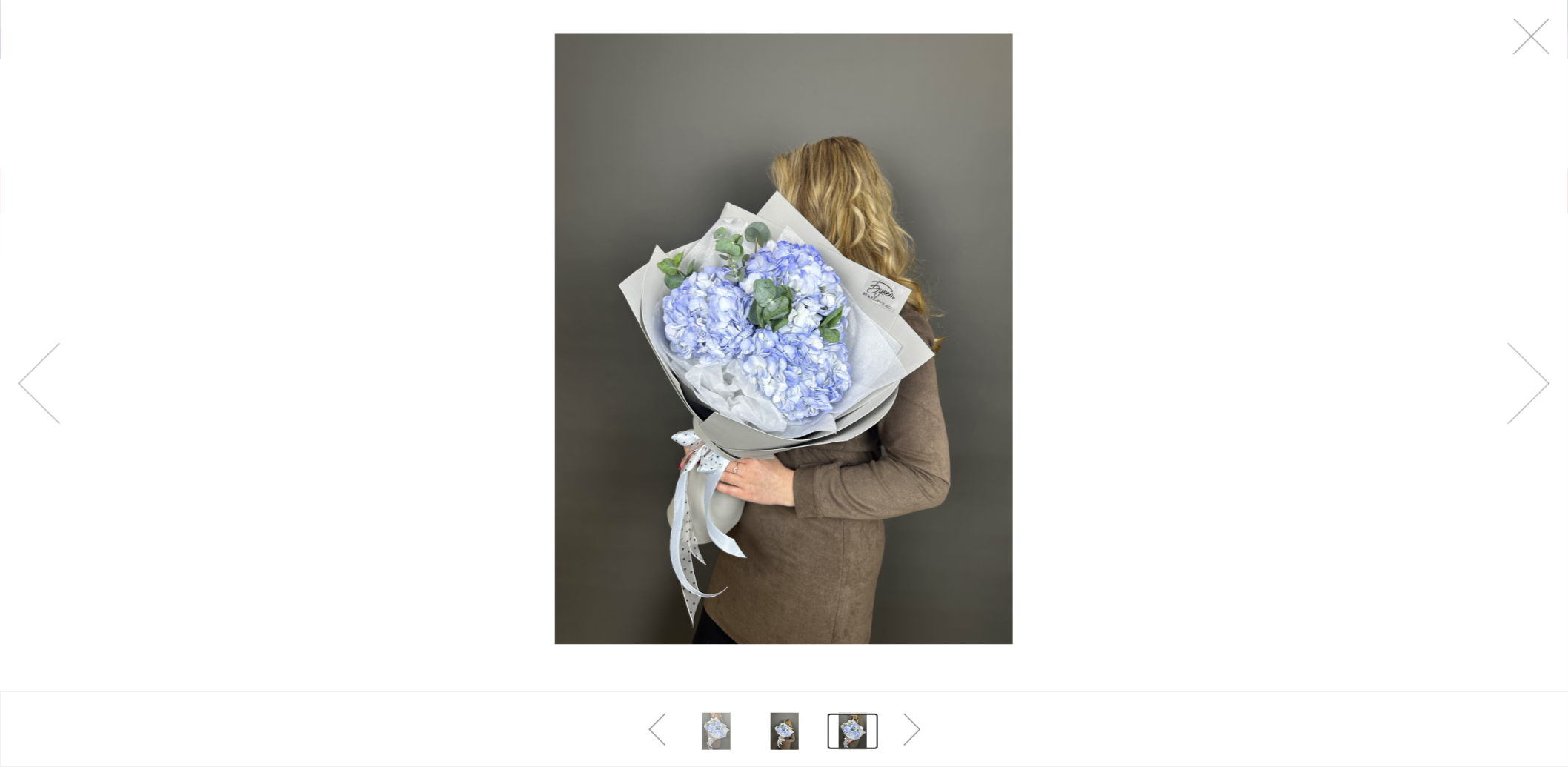
click at [841, 727] on link at bounding box center [853, 731] width 52 height 37
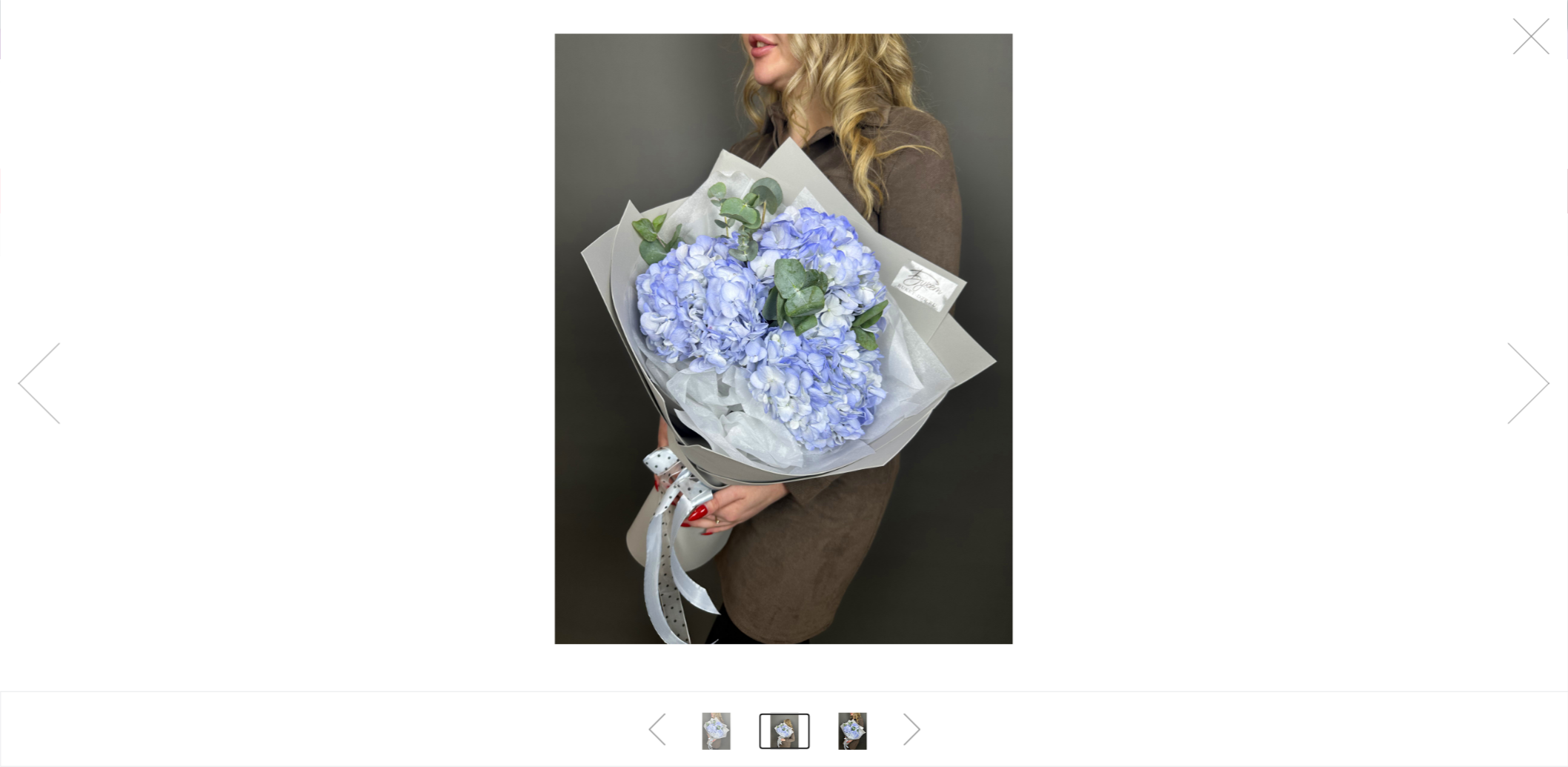
click at [804, 719] on link at bounding box center [785, 731] width 52 height 37
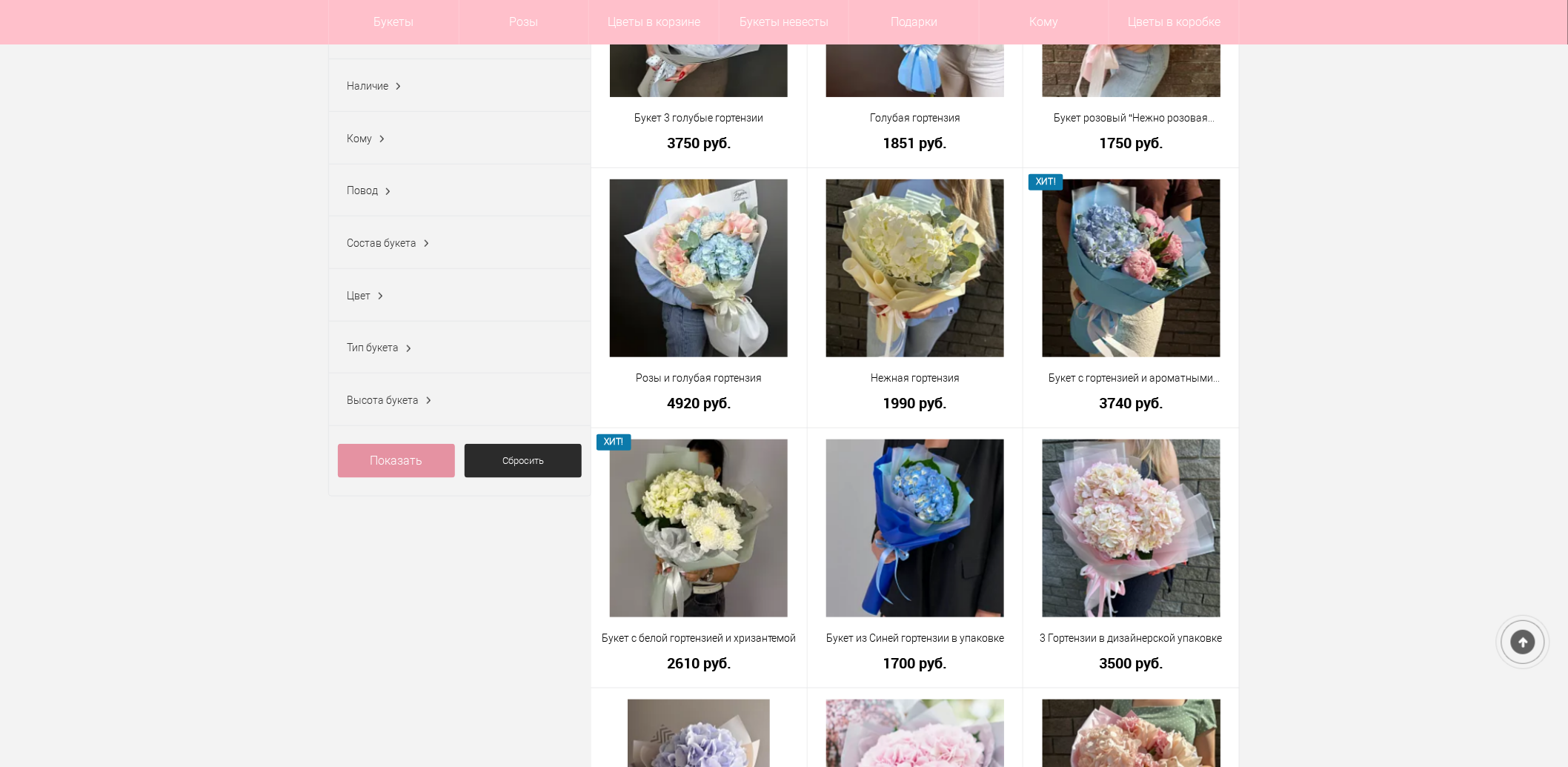
scroll to position [411, 0]
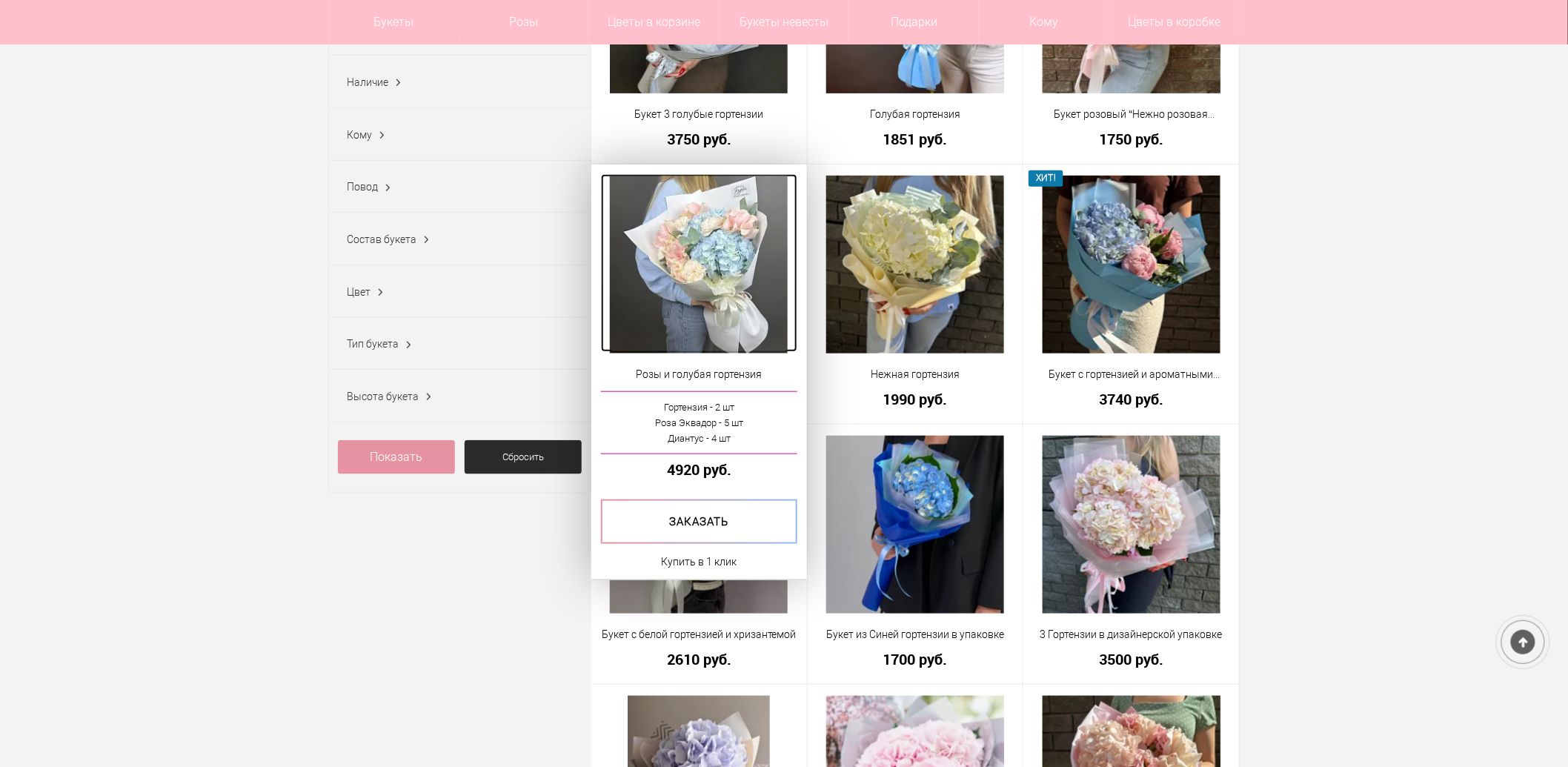
click at [715, 279] on img at bounding box center [699, 265] width 178 height 178
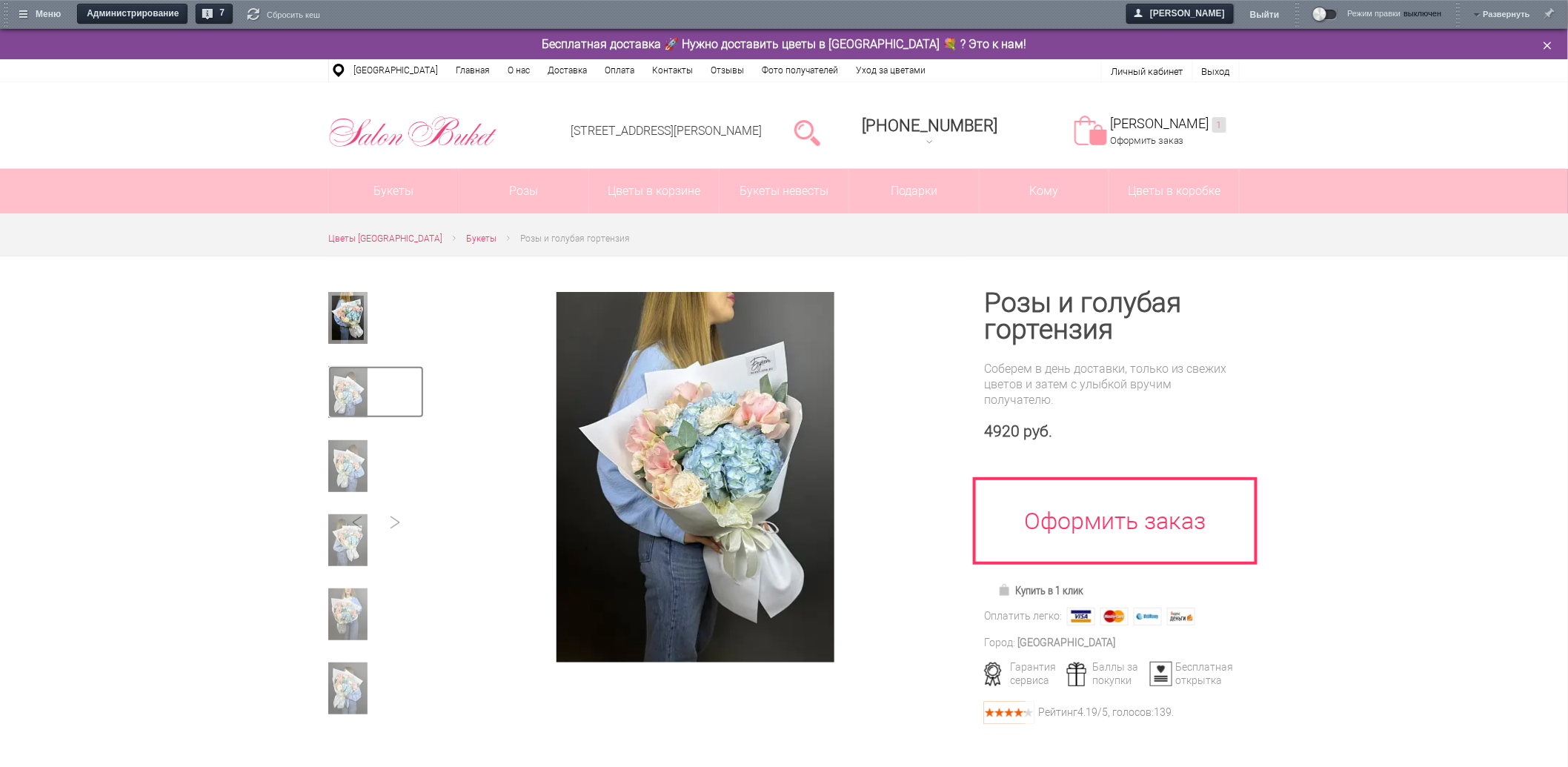
click at [354, 397] on img at bounding box center [347, 392] width 39 height 52
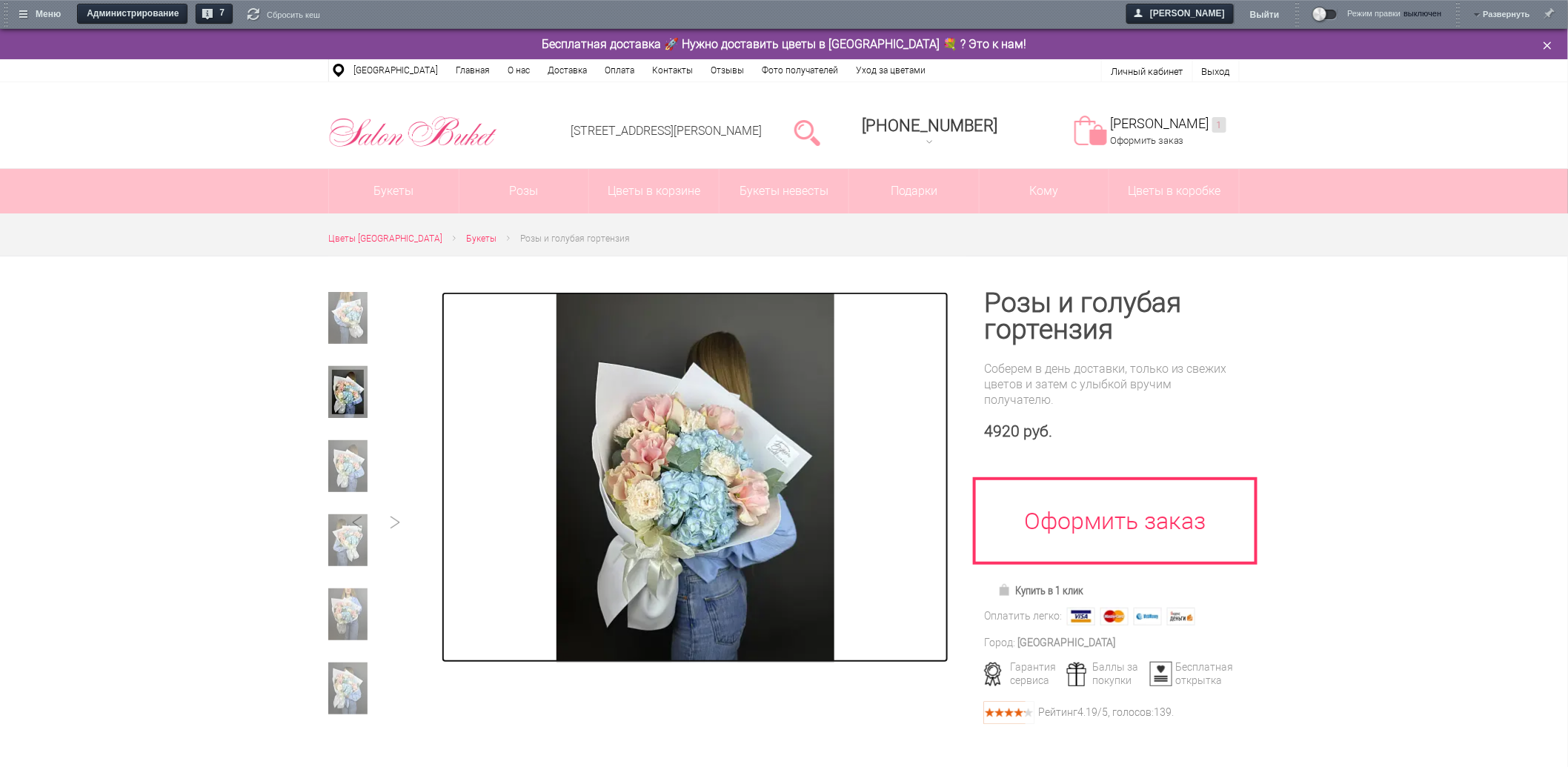
click at [712, 436] on img at bounding box center [695, 477] width 278 height 370
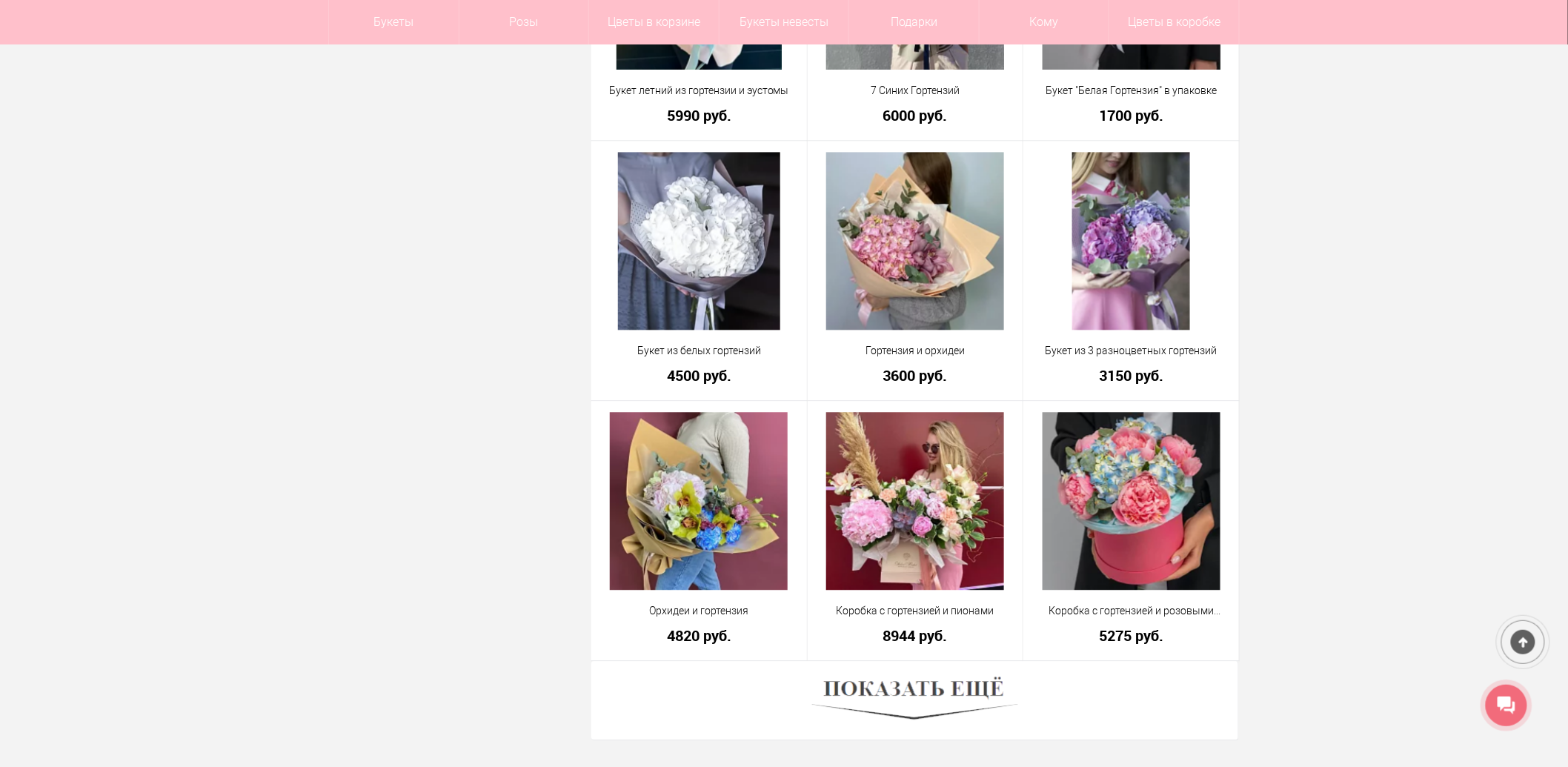
scroll to position [3913, 0]
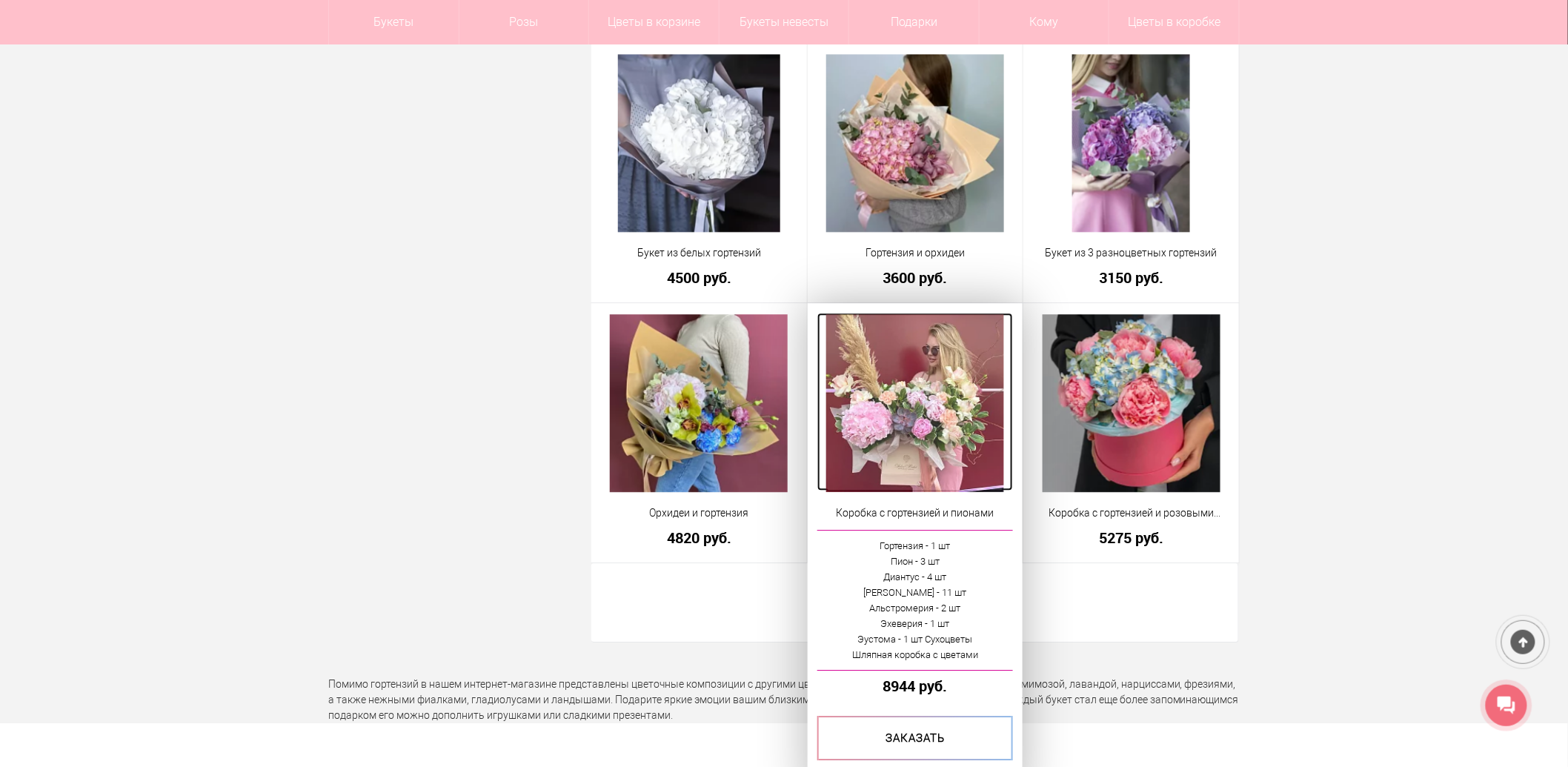
click at [938, 363] on img at bounding box center [915, 403] width 178 height 178
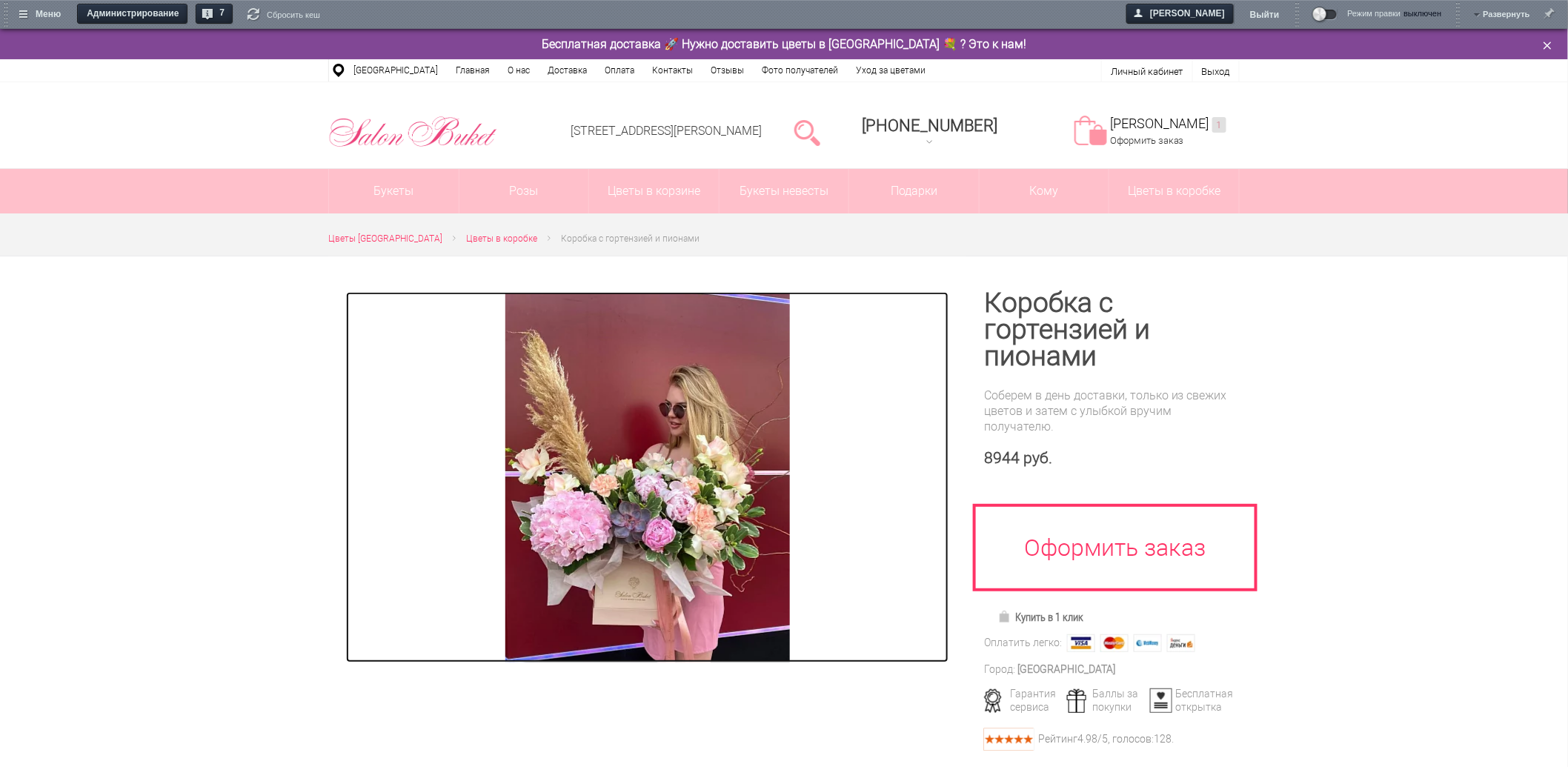
click at [690, 419] on img at bounding box center [647, 477] width 284 height 370
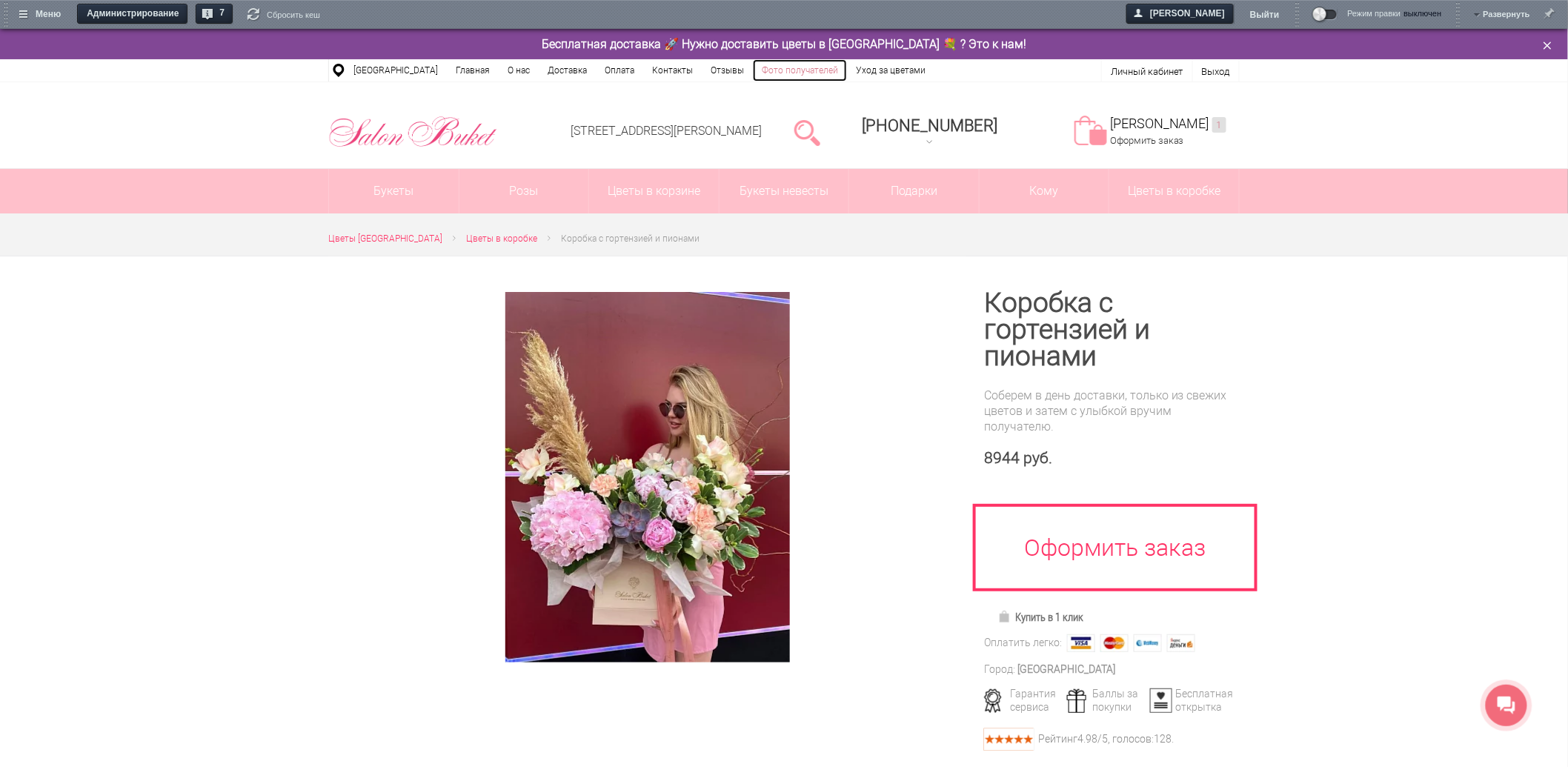
click at [804, 67] on link "Фото получателей" at bounding box center [800, 70] width 94 height 22
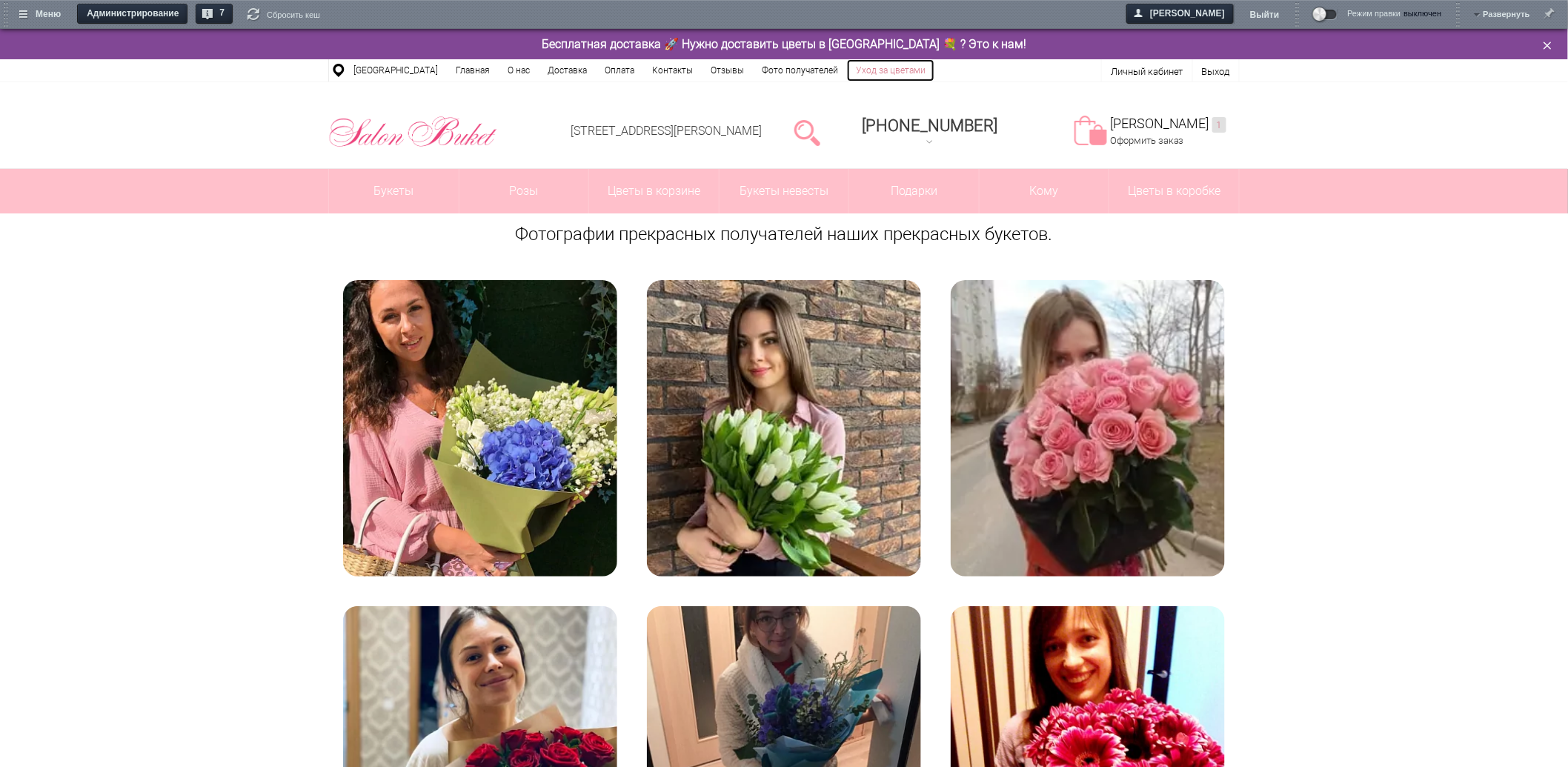
click at [879, 71] on link "Уход за цветами" at bounding box center [890, 70] width 87 height 22
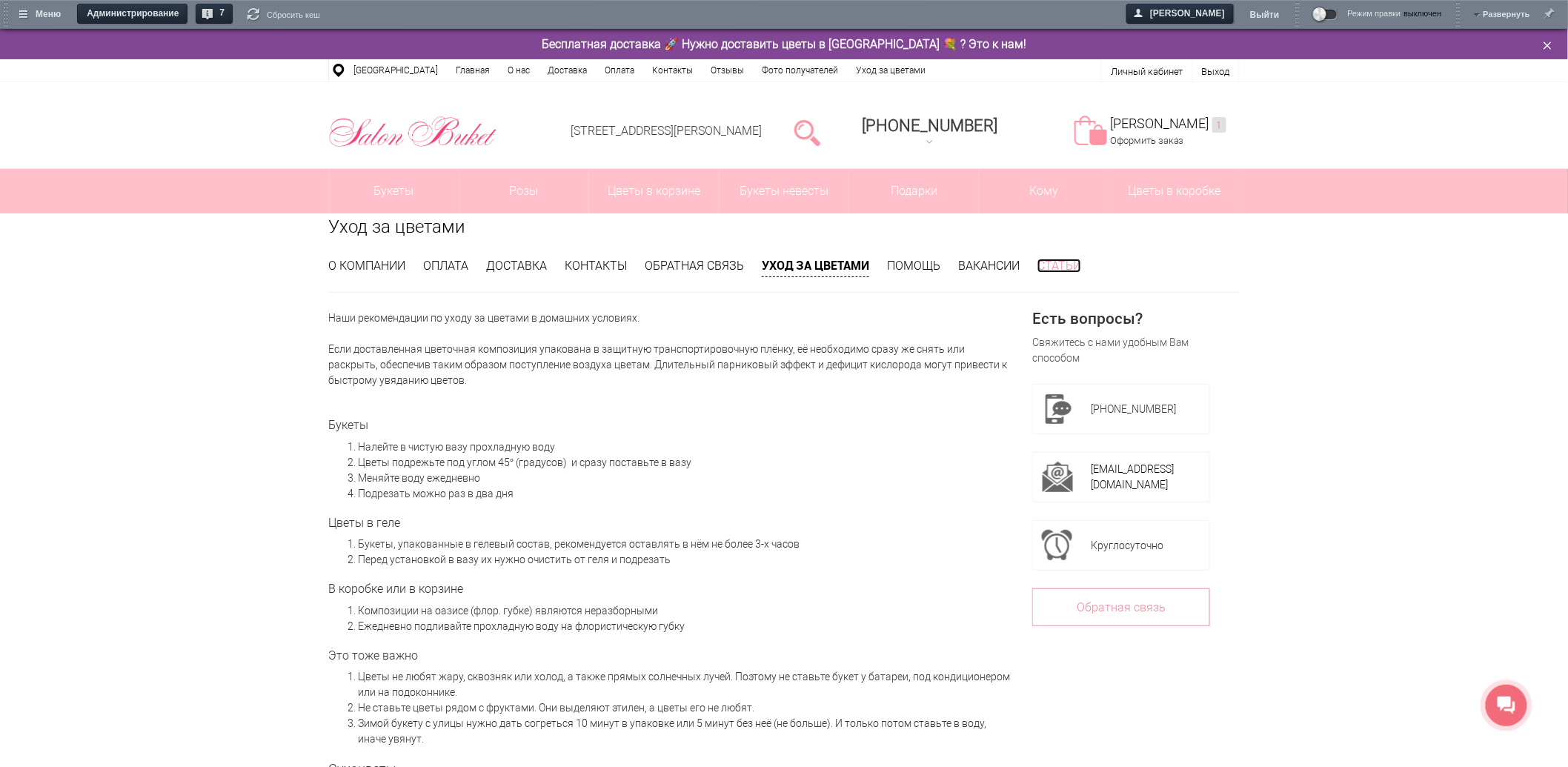
click at [1048, 262] on link "Статьи" at bounding box center [1059, 266] width 44 height 14
